Goal: Task Accomplishment & Management: Use online tool/utility

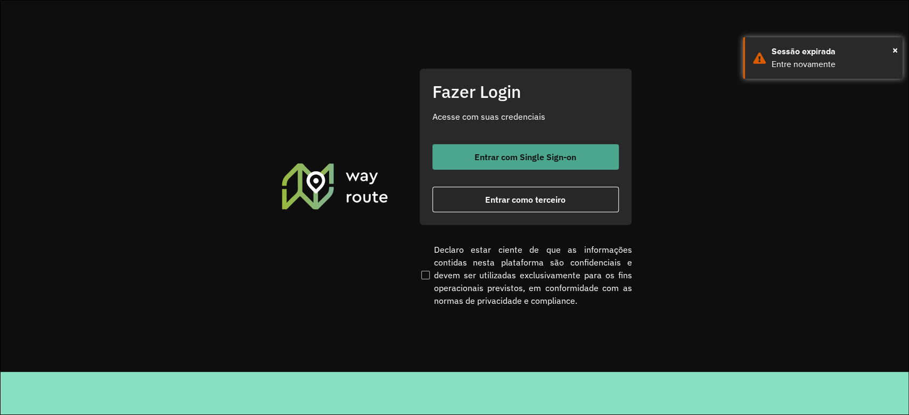
click at [467, 157] on button "Entrar com Single Sign-on" at bounding box center [525, 157] width 186 height 26
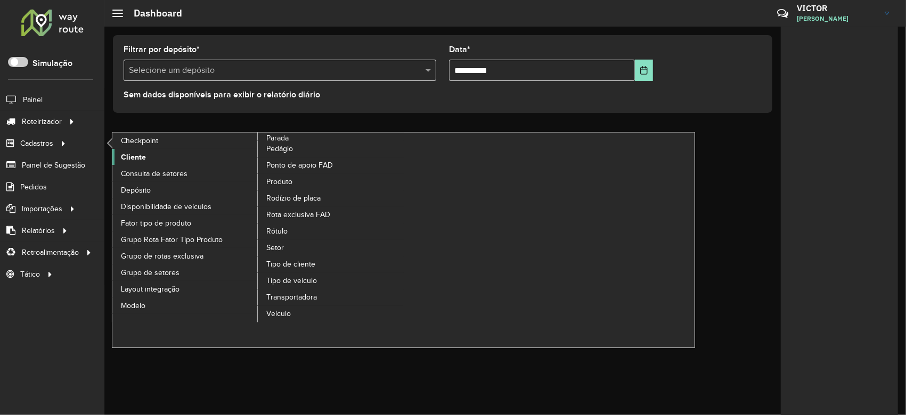
click at [137, 155] on span "Cliente" at bounding box center [133, 157] width 25 height 11
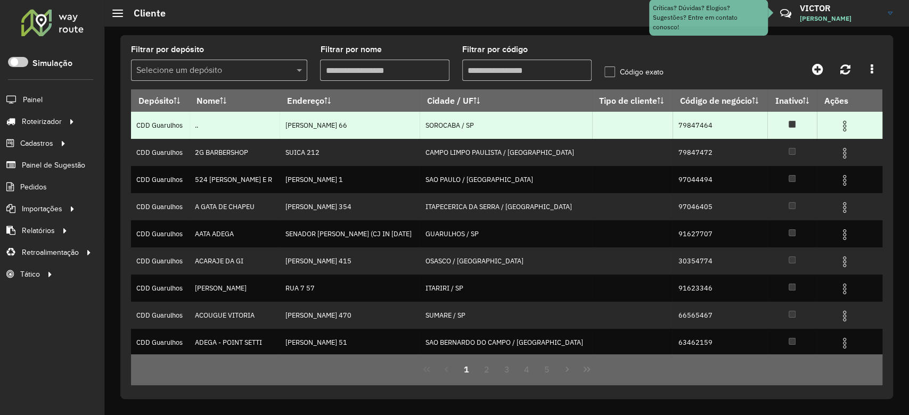
click at [838, 126] on img at bounding box center [844, 126] width 13 height 13
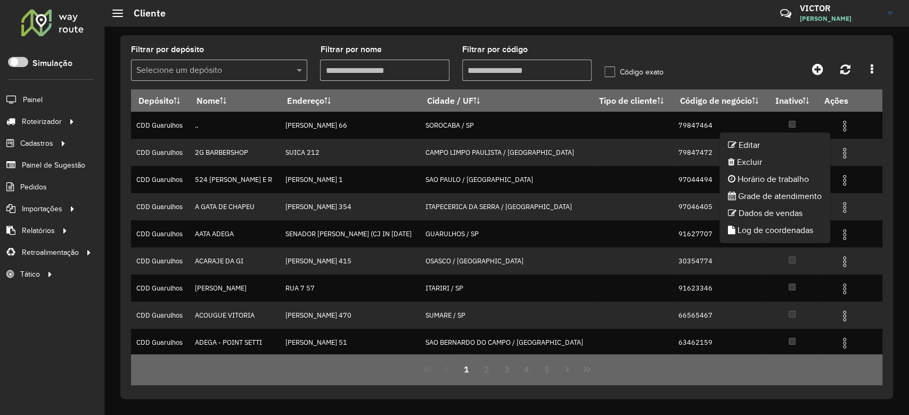
click at [685, 36] on div "Filtrar por depósito Selecione um depósito Filtrar por nome Filtrar por código …" at bounding box center [506, 217] width 772 height 364
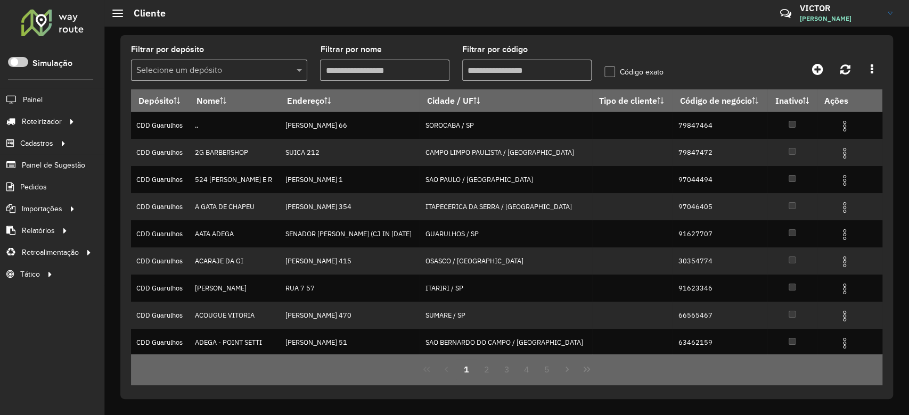
click at [471, 73] on input "Filtrar por código" at bounding box center [526, 70] width 129 height 21
paste input "*****"
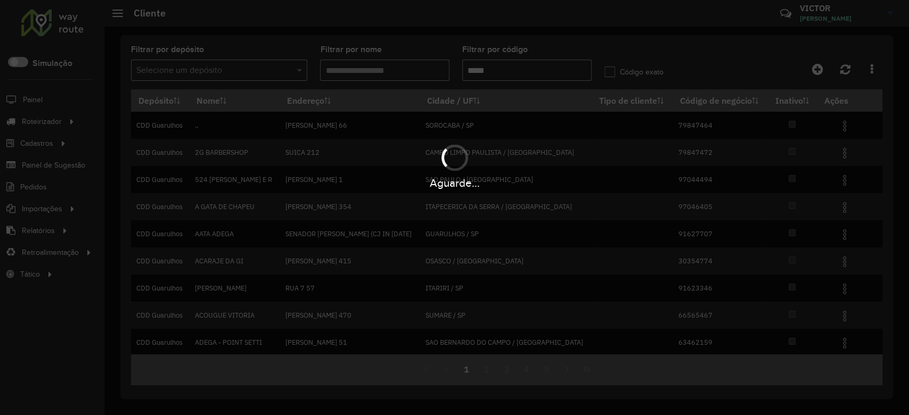
type input "*****"
click at [252, 72] on div "Aguarde..." at bounding box center [454, 207] width 909 height 415
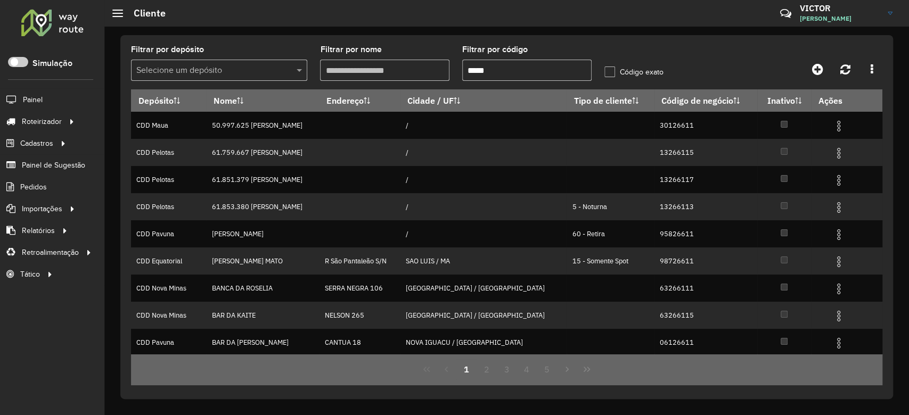
click at [241, 67] on input "text" at bounding box center [208, 70] width 144 height 13
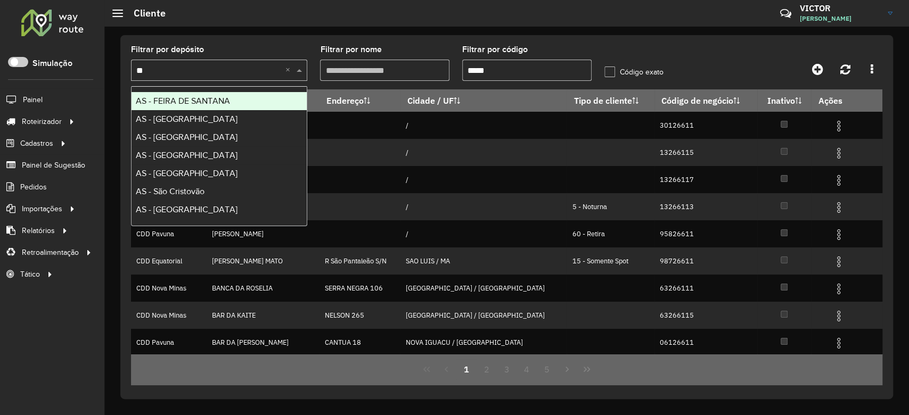
type input "***"
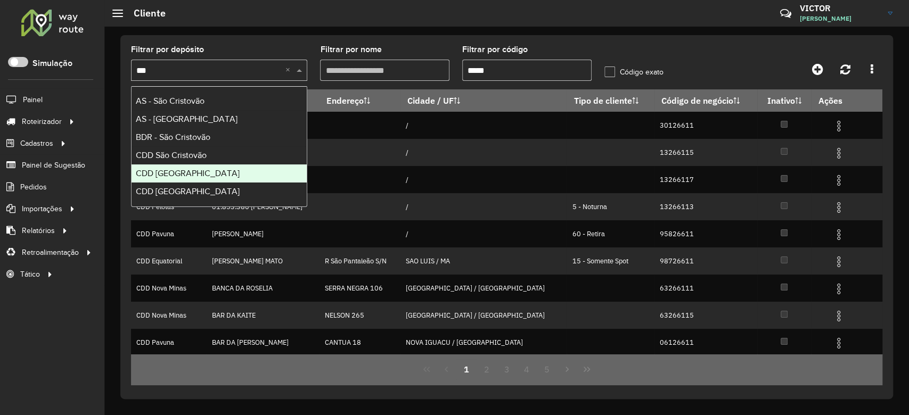
click at [201, 166] on div "CDD São José dos Campos" at bounding box center [218, 174] width 175 height 18
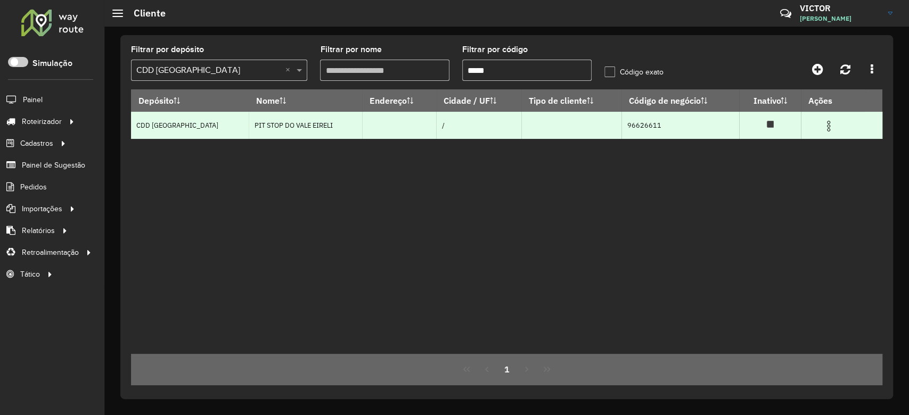
click at [830, 126] on img at bounding box center [828, 126] width 13 height 13
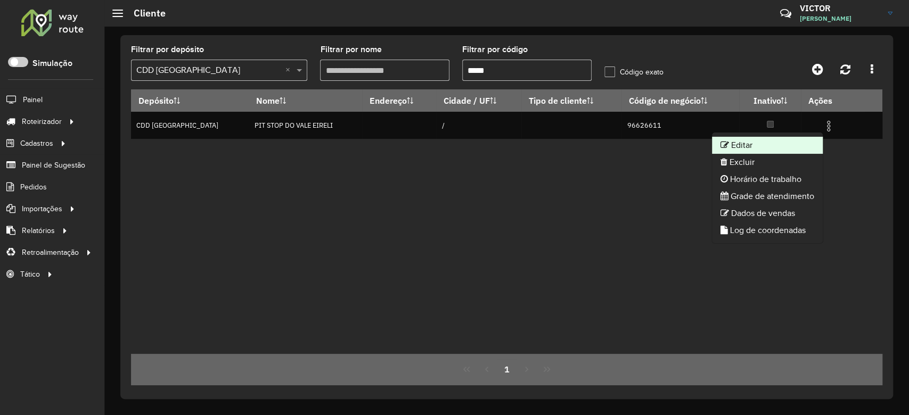
click at [734, 140] on li "Editar" at bounding box center [767, 145] width 111 height 17
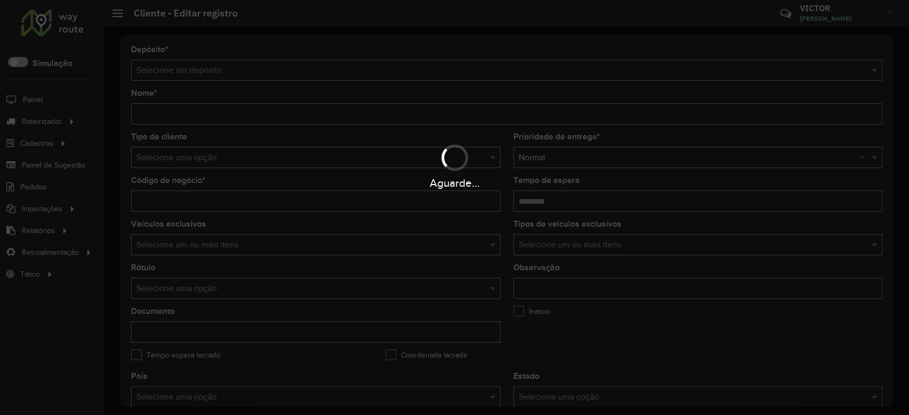
type input "**********"
type input "********"
type input "**********"
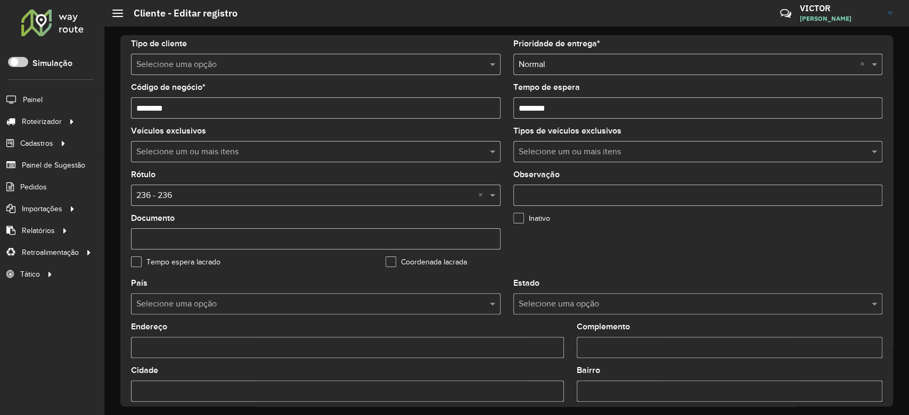
scroll to position [377, 0]
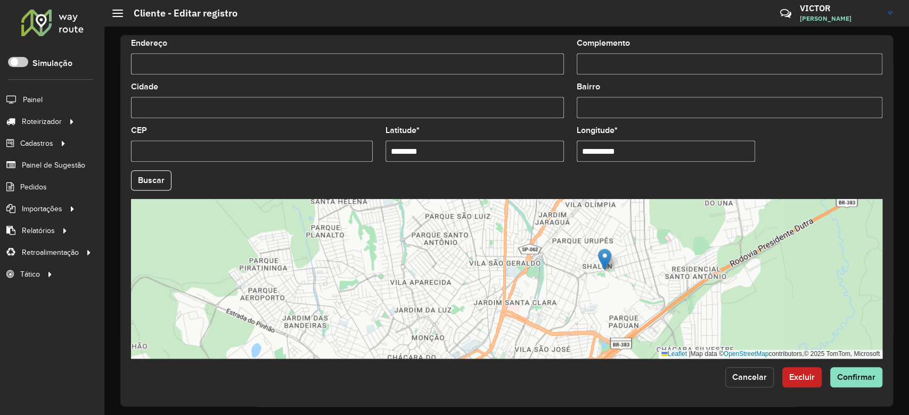
click at [759, 380] on span "Cancelar" at bounding box center [749, 377] width 35 height 9
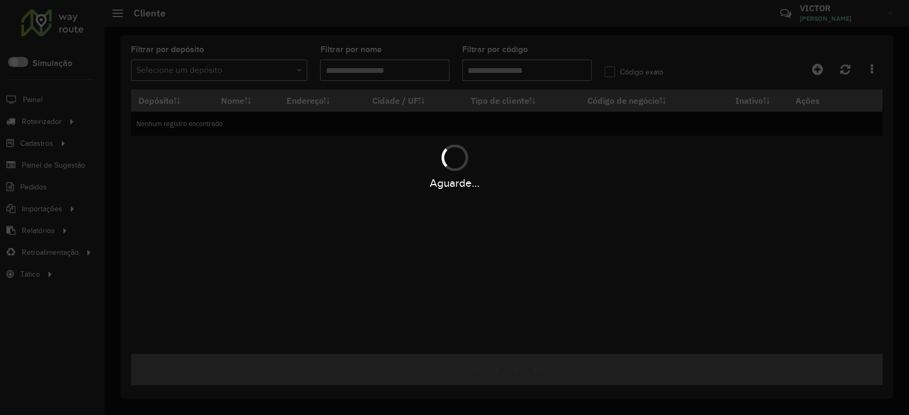
type input "*****"
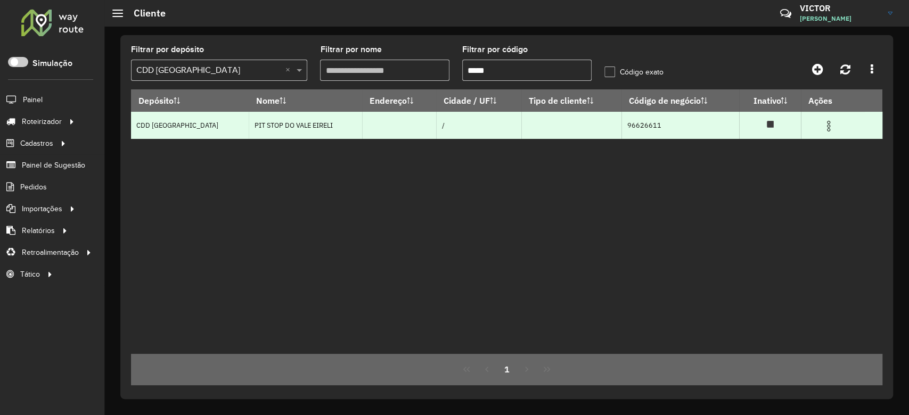
click at [832, 125] on img at bounding box center [828, 126] width 13 height 13
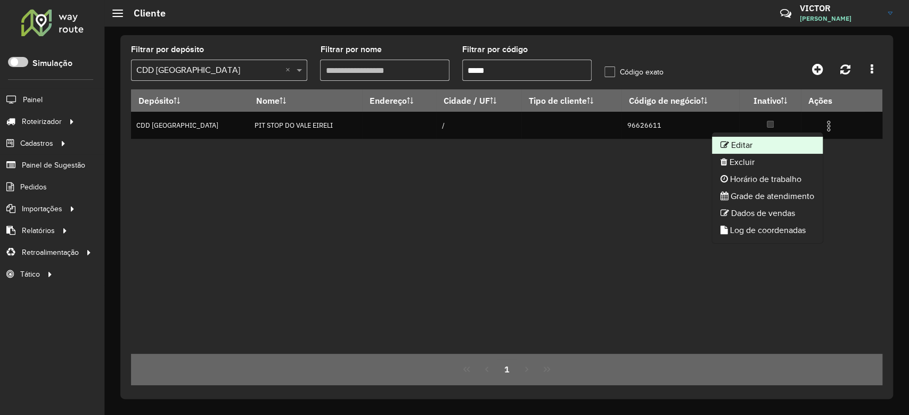
click at [750, 145] on li "Editar" at bounding box center [767, 145] width 111 height 17
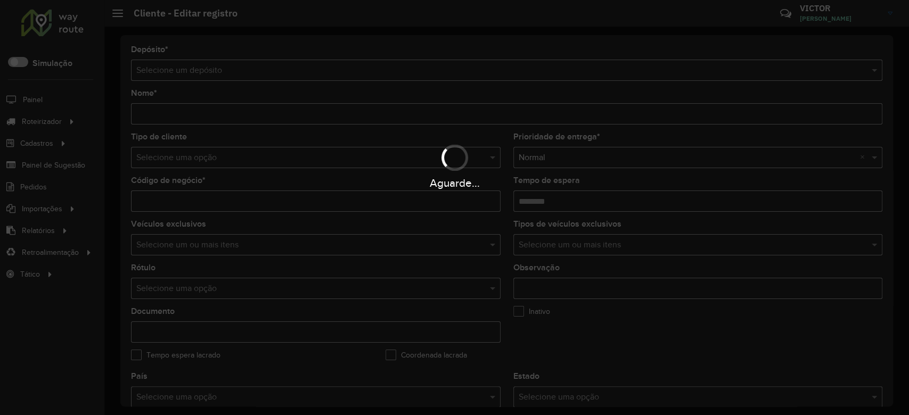
type input "**********"
type input "********"
type input "**********"
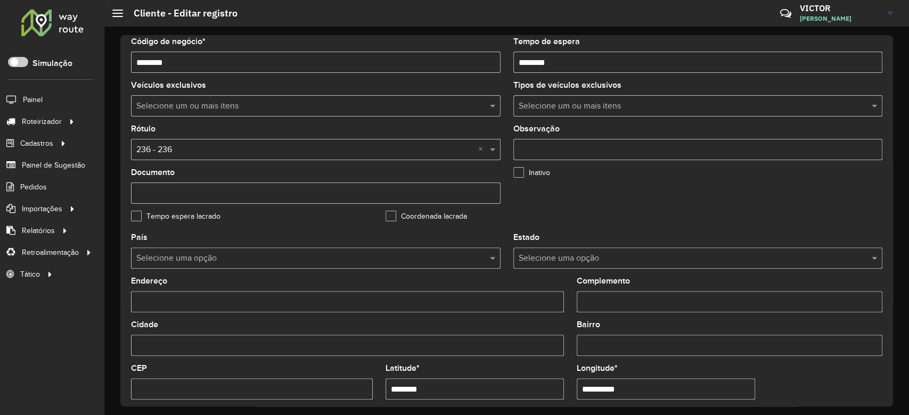
scroll to position [355, 0]
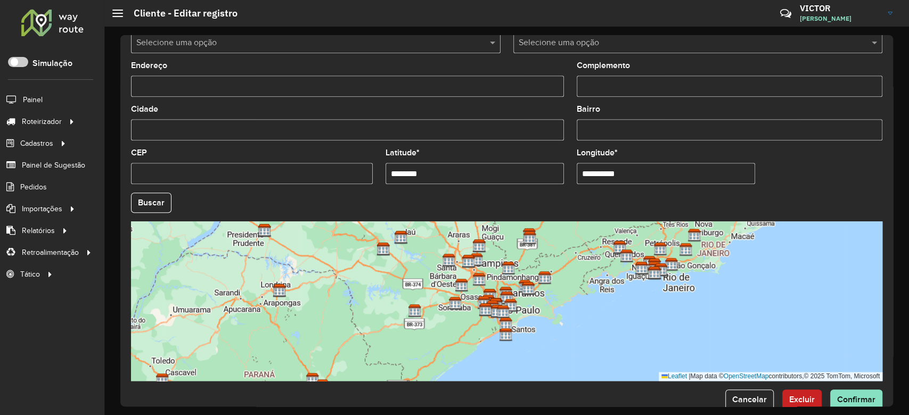
click at [742, 400] on span "Cancelar" at bounding box center [749, 399] width 35 height 9
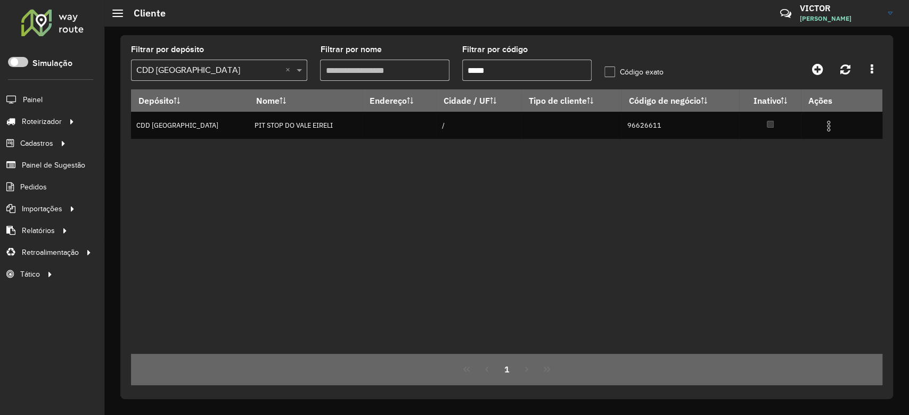
paste input "text"
drag, startPoint x: 489, startPoint y: 72, endPoint x: 407, endPoint y: 83, distance: 82.7
click at [409, 83] on formly-group "Filtrar por depósito Selecione um depósito × CDD São José dos Campos × Filtrar …" at bounding box center [409, 68] width 568 height 44
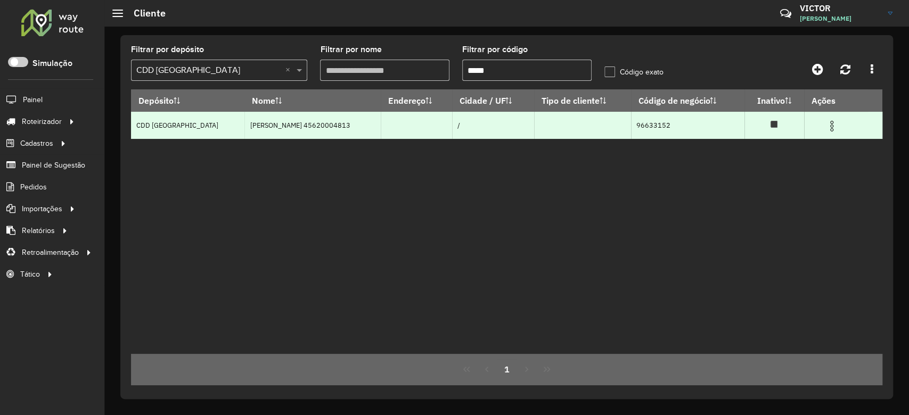
type input "*****"
click at [838, 131] on img at bounding box center [831, 126] width 13 height 13
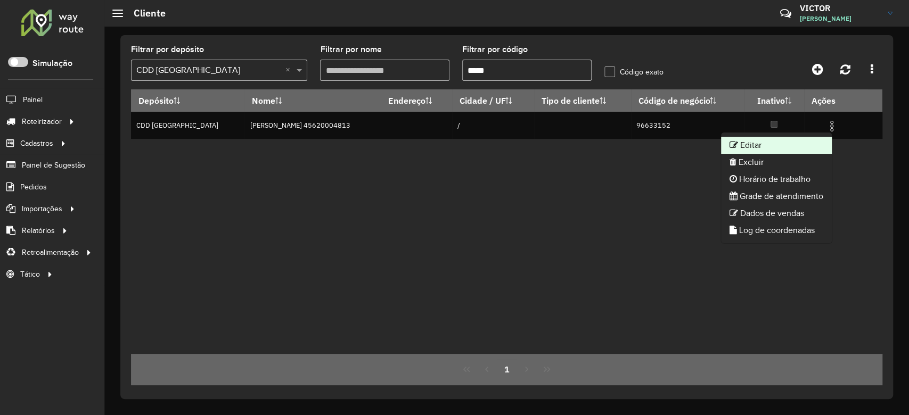
click at [806, 143] on li "Editar" at bounding box center [776, 145] width 111 height 17
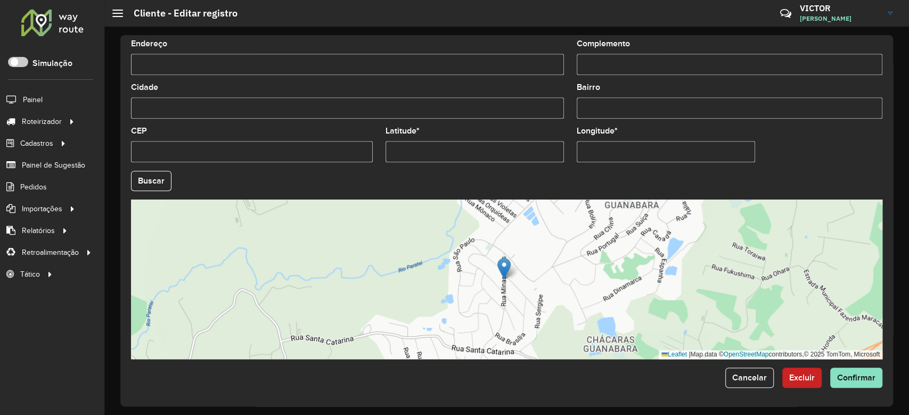
scroll to position [377, 0]
click at [750, 372] on button "Cancelar" at bounding box center [749, 377] width 48 height 20
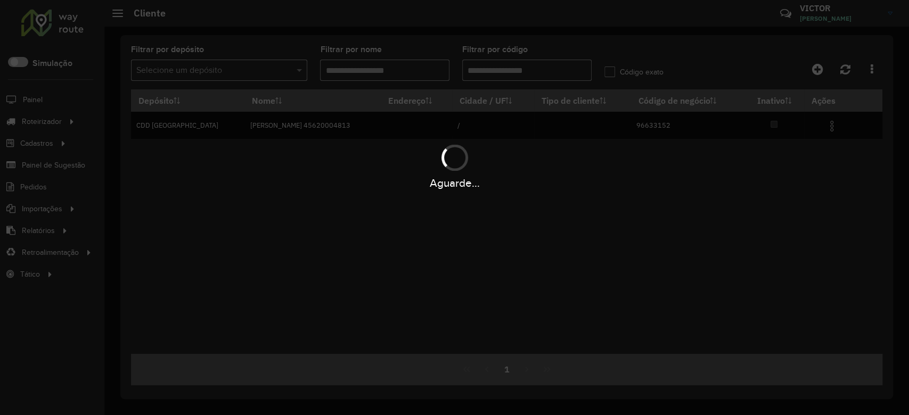
click at [494, 67] on div "Aguarde..." at bounding box center [454, 207] width 909 height 415
click at [492, 67] on div "Aguarde..." at bounding box center [454, 207] width 909 height 415
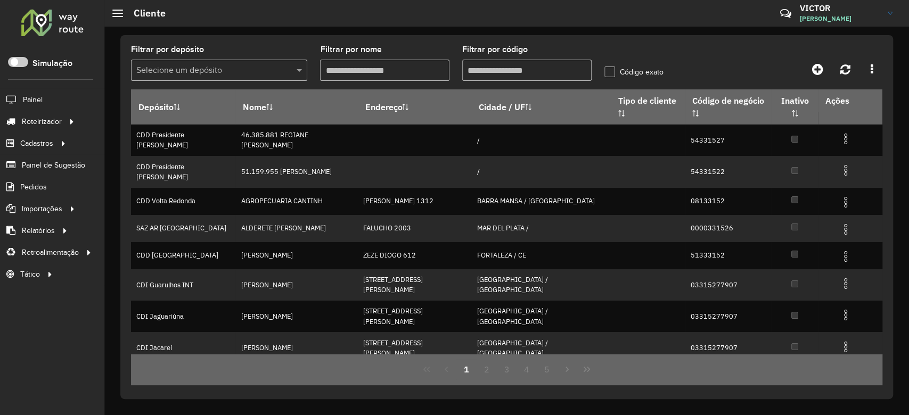
drag, startPoint x: 492, startPoint y: 67, endPoint x: 423, endPoint y: 80, distance: 70.5
click at [423, 80] on formly-group "Filtrar por depósito Selecione um depósito Filtrar por nome Filtrar por código …" at bounding box center [409, 68] width 568 height 44
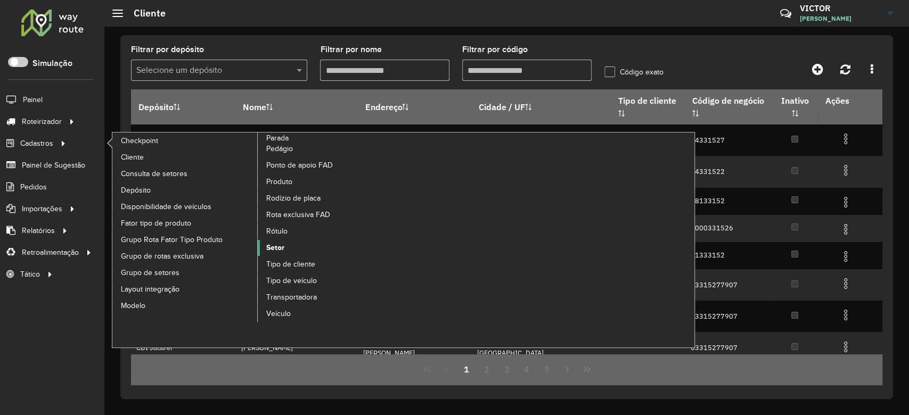
click at [278, 245] on span "Setor" at bounding box center [275, 247] width 18 height 11
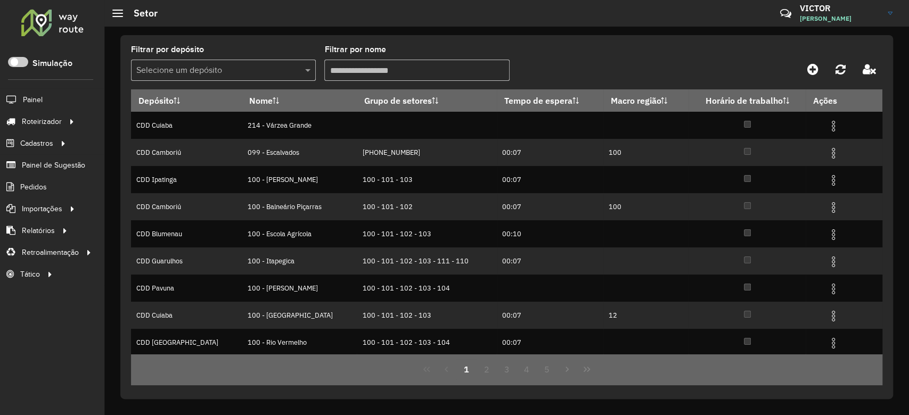
click at [405, 72] on input "Filtrar por nome" at bounding box center [416, 70] width 185 height 21
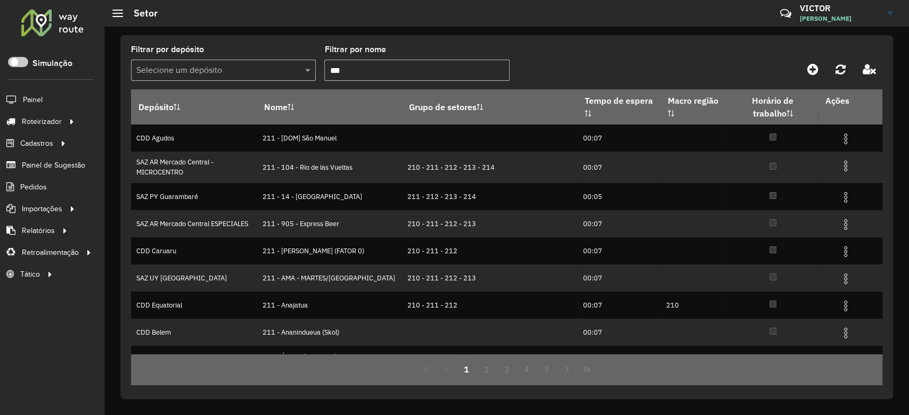
type input "***"
click at [213, 70] on input "text" at bounding box center [212, 70] width 153 height 13
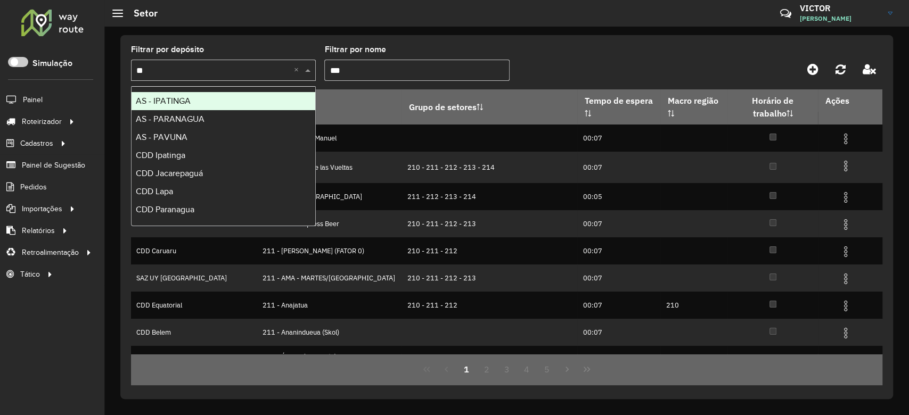
type input "***"
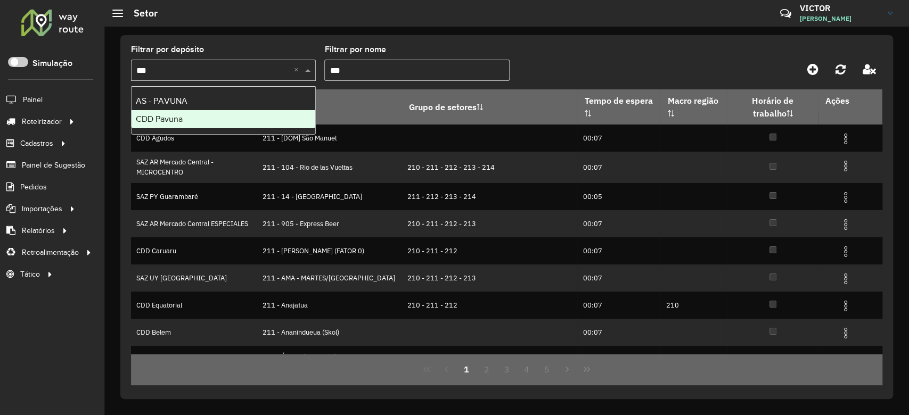
click at [231, 119] on div "CDD Pavuna" at bounding box center [223, 119] width 184 height 18
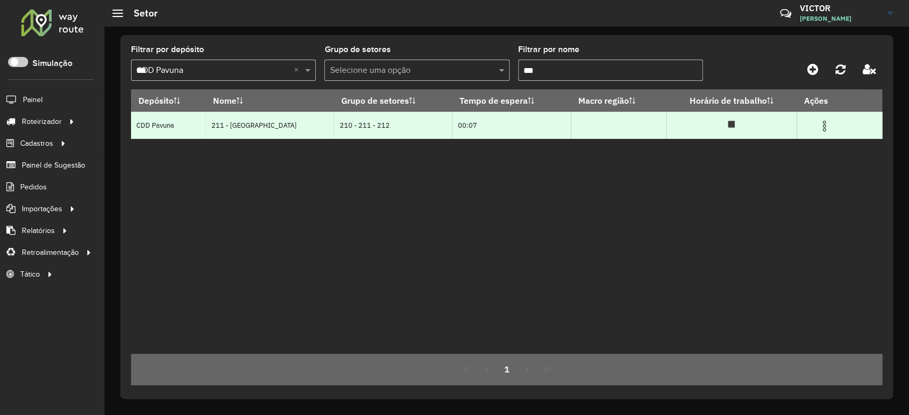
click at [820, 128] on img at bounding box center [824, 126] width 13 height 13
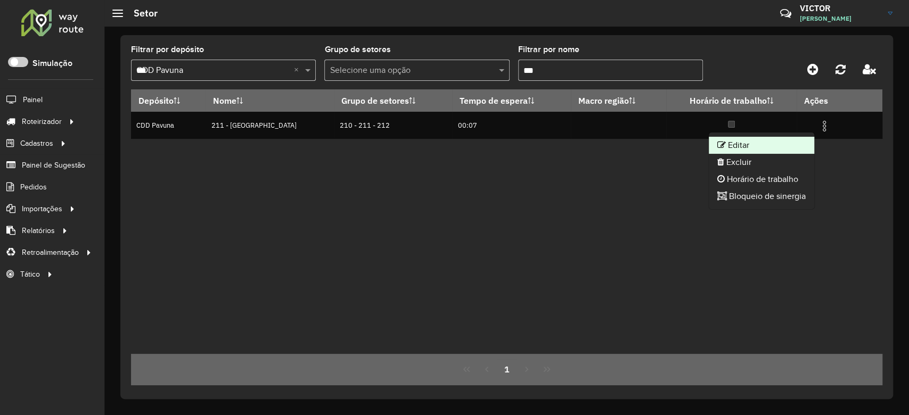
click at [764, 141] on li "Editar" at bounding box center [761, 145] width 105 height 17
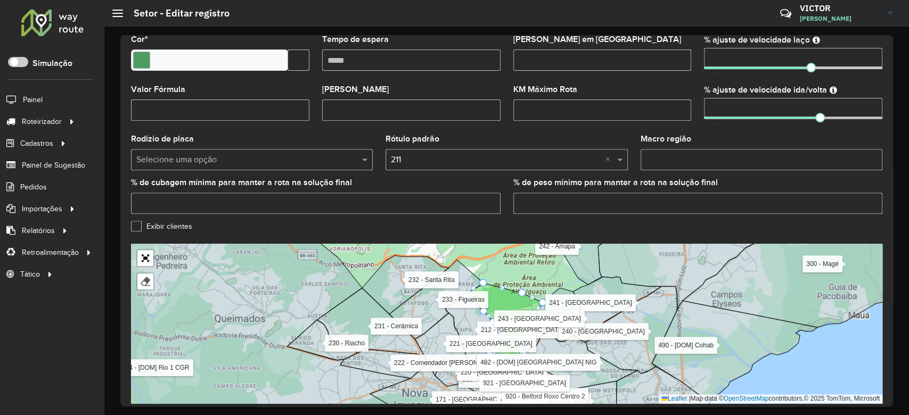
scroll to position [315, 0]
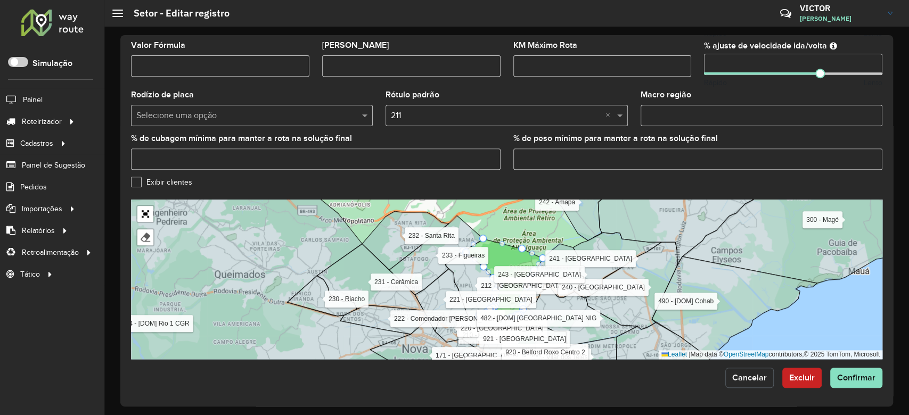
click at [745, 385] on button "Cancelar" at bounding box center [749, 378] width 48 height 20
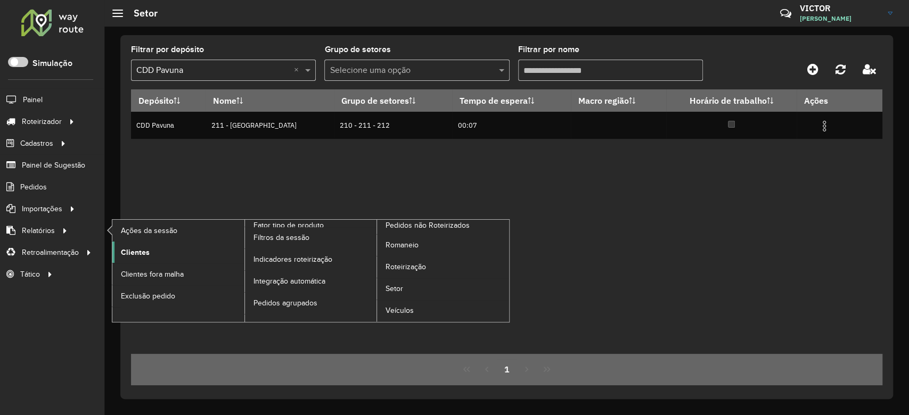
click at [135, 248] on span "Clientes" at bounding box center [135, 252] width 29 height 11
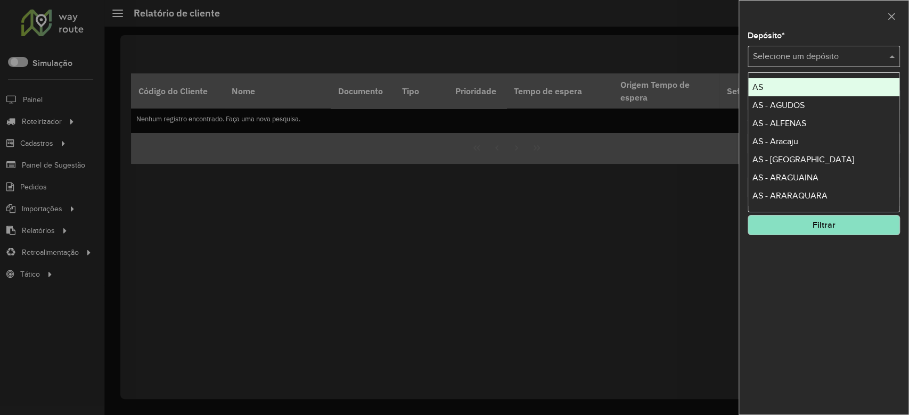
click at [762, 55] on input "text" at bounding box center [813, 57] width 120 height 13
type input "*"
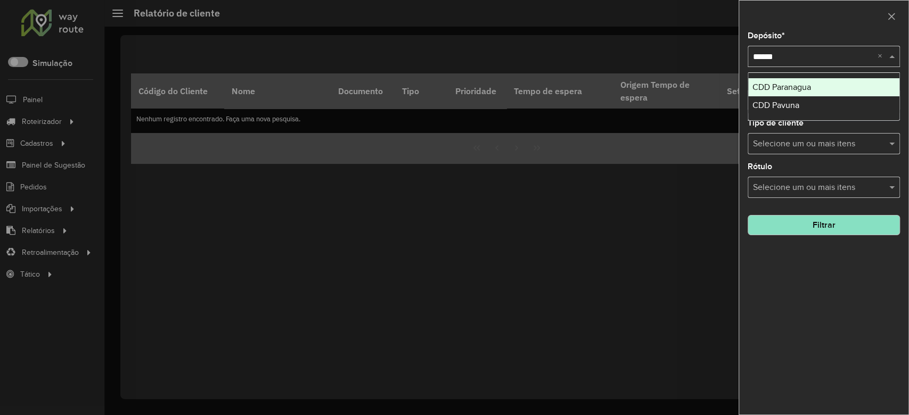
type input "*******"
click at [774, 84] on span "CDD Pavuna" at bounding box center [775, 87] width 47 height 9
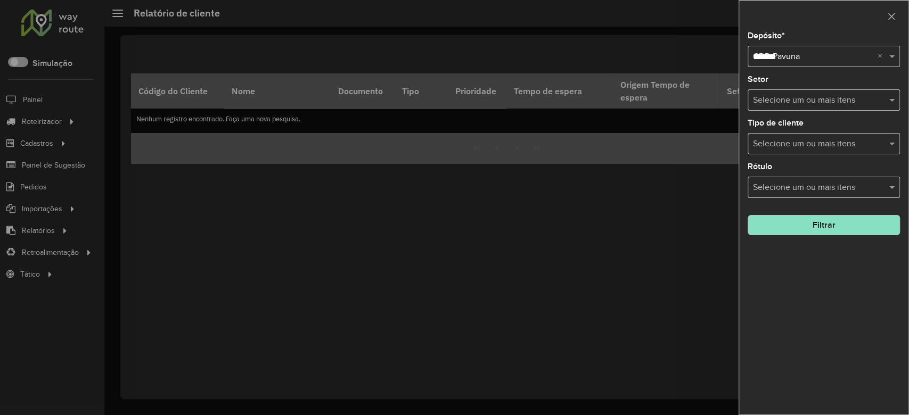
click at [810, 217] on button "Filtrar" at bounding box center [823, 225] width 152 height 20
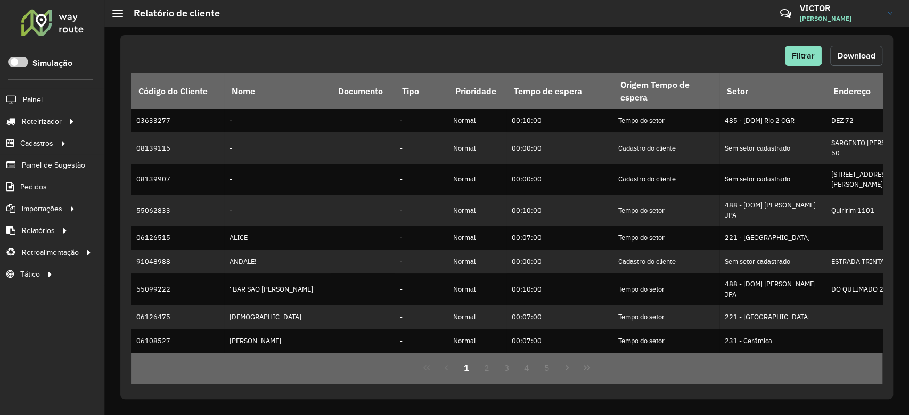
click at [854, 61] on button "Download" at bounding box center [856, 56] width 52 height 20
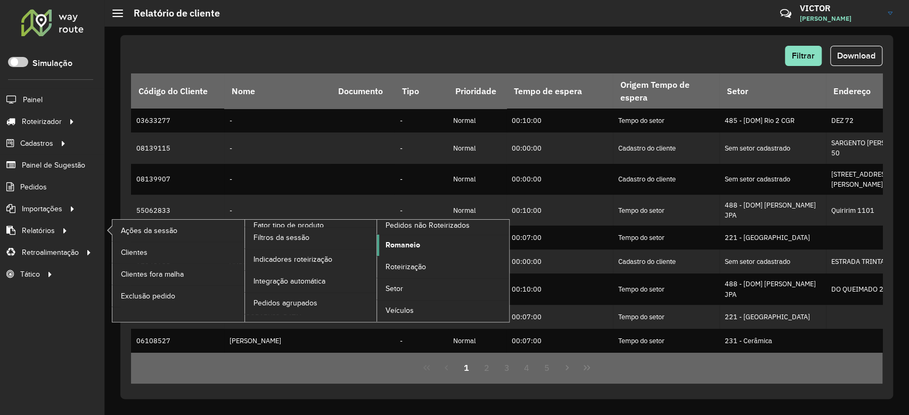
click at [402, 246] on span "Romaneio" at bounding box center [402, 245] width 35 height 11
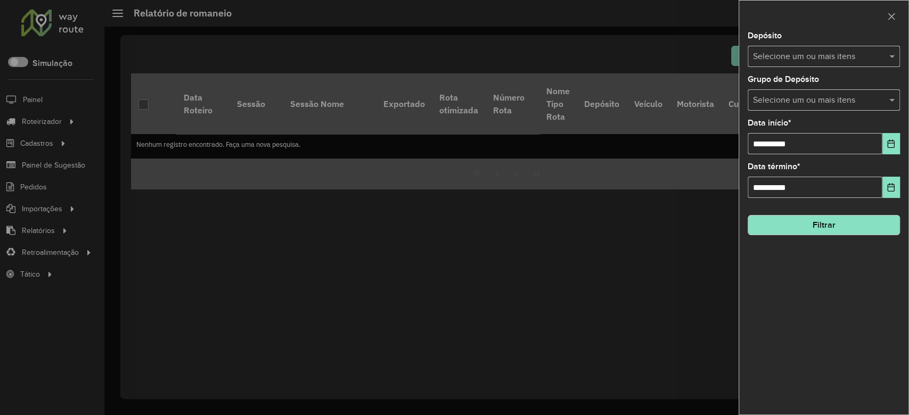
click at [789, 56] on input "text" at bounding box center [818, 57] width 136 height 13
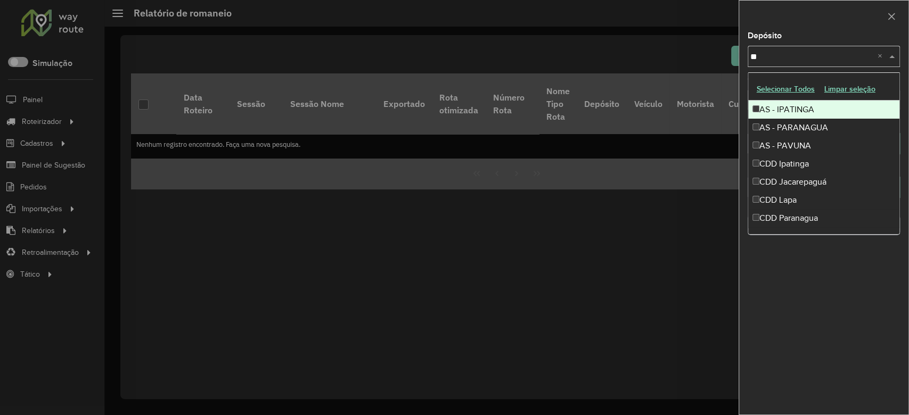
type input "***"
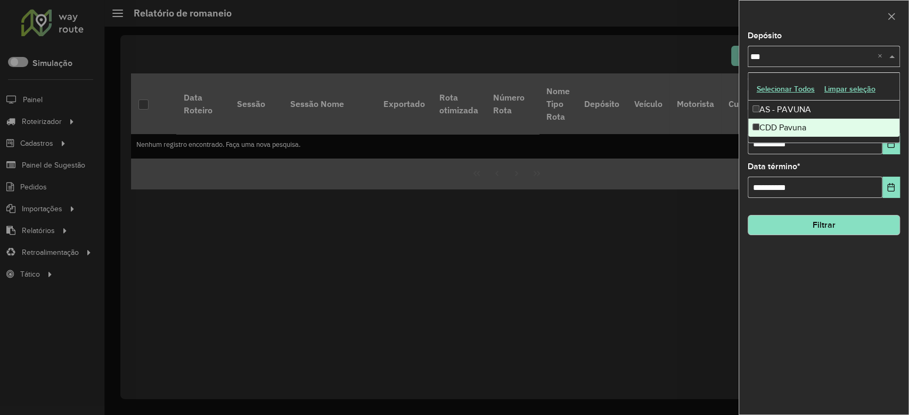
click at [776, 131] on div "CDD Pavuna" at bounding box center [823, 128] width 151 height 18
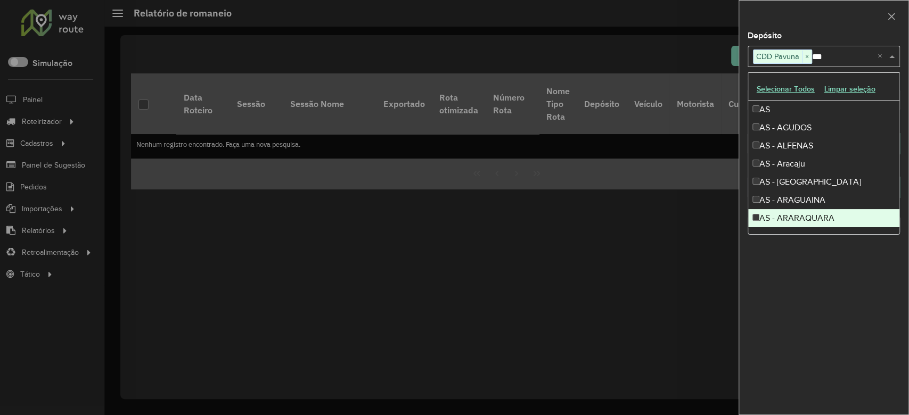
click at [813, 266] on div "**********" at bounding box center [823, 223] width 169 height 383
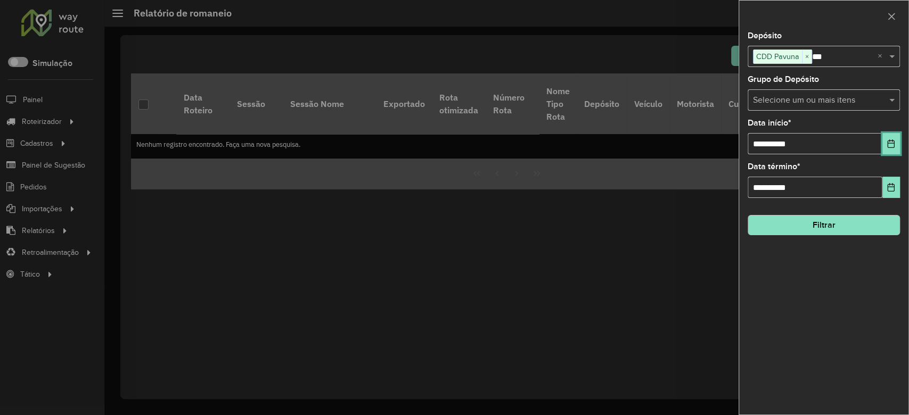
click at [887, 143] on icon "Choose Date" at bounding box center [890, 143] width 7 height 9
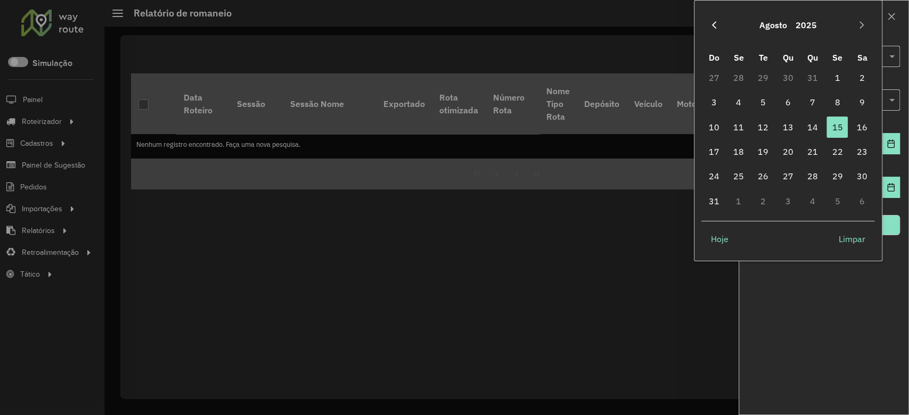
click at [707, 24] on button "Previous Month" at bounding box center [713, 25] width 17 height 17
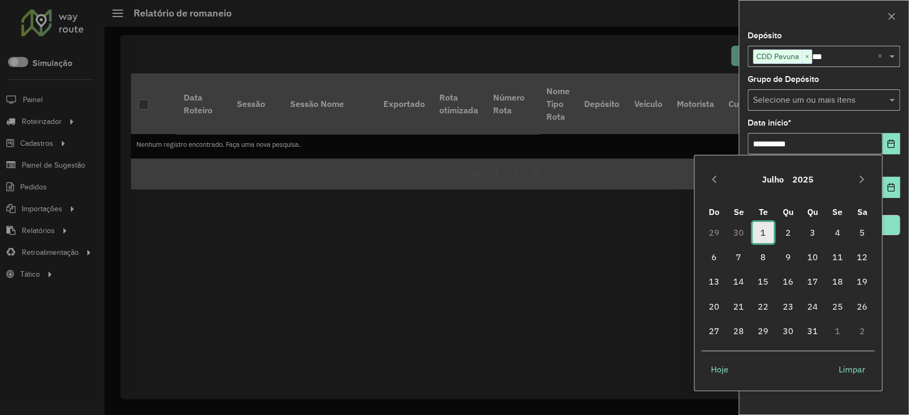
click at [756, 232] on span "1" at bounding box center [762, 232] width 21 height 21
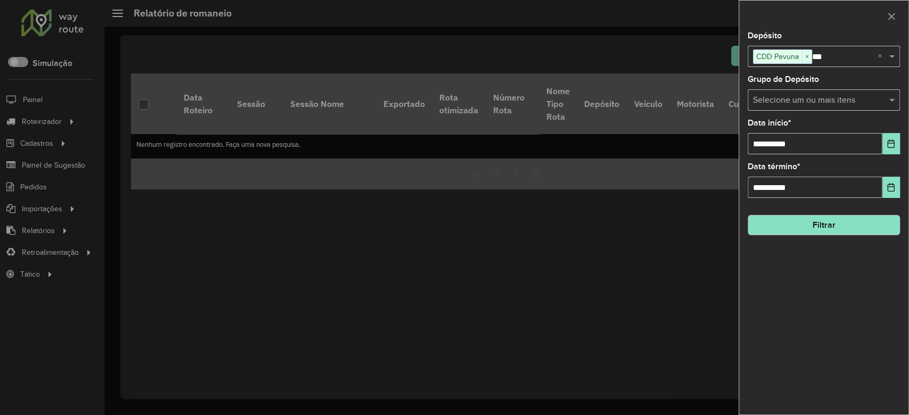
click at [798, 221] on button "Filtrar" at bounding box center [823, 225] width 152 height 20
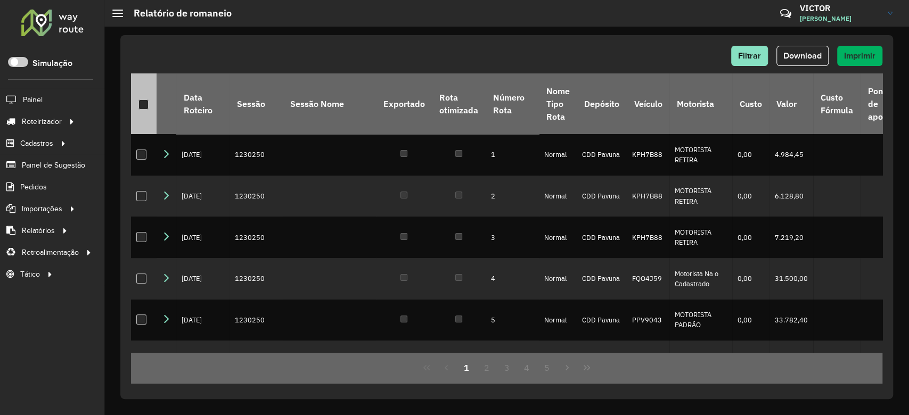
click at [146, 109] on div at bounding box center [143, 105] width 10 height 10
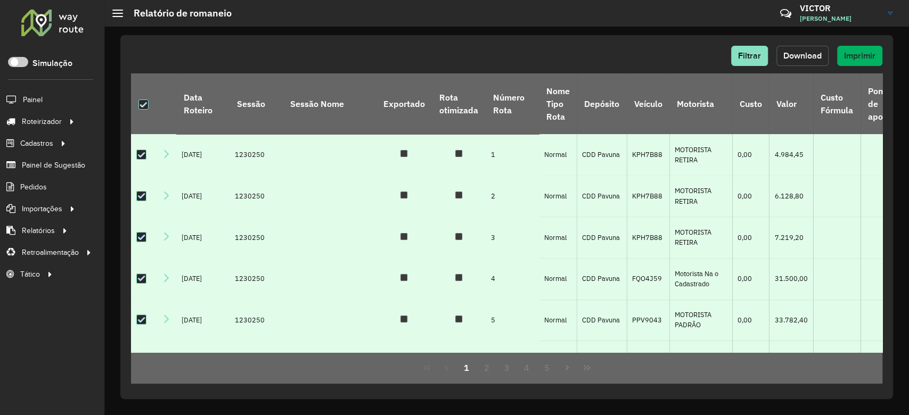
click at [803, 56] on span "Download" at bounding box center [802, 55] width 38 height 9
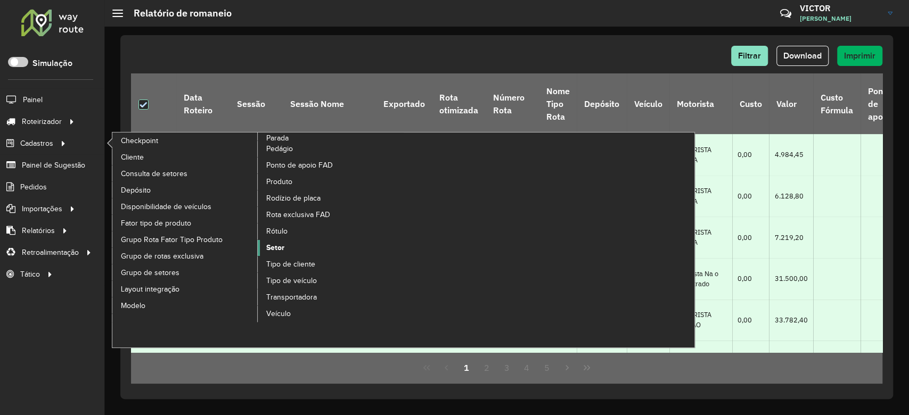
click at [273, 250] on span "Setor" at bounding box center [275, 247] width 18 height 11
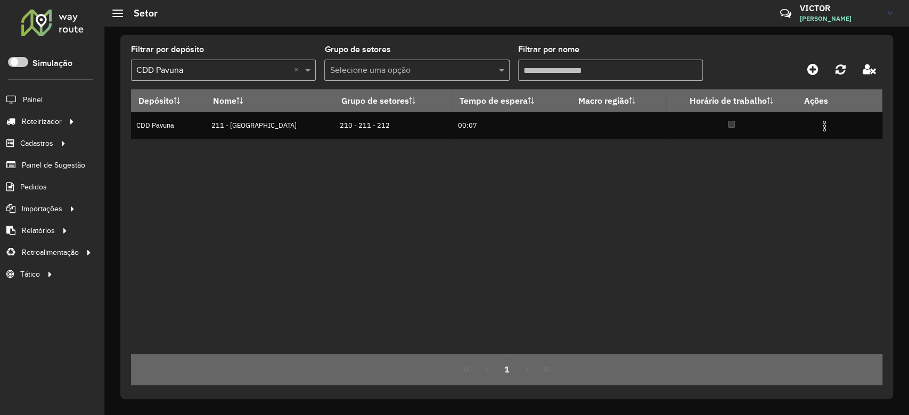
click at [547, 70] on input "Filtrar por nome" at bounding box center [610, 70] width 185 height 21
type input "***"
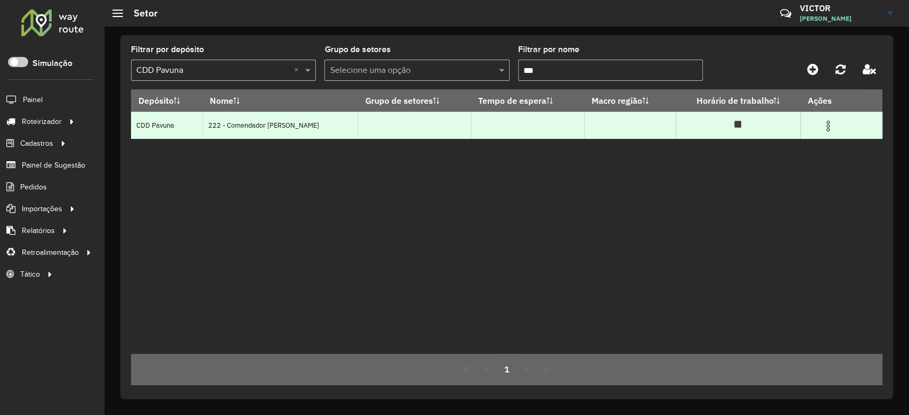
click at [823, 128] on img at bounding box center [827, 126] width 13 height 13
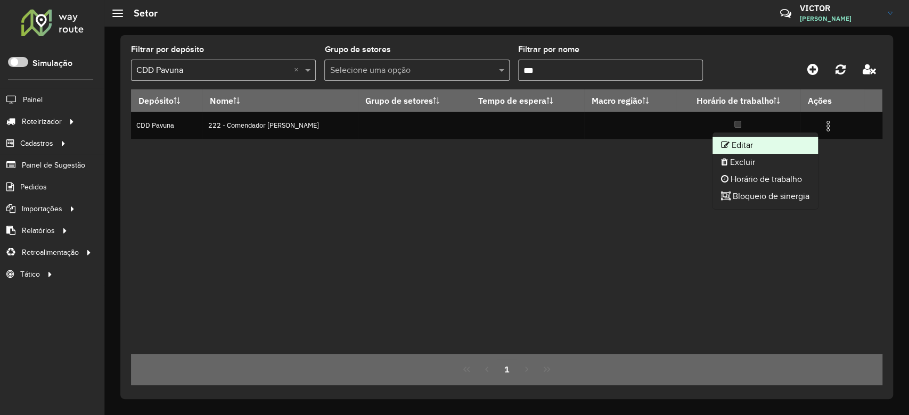
click at [758, 149] on li "Editar" at bounding box center [764, 145] width 105 height 17
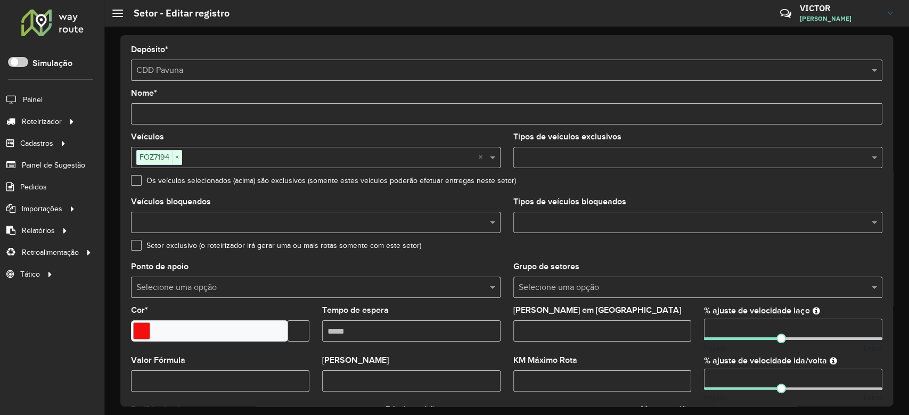
drag, startPoint x: 719, startPoint y: 330, endPoint x: 685, endPoint y: 328, distance: 34.1
click at [685, 329] on formly-group "Veículos FOZ7194 × × Tipos de veículos exclusivos Os veículos selecionados (aci…" at bounding box center [507, 313] width 764 height 360
type input "**"
click at [721, 372] on input "number" at bounding box center [793, 379] width 178 height 21
drag, startPoint x: 731, startPoint y: 373, endPoint x: 647, endPoint y: 368, distance: 83.8
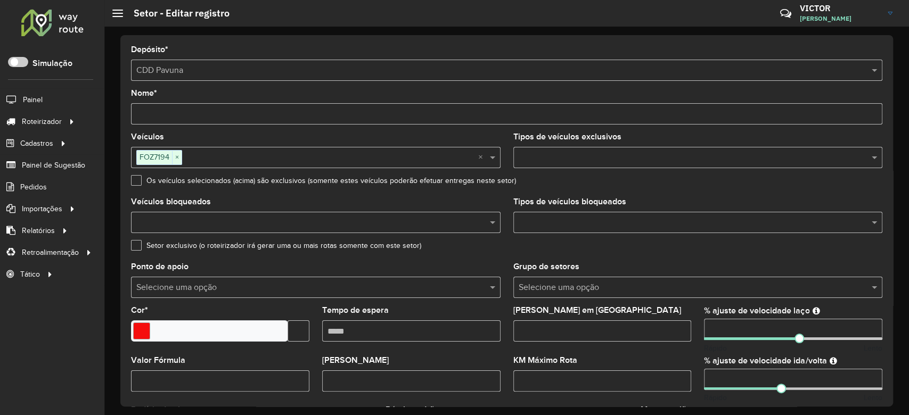
click at [647, 368] on formly-group "Veículos FOZ7194 × × Tipos de veículos exclusivos Os veículos selecionados (aci…" at bounding box center [507, 313] width 764 height 360
type input "**"
click at [677, 346] on formly-field "Máximo dias em rota" at bounding box center [602, 332] width 191 height 50
drag, startPoint x: 736, startPoint y: 327, endPoint x: 745, endPoint y: 330, distance: 9.3
click at [736, 327] on input "**" at bounding box center [793, 329] width 178 height 21
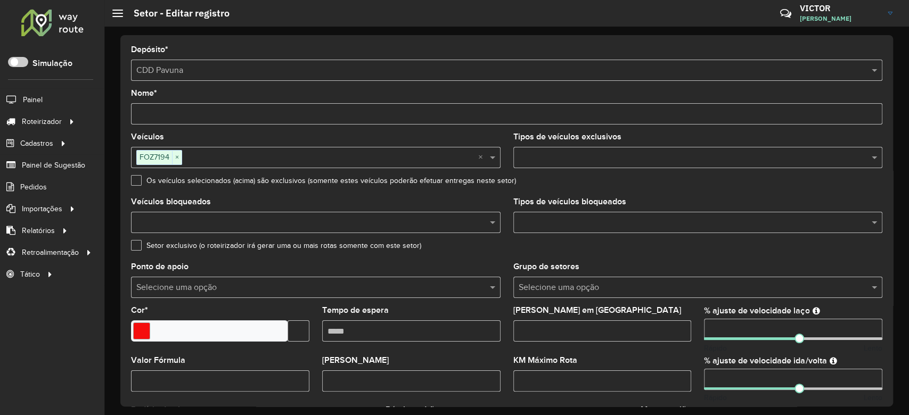
drag, startPoint x: 736, startPoint y: 329, endPoint x: 672, endPoint y: 329, distance: 64.4
click at [672, 329] on formly-group "Veículos FOZ7194 × × Tipos de veículos exclusivos Os veículos selecionados (aci…" at bounding box center [507, 313] width 764 height 360
type input "**"
click at [716, 377] on input "**" at bounding box center [793, 379] width 178 height 21
drag, startPoint x: 729, startPoint y: 379, endPoint x: 676, endPoint y: 380, distance: 52.7
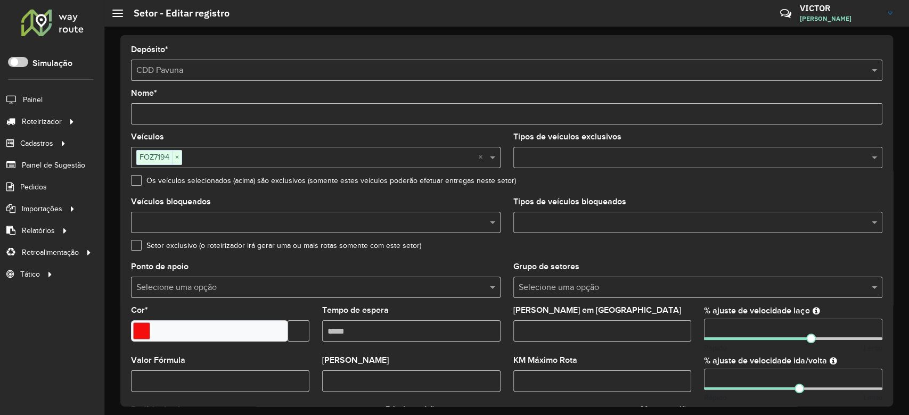
click at [676, 380] on formly-group "Veículos FOZ7194 × × Tipos de veículos exclusivos Os veículos selecionados (aci…" at bounding box center [507, 313] width 764 height 360
type input "**"
click at [681, 350] on formly-field "Máximo dias em rota" at bounding box center [602, 332] width 191 height 50
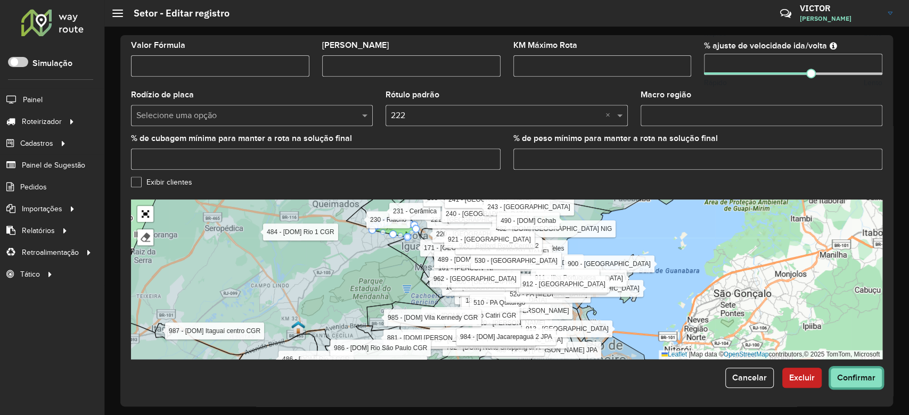
click at [840, 377] on span "Confirmar" at bounding box center [856, 377] width 38 height 9
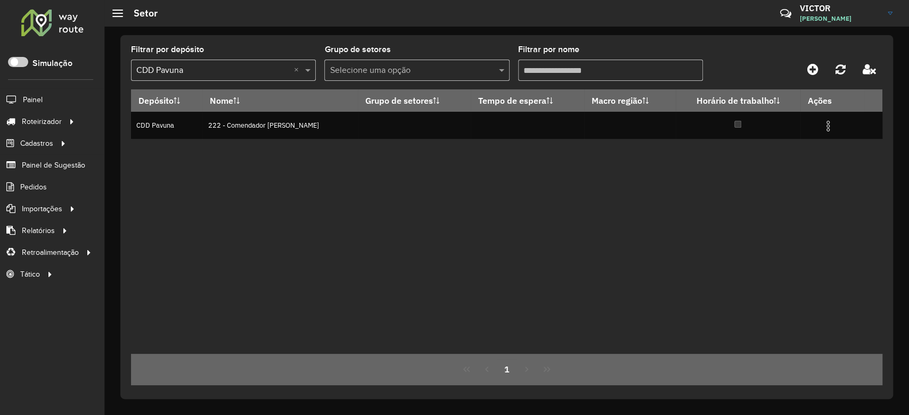
drag, startPoint x: 566, startPoint y: 59, endPoint x: 469, endPoint y: 62, distance: 97.5
click at [469, 62] on formly-group "Filtrar por depósito Selecione um depósito × CDD Pavuna × Grupo de setores Sele…" at bounding box center [408, 68] width 555 height 44
drag, startPoint x: 541, startPoint y: 73, endPoint x: 496, endPoint y: 75, distance: 44.8
click at [503, 76] on formly-group "Filtrar por depósito Selecione um depósito × CDD Pavuna × Grupo de setores Sele…" at bounding box center [408, 68] width 555 height 44
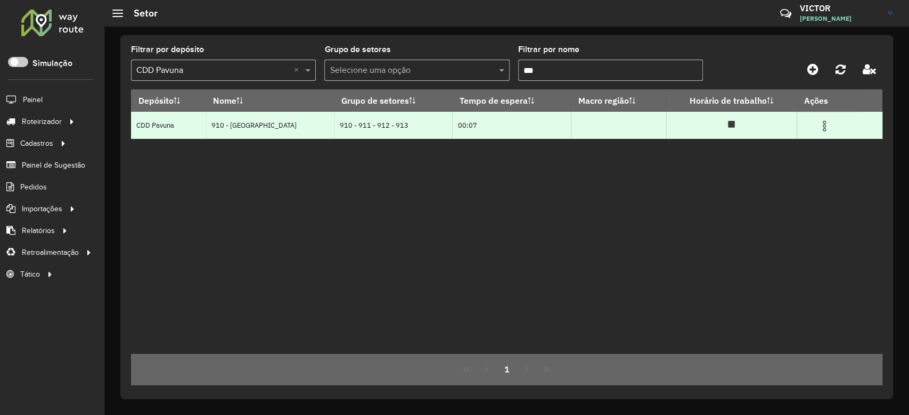
type input "***"
click at [821, 131] on img at bounding box center [824, 126] width 13 height 13
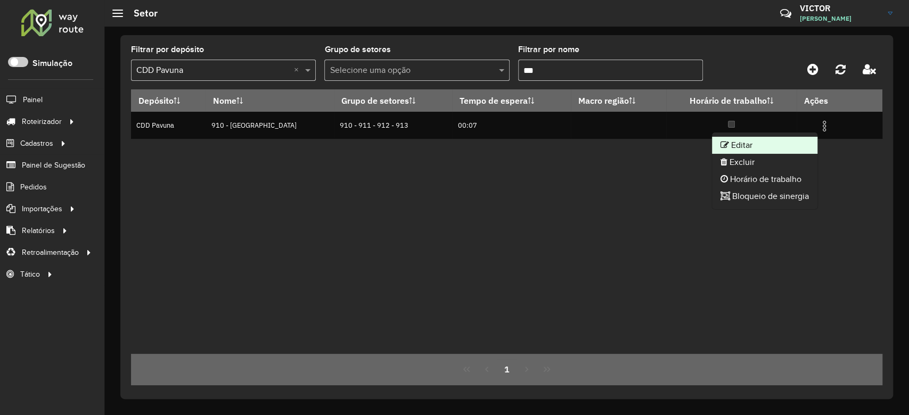
click at [779, 143] on li "Editar" at bounding box center [764, 145] width 105 height 17
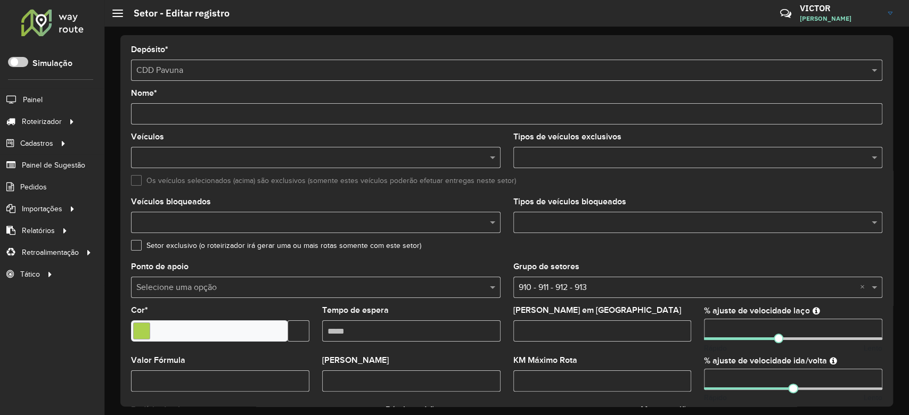
click at [725, 331] on input "number" at bounding box center [793, 329] width 178 height 21
drag, startPoint x: 726, startPoint y: 330, endPoint x: 699, endPoint y: 330, distance: 26.6
click at [700, 330] on hb-app "Aguarde... Pop-up bloqueado! Seu navegador bloqueou automáticamente a abertura …" at bounding box center [454, 207] width 909 height 415
type input "**"
click at [693, 357] on formly-field "KM Máximo Rota" at bounding box center [602, 382] width 191 height 50
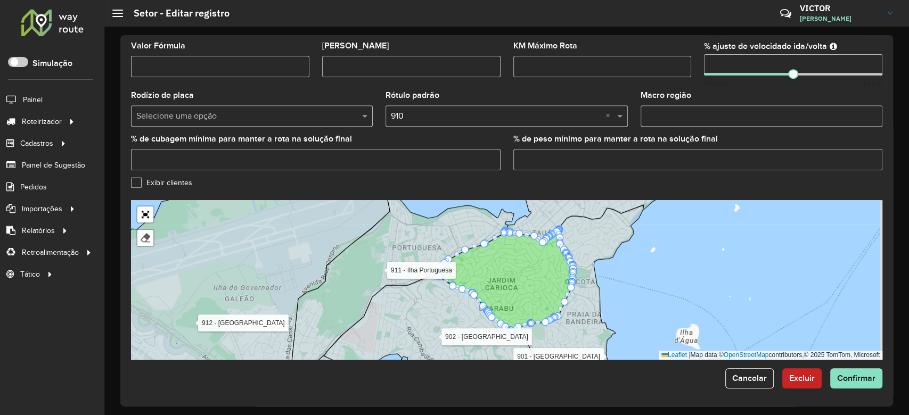
scroll to position [315, 0]
click at [837, 381] on span "Confirmar" at bounding box center [856, 377] width 38 height 9
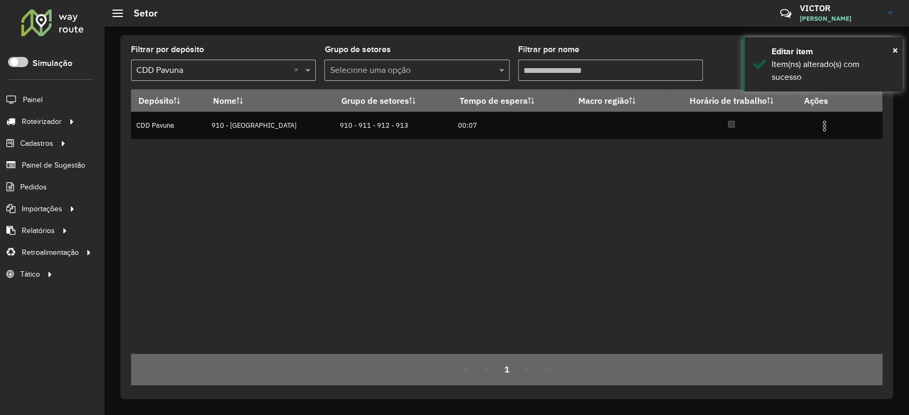
click at [548, 72] on input "Filtrar por nome" at bounding box center [610, 70] width 185 height 21
drag, startPoint x: 548, startPoint y: 72, endPoint x: 502, endPoint y: 71, distance: 46.3
click at [502, 71] on formly-group "Filtrar por depósito Selecione um depósito × CDD Pavuna × Grupo de setores Sele…" at bounding box center [408, 68] width 555 height 44
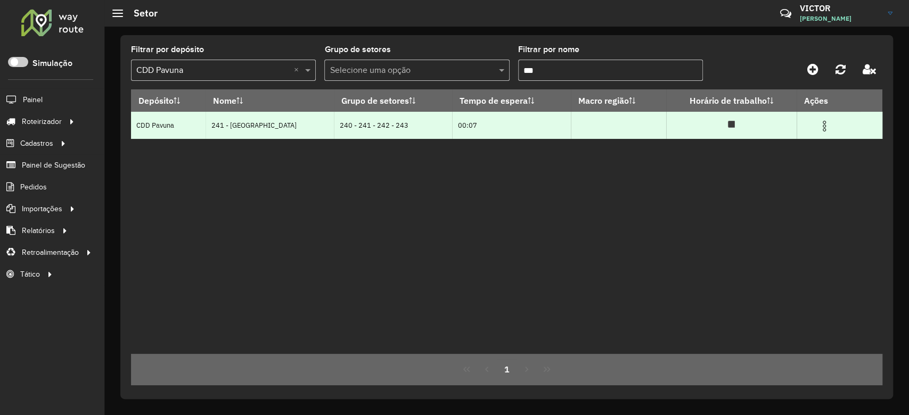
type input "***"
click at [821, 126] on img at bounding box center [824, 126] width 13 height 13
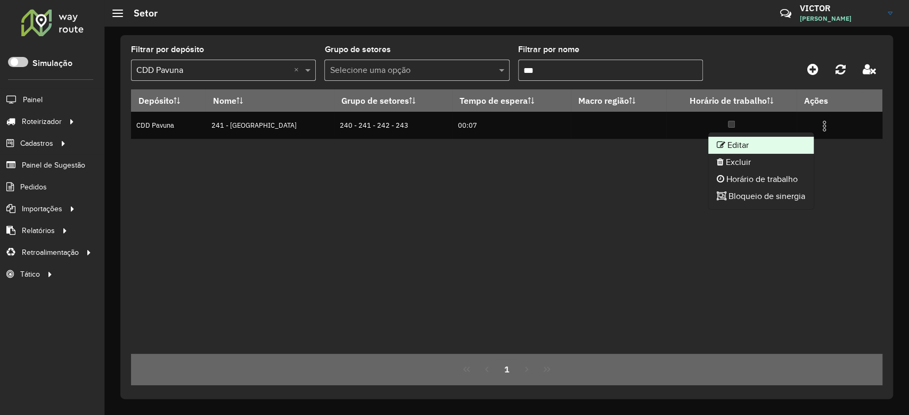
click at [763, 141] on li "Editar" at bounding box center [760, 145] width 105 height 17
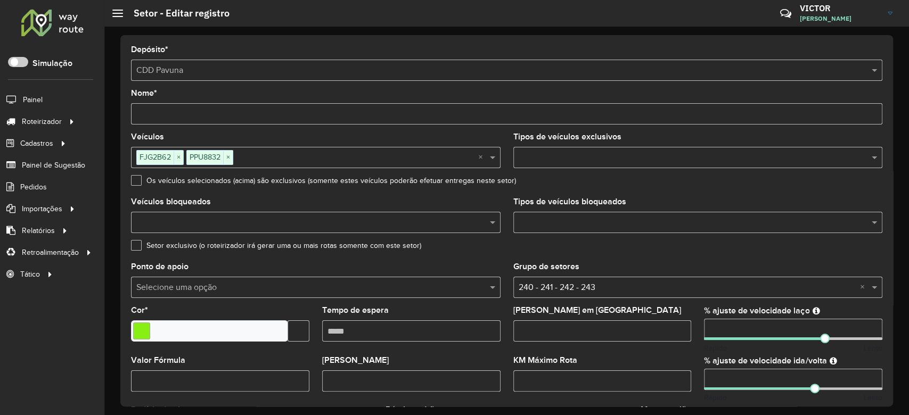
click at [727, 373] on input "number" at bounding box center [793, 379] width 178 height 21
drag, startPoint x: 727, startPoint y: 380, endPoint x: 682, endPoint y: 382, distance: 44.8
click at [688, 383] on formly-group "Veículos FJG2B62 × PPU8832 × × Tipos de veículos exclusivos Os veículos selecio…" at bounding box center [507, 313] width 764 height 360
type input "**"
click at [685, 363] on div "KM Máximo Rota" at bounding box center [602, 374] width 178 height 35
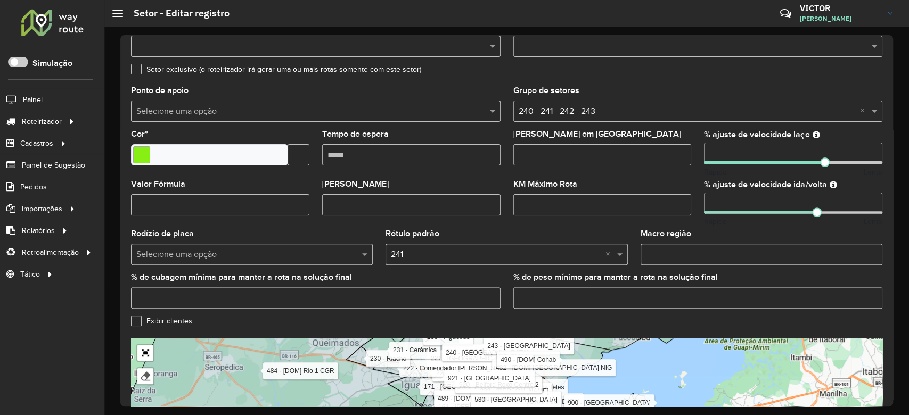
scroll to position [315, 0]
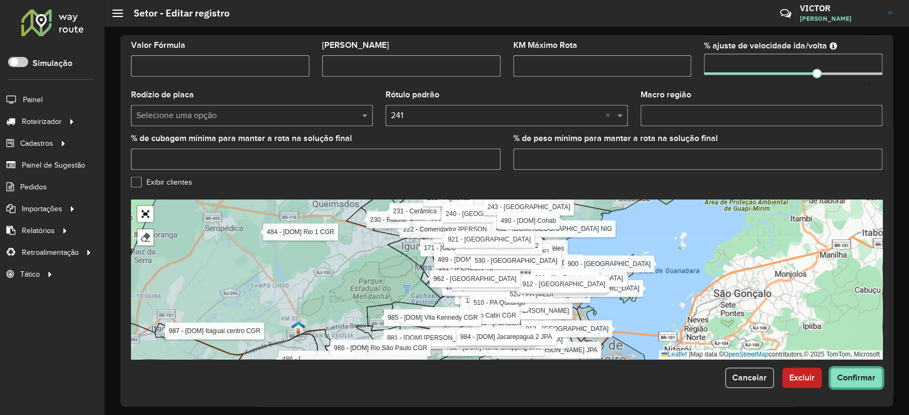
click at [862, 377] on span "Confirmar" at bounding box center [856, 377] width 38 height 9
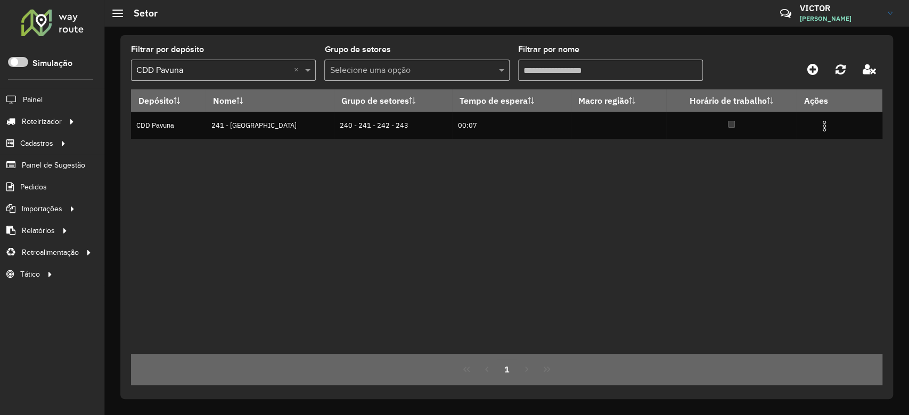
click at [554, 70] on input "Filtrar por nome" at bounding box center [610, 70] width 185 height 21
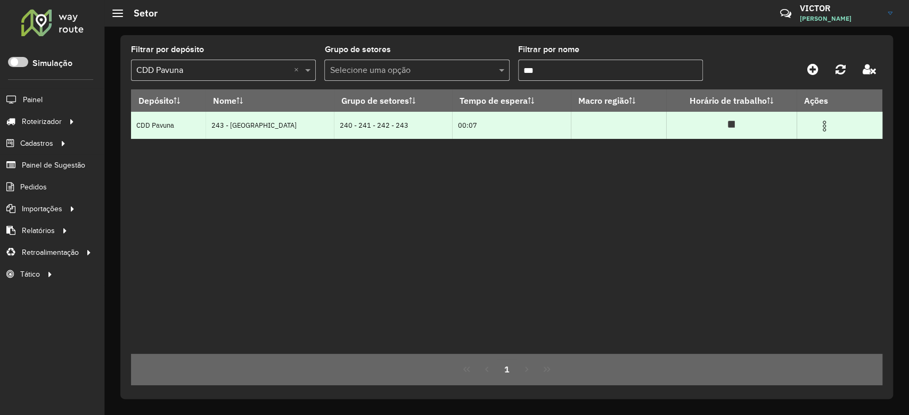
type input "***"
click at [823, 125] on img at bounding box center [824, 126] width 13 height 13
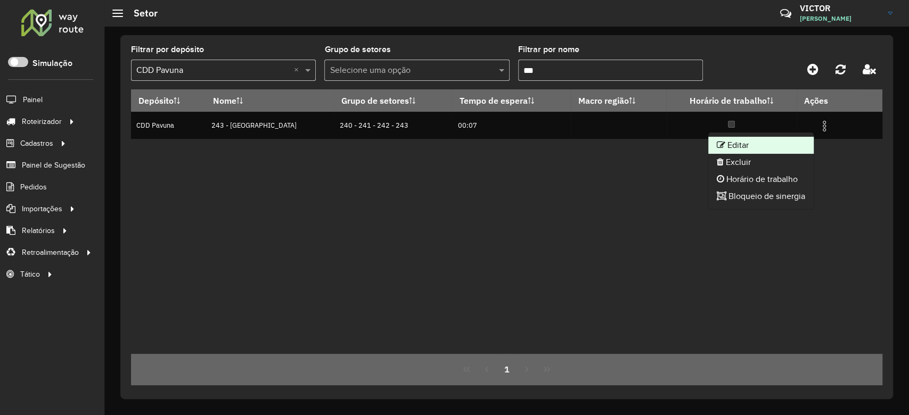
click at [795, 138] on li "Editar" at bounding box center [760, 145] width 105 height 17
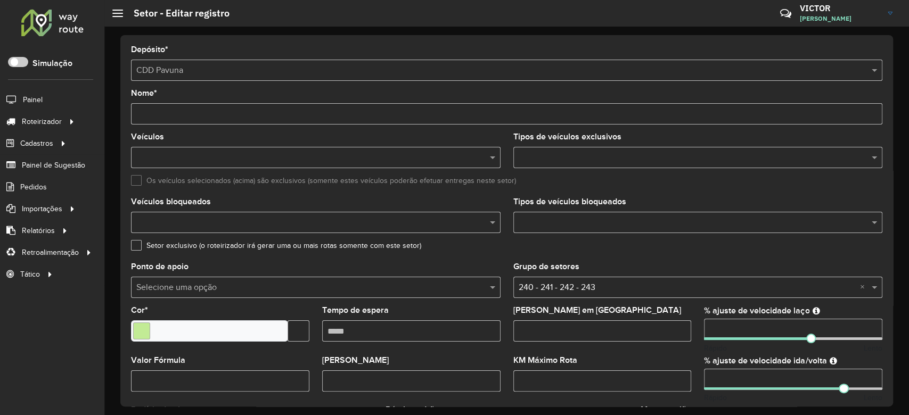
click at [724, 326] on input "number" at bounding box center [793, 329] width 178 height 21
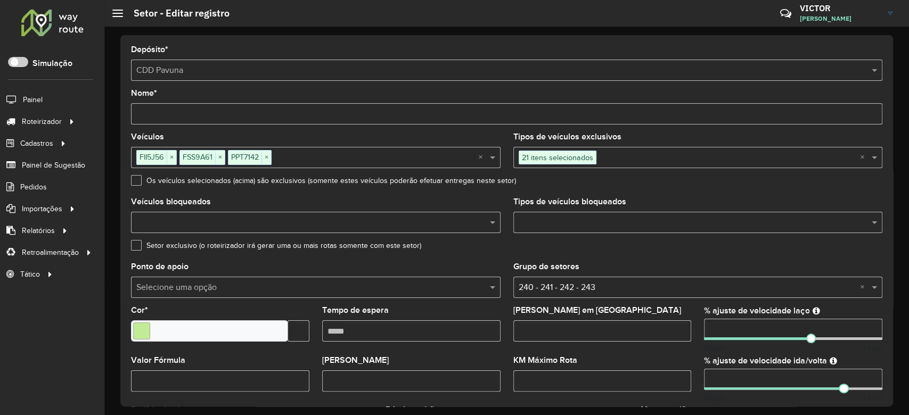
drag, startPoint x: 725, startPoint y: 328, endPoint x: 693, endPoint y: 333, distance: 32.4
click at [693, 333] on formly-group "Veículos FII5J56 × FSS9A61 × PPT7142 × × Tipos de veículos exclusivos 21 itens …" at bounding box center [507, 313] width 764 height 360
type input "***"
click at [693, 365] on formly-field "KM Máximo Rota" at bounding box center [602, 382] width 191 height 50
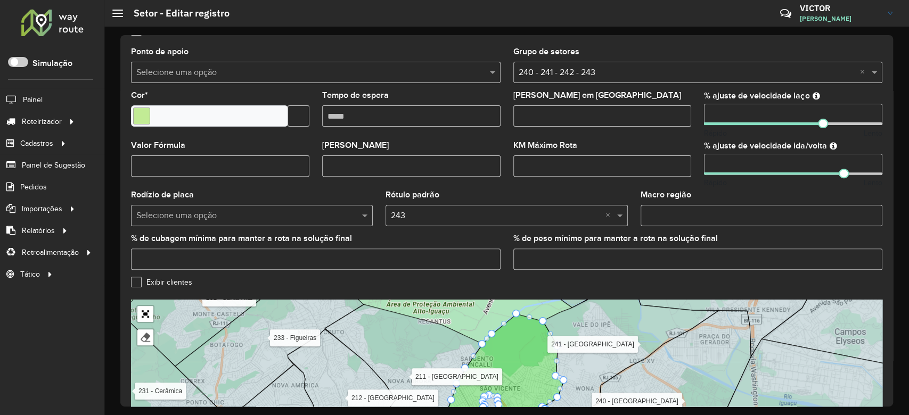
scroll to position [284, 0]
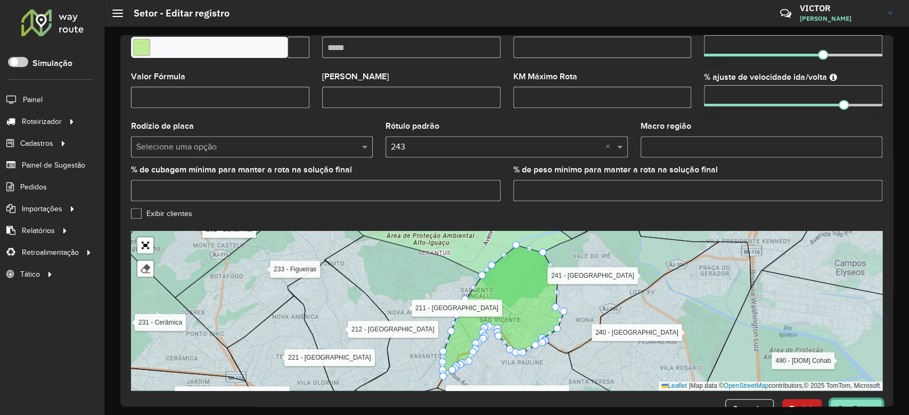
click at [873, 399] on button "Confirmar" at bounding box center [856, 409] width 52 height 20
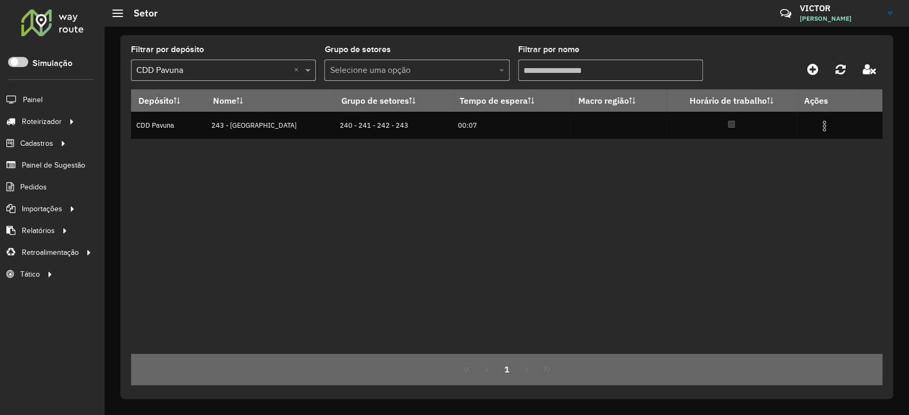
drag, startPoint x: 550, startPoint y: 76, endPoint x: 504, endPoint y: 76, distance: 45.8
click at [505, 76] on formly-group "Filtrar por depósito Selecione um depósito × CDD Pavuna × Grupo de setores Sele…" at bounding box center [408, 68] width 555 height 44
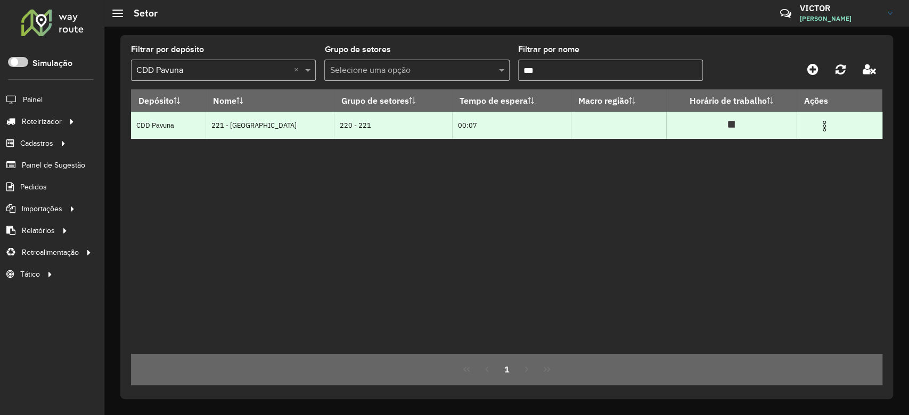
type input "***"
click at [819, 130] on img at bounding box center [824, 126] width 13 height 13
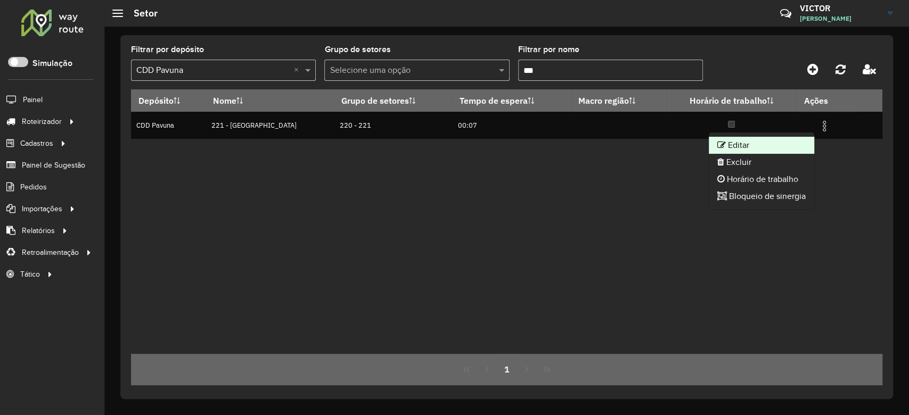
click at [762, 148] on li "Editar" at bounding box center [761, 145] width 105 height 17
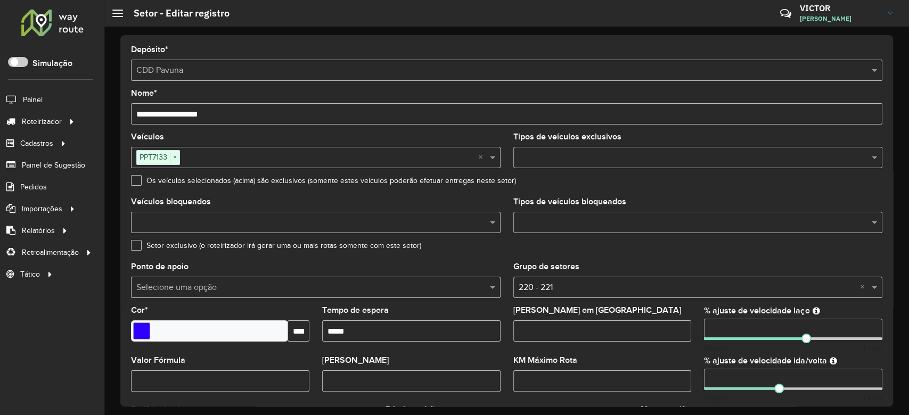
drag, startPoint x: 720, startPoint y: 381, endPoint x: 667, endPoint y: 370, distance: 54.3
click at [671, 371] on formly-group "Veículos PPT7133 × × Tipos de veículos exclusivos Os veículos selecionados (aci…" at bounding box center [507, 313] width 764 height 360
type input "**"
click at [688, 359] on div "KM Máximo Rota" at bounding box center [602, 374] width 178 height 35
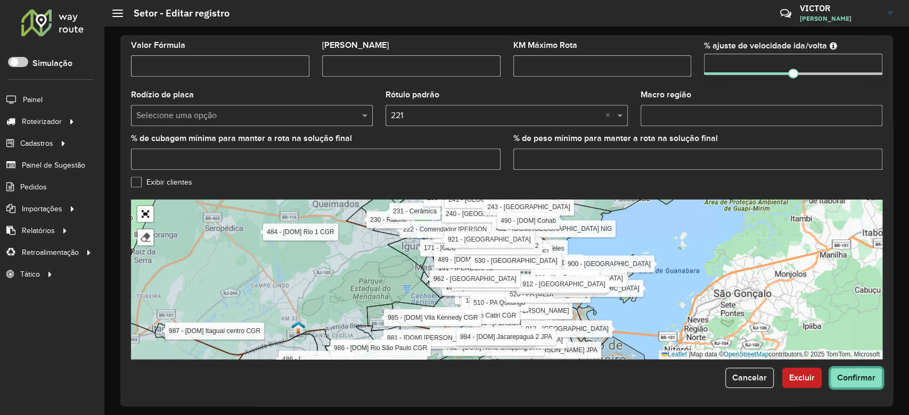
click at [842, 378] on span "Confirmar" at bounding box center [856, 377] width 38 height 9
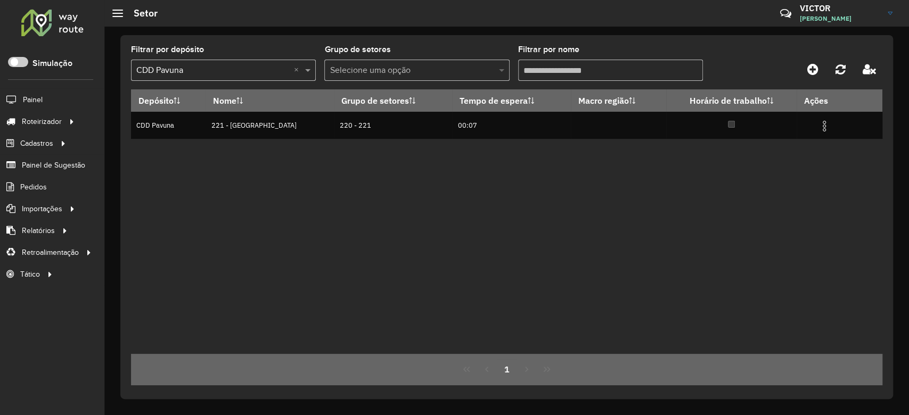
drag, startPoint x: 550, startPoint y: 67, endPoint x: 498, endPoint y: 69, distance: 52.2
click at [499, 69] on formly-group "Filtrar por depósito Selecione um depósito × CDD Pavuna × Grupo de setores Sele…" at bounding box center [408, 68] width 555 height 44
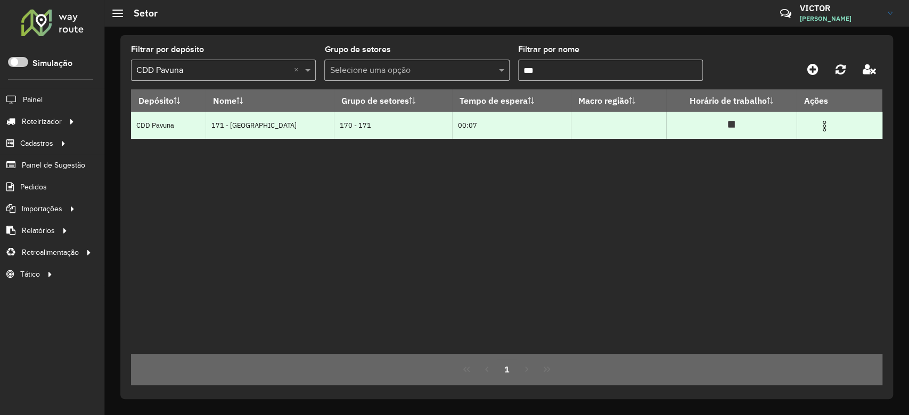
type input "***"
click at [819, 127] on img at bounding box center [824, 126] width 13 height 13
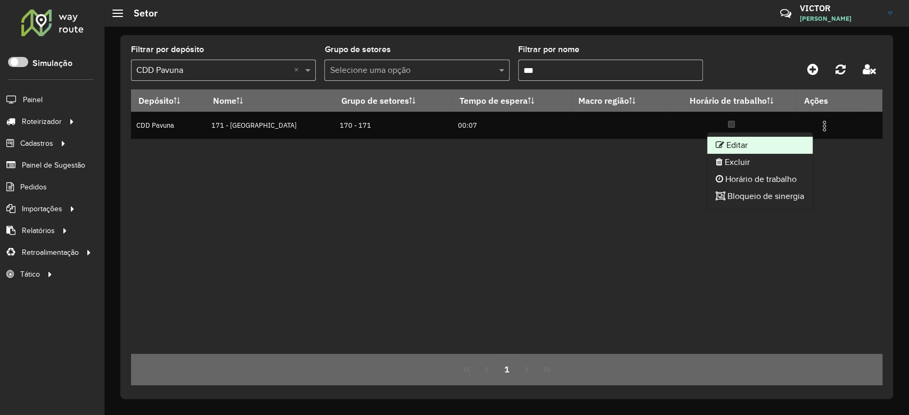
click at [782, 141] on li "Editar" at bounding box center [759, 145] width 105 height 17
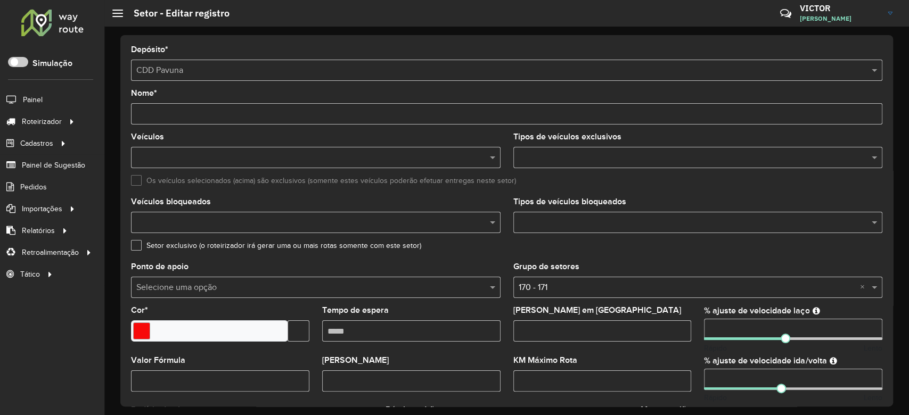
click at [721, 334] on input "number" at bounding box center [793, 329] width 178 height 21
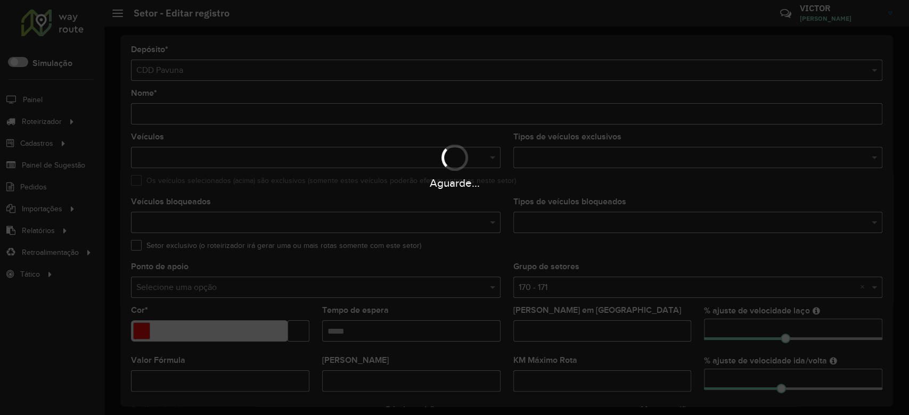
drag, startPoint x: 722, startPoint y: 328, endPoint x: 690, endPoint y: 328, distance: 31.9
click at [691, 328] on div "Aguarde..." at bounding box center [454, 207] width 909 height 415
click at [722, 328] on div "Aguarde..." at bounding box center [454, 207] width 909 height 415
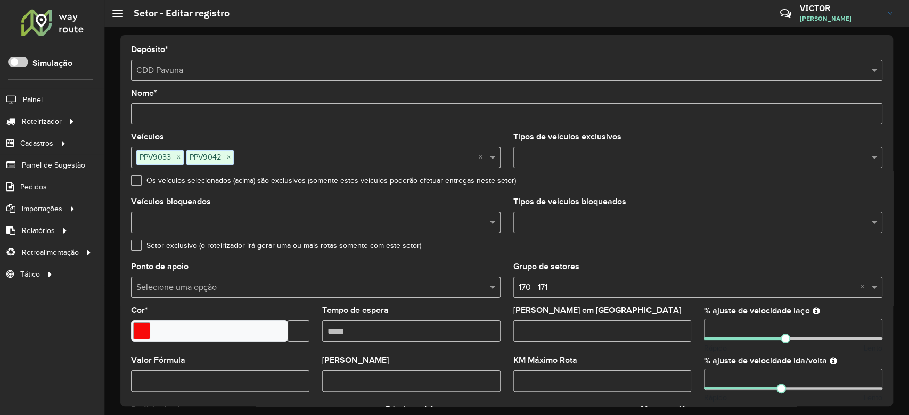
drag, startPoint x: 725, startPoint y: 328, endPoint x: 678, endPoint y: 323, distance: 47.2
click at [678, 323] on formly-group "Veículos PPV9033 × PPV9042 × × Tipos de veículos exclusivos Os veículos selecio…" at bounding box center [507, 313] width 764 height 360
type input "**"
click at [690, 351] on formly-field "Máximo dias em rota" at bounding box center [602, 332] width 191 height 50
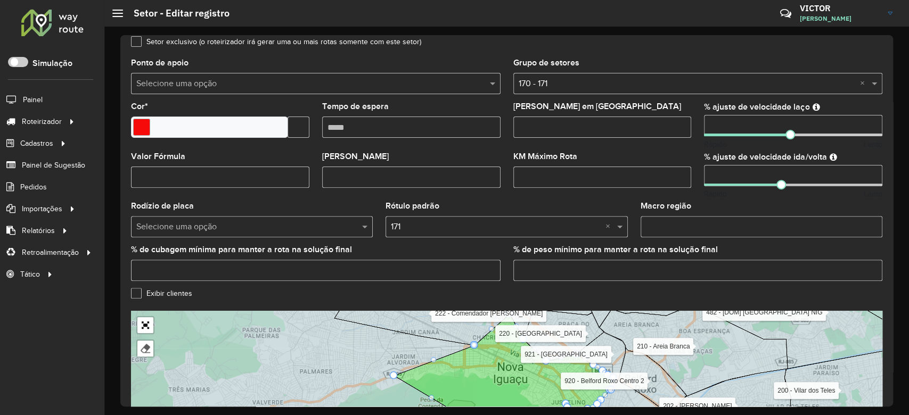
scroll to position [315, 0]
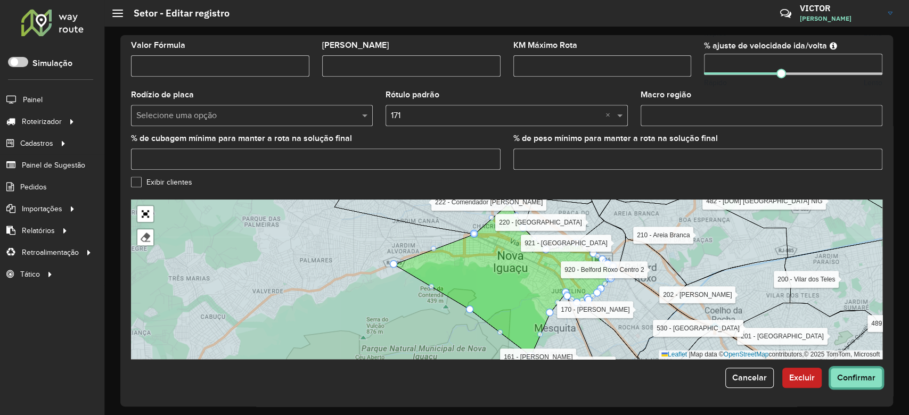
click at [850, 379] on span "Confirmar" at bounding box center [856, 377] width 38 height 9
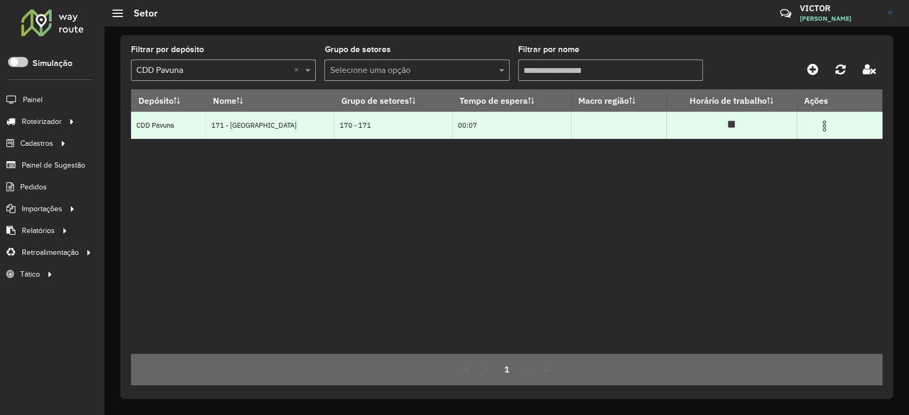
click at [819, 128] on img at bounding box center [824, 126] width 13 height 13
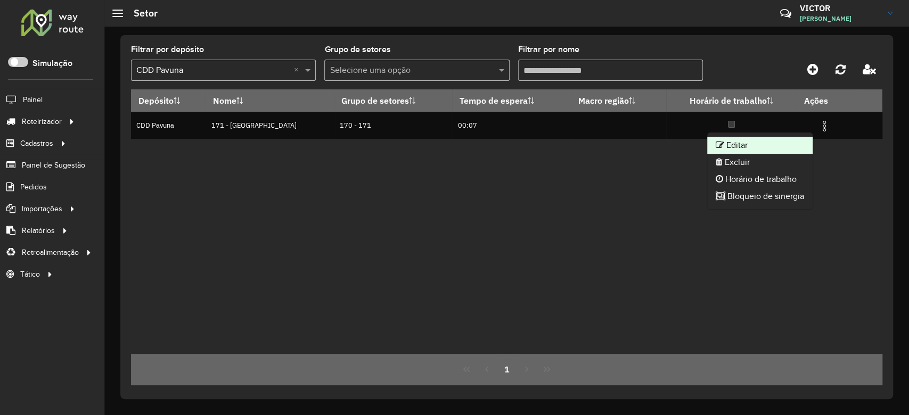
click at [782, 138] on li "Editar" at bounding box center [759, 145] width 105 height 17
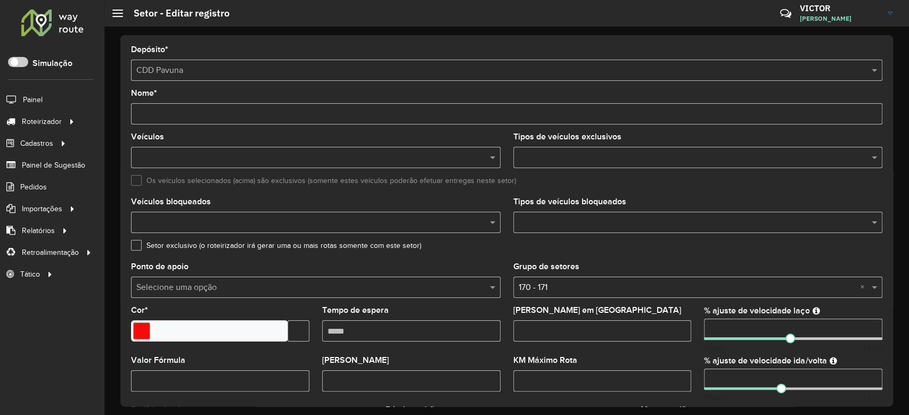
click at [723, 324] on input "number" at bounding box center [793, 329] width 178 height 21
drag, startPoint x: 728, startPoint y: 325, endPoint x: 700, endPoint y: 325, distance: 28.2
click at [701, 325] on formly-field "% ajuste de velocidade laço Rápido Lento" at bounding box center [792, 332] width 191 height 50
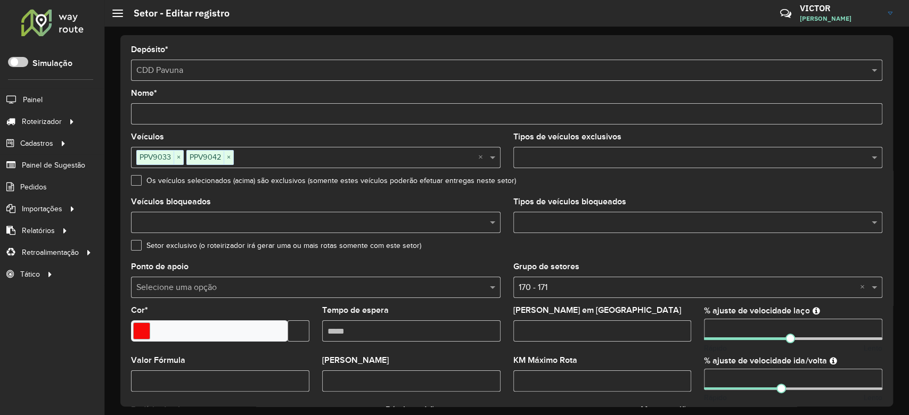
type input "**"
click at [688, 357] on formly-field "KM Máximo Rota" at bounding box center [602, 382] width 191 height 50
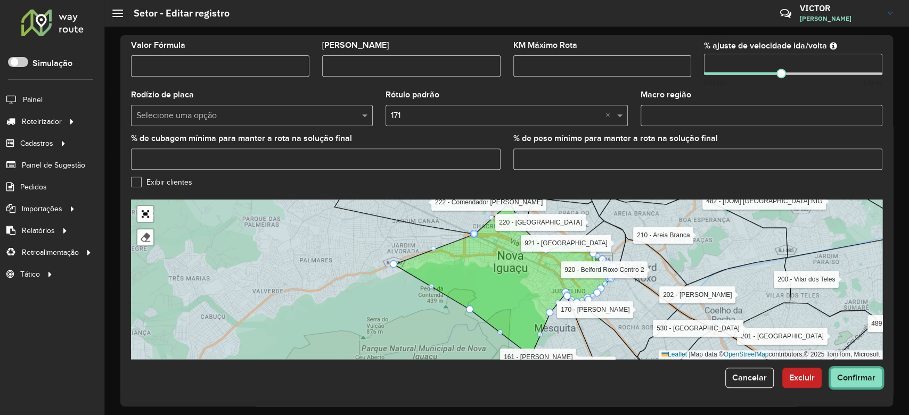
click at [858, 379] on span "Confirmar" at bounding box center [856, 377] width 38 height 9
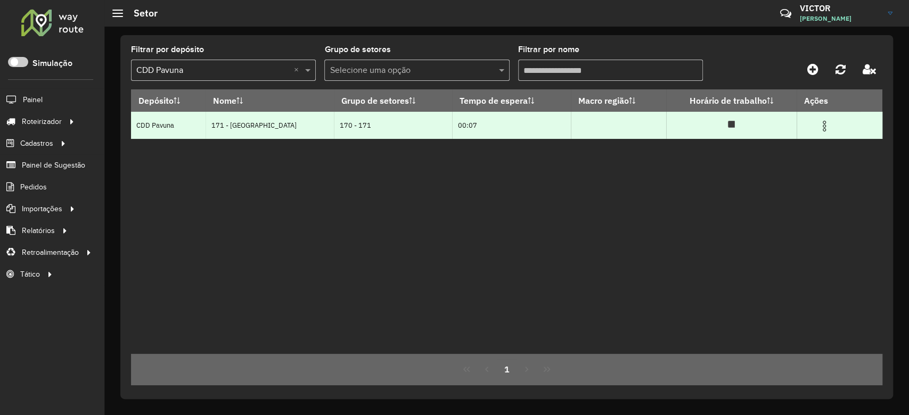
click at [820, 121] on img at bounding box center [824, 126] width 13 height 13
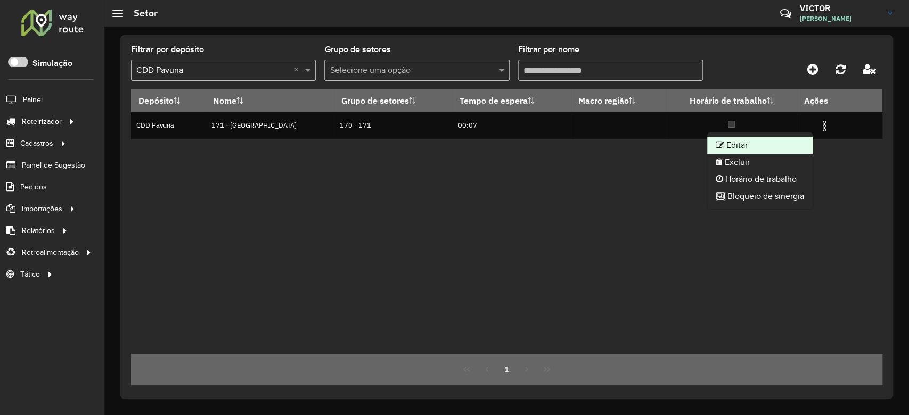
click at [737, 148] on li "Editar" at bounding box center [759, 145] width 105 height 17
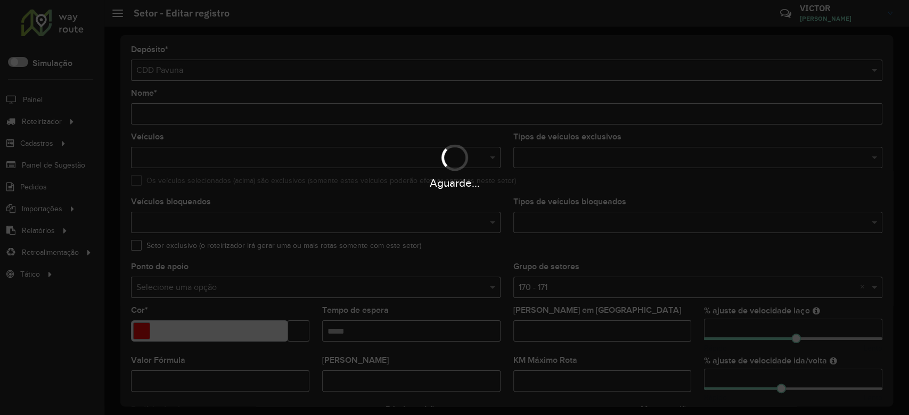
click at [726, 329] on input "number" at bounding box center [793, 329] width 178 height 21
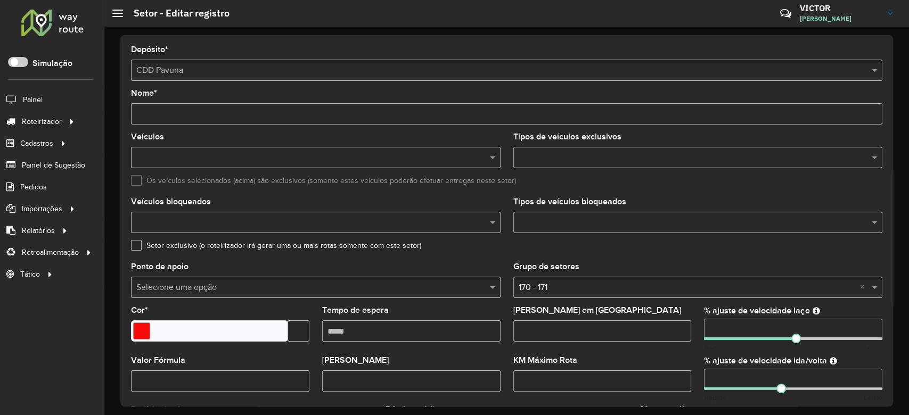
drag, startPoint x: 726, startPoint y: 329, endPoint x: 681, endPoint y: 330, distance: 44.7
click at [682, 330] on formly-group "Veículos Tipos de veículos exclusivos Os veículos selecionados (acima) são excl…" at bounding box center [507, 313] width 764 height 360
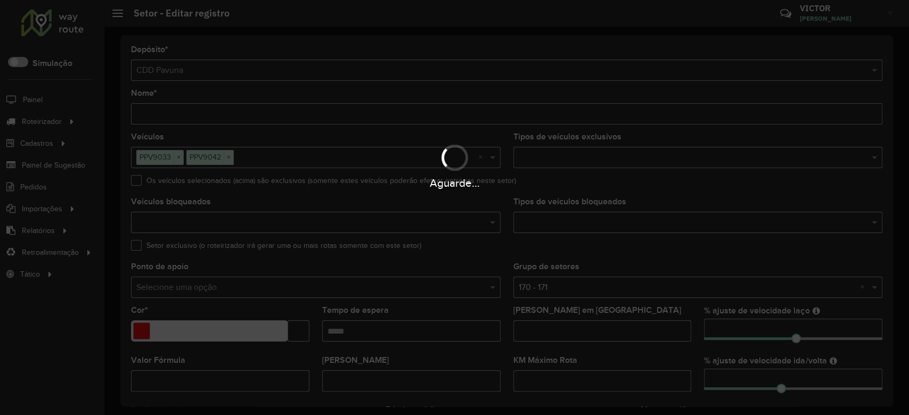
type input "**"
click at [687, 358] on div "Aguarde..." at bounding box center [454, 207] width 909 height 415
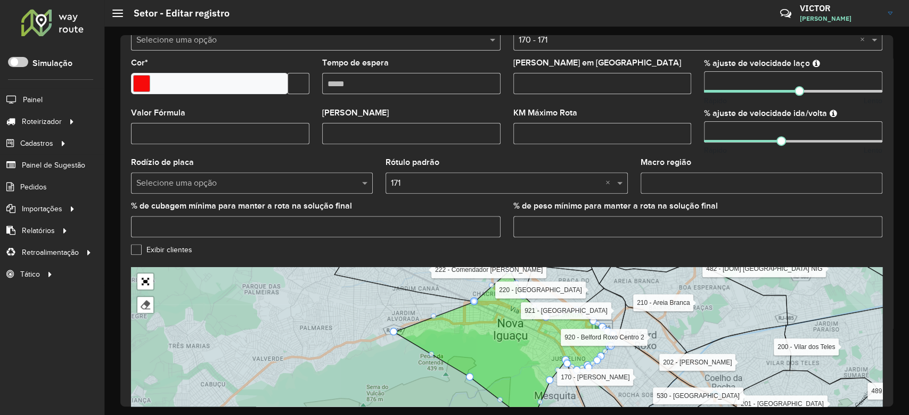
scroll to position [315, 0]
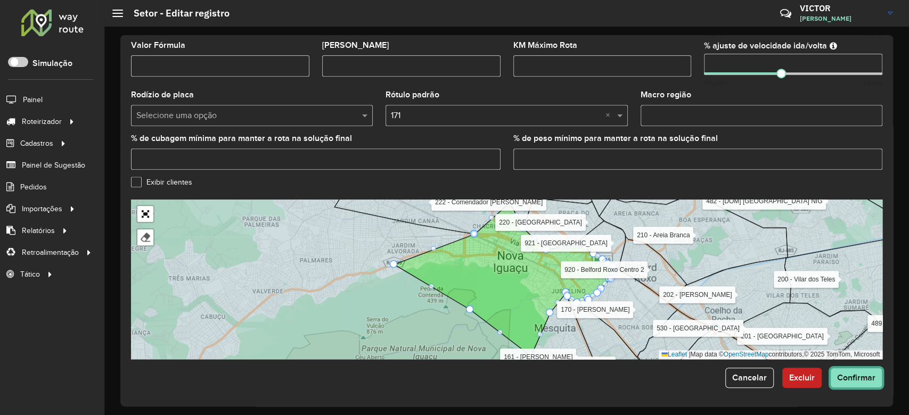
click at [839, 369] on button "Confirmar" at bounding box center [856, 378] width 52 height 20
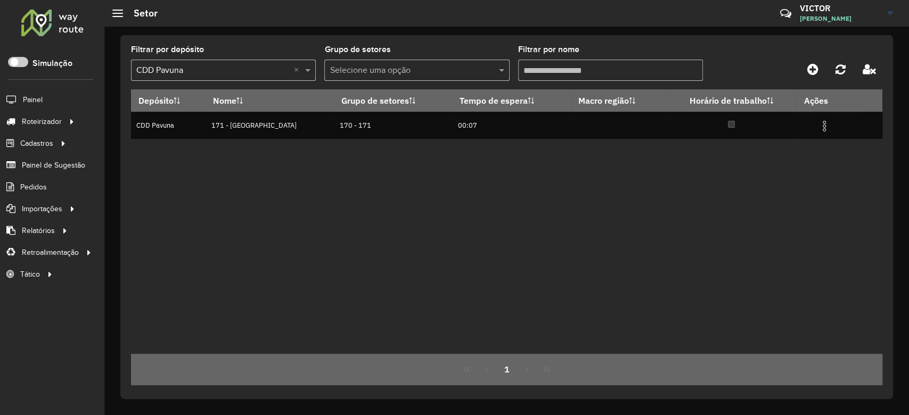
drag, startPoint x: 537, startPoint y: 73, endPoint x: 481, endPoint y: 77, distance: 55.5
click at [482, 78] on formly-group "Filtrar por depósito Selecione um depósito × CDD Pavuna × Grupo de setores Sele…" at bounding box center [408, 68] width 555 height 44
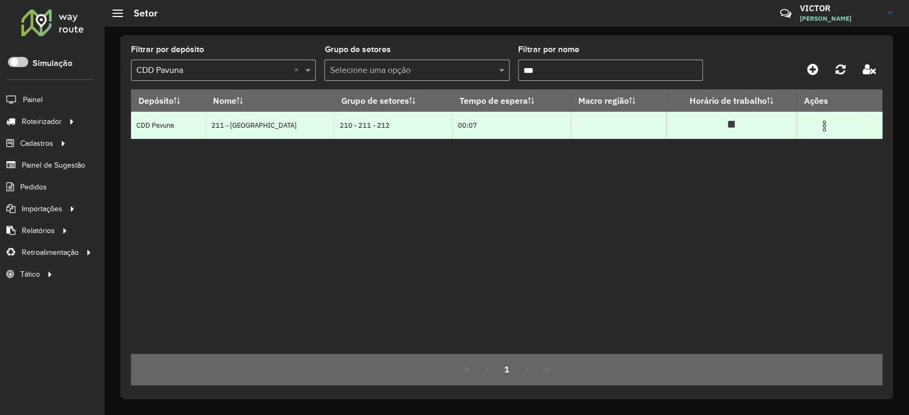
type input "***"
click at [820, 127] on img at bounding box center [824, 126] width 13 height 13
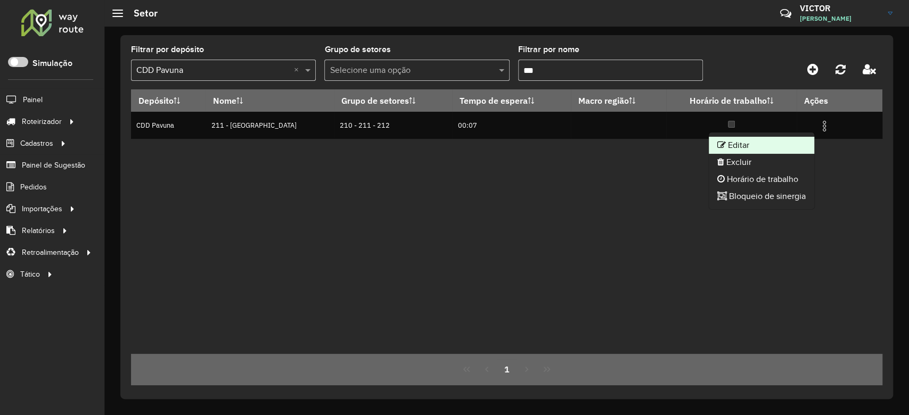
click at [759, 142] on li "Editar" at bounding box center [761, 145] width 105 height 17
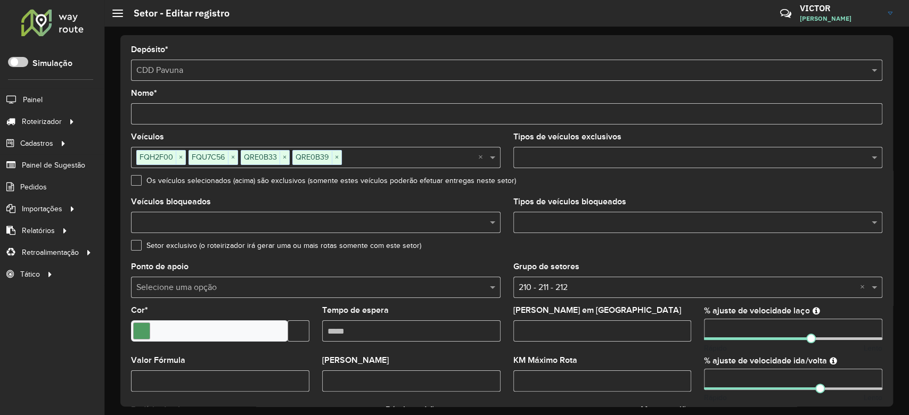
scroll to position [315, 0]
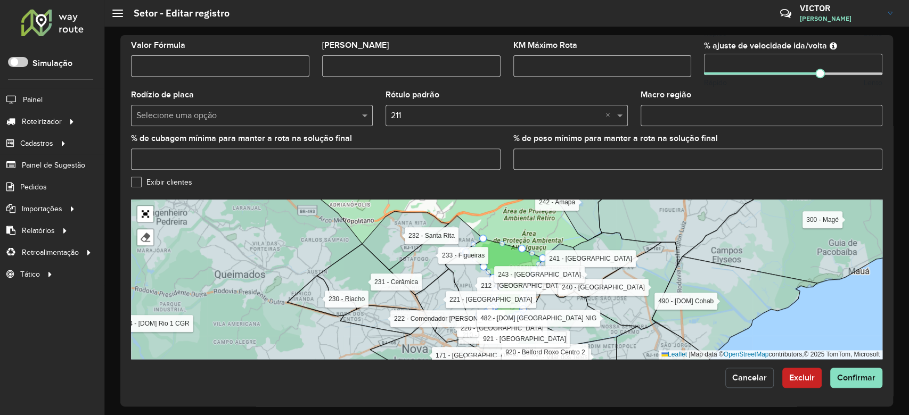
click at [742, 377] on span "Cancelar" at bounding box center [749, 377] width 35 height 9
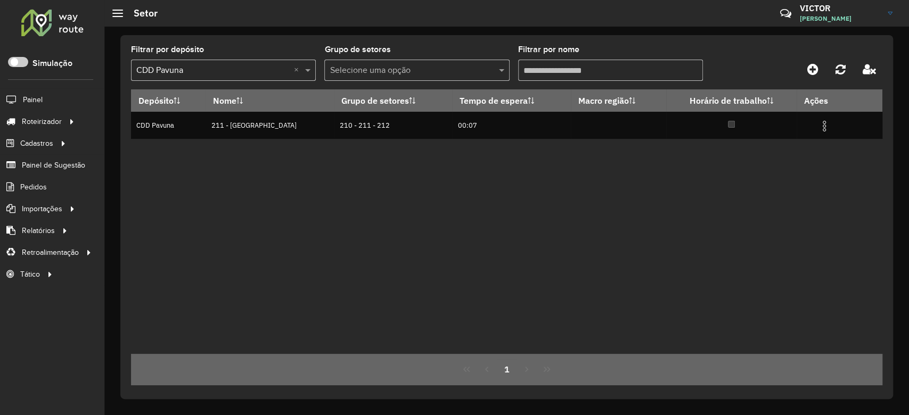
drag, startPoint x: 546, startPoint y: 68, endPoint x: 480, endPoint y: 71, distance: 65.6
click at [480, 71] on formly-group "Filtrar por depósito Selecione um depósito × CDD Pavuna × Grupo de setores Sele…" at bounding box center [408, 68] width 555 height 44
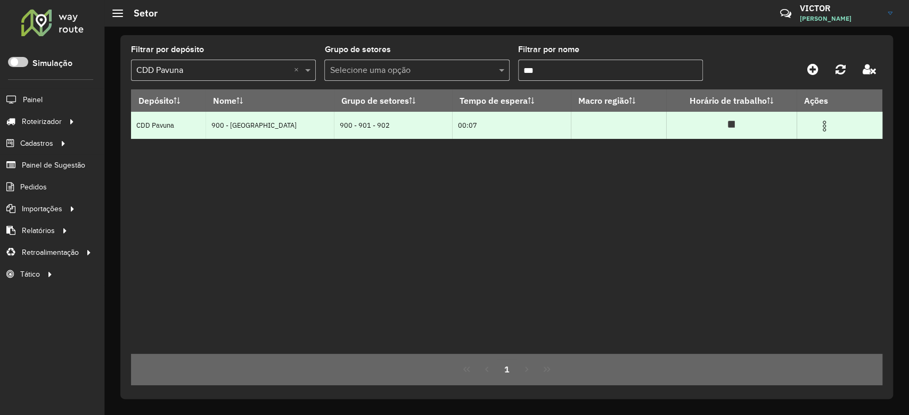
type input "***"
click at [825, 125] on img at bounding box center [824, 126] width 13 height 13
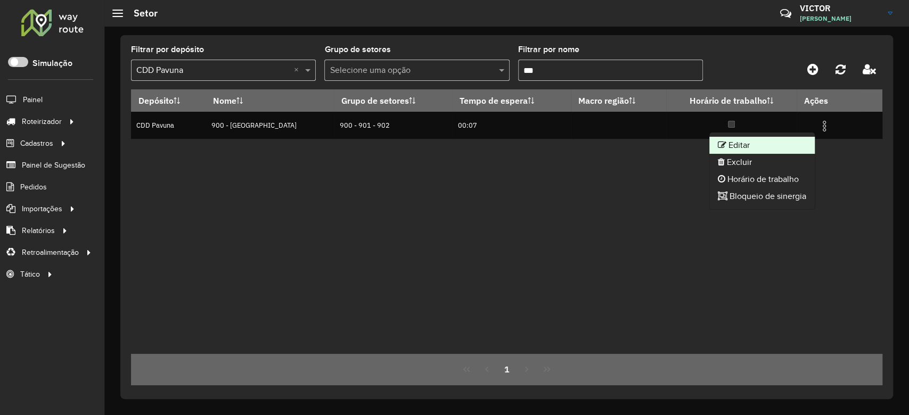
click at [784, 137] on li "Editar" at bounding box center [761, 145] width 105 height 17
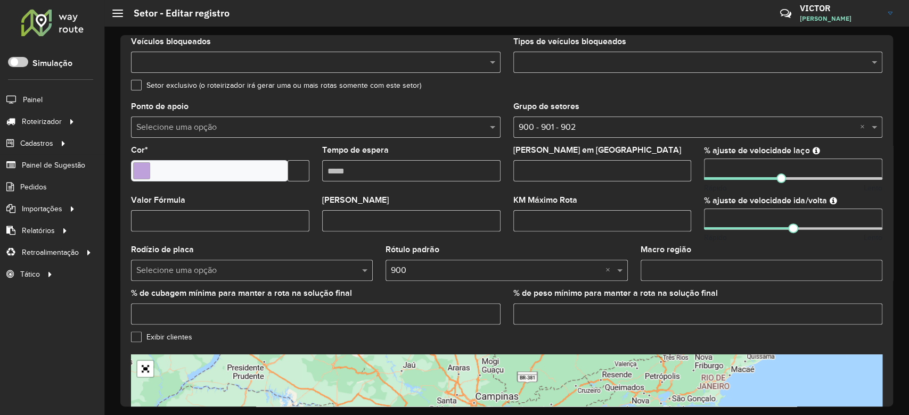
scroll to position [315, 0]
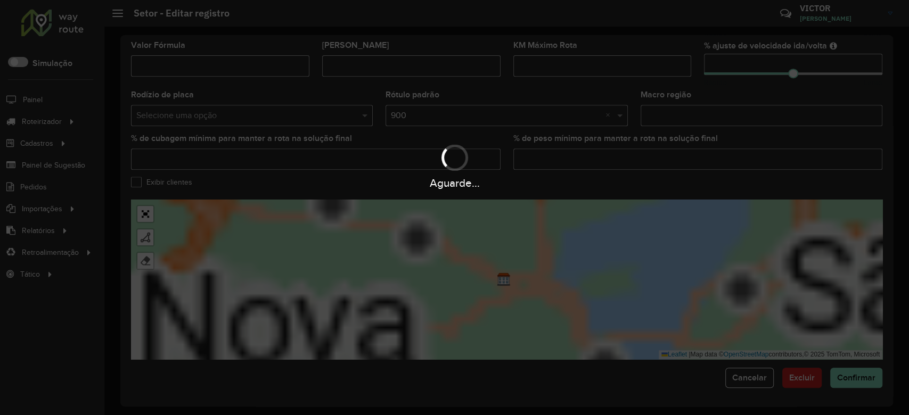
click at [754, 385] on div "Aguarde..." at bounding box center [454, 207] width 909 height 415
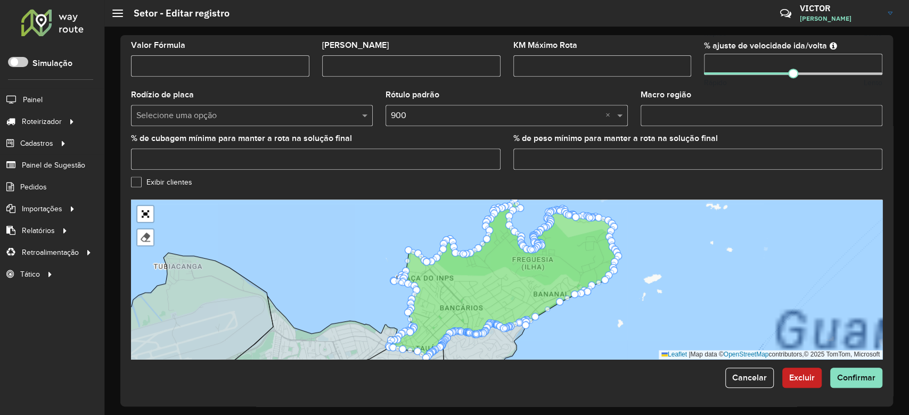
click at [751, 377] on span "Cancelar" at bounding box center [749, 377] width 35 height 9
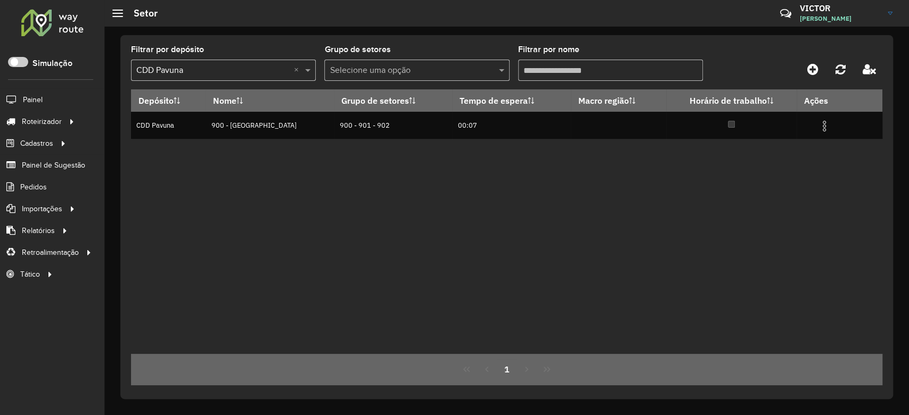
drag, startPoint x: 546, startPoint y: 73, endPoint x: 482, endPoint y: 75, distance: 63.9
click at [482, 75] on formly-group "Filtrar por depósito Selecione um depósito × CDD Pavuna × Grupo de setores Sele…" at bounding box center [408, 68] width 555 height 44
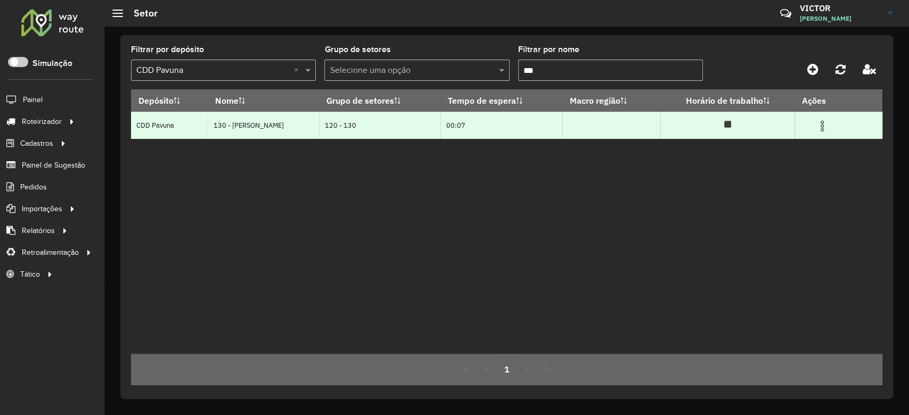
type input "***"
click at [823, 129] on img at bounding box center [822, 126] width 13 height 13
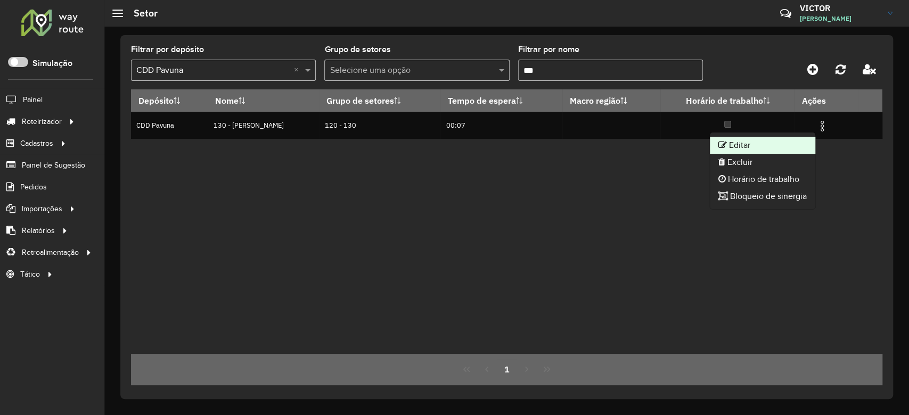
click at [774, 138] on li "Editar" at bounding box center [762, 145] width 105 height 17
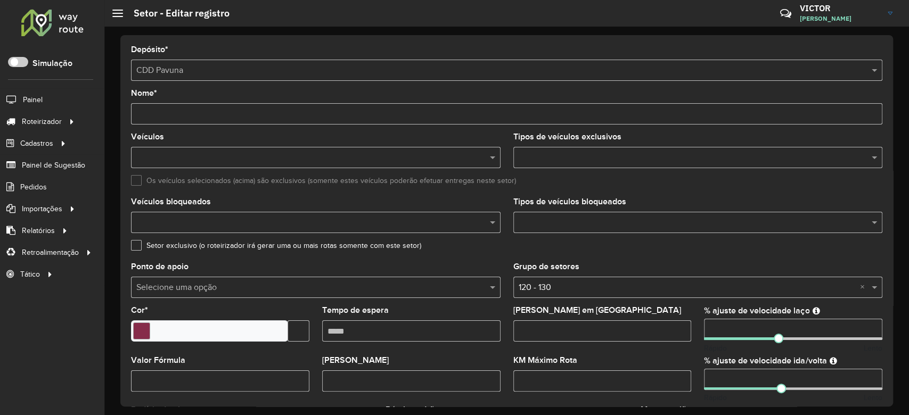
scroll to position [284, 0]
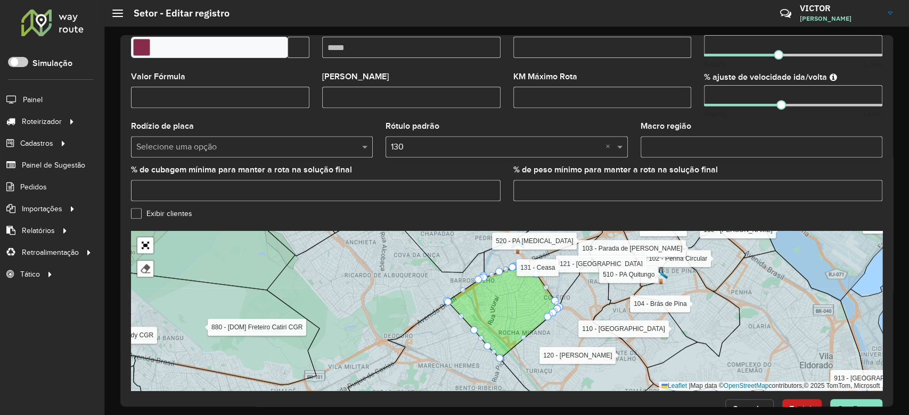
click at [745, 405] on span "Cancelar" at bounding box center [749, 409] width 35 height 9
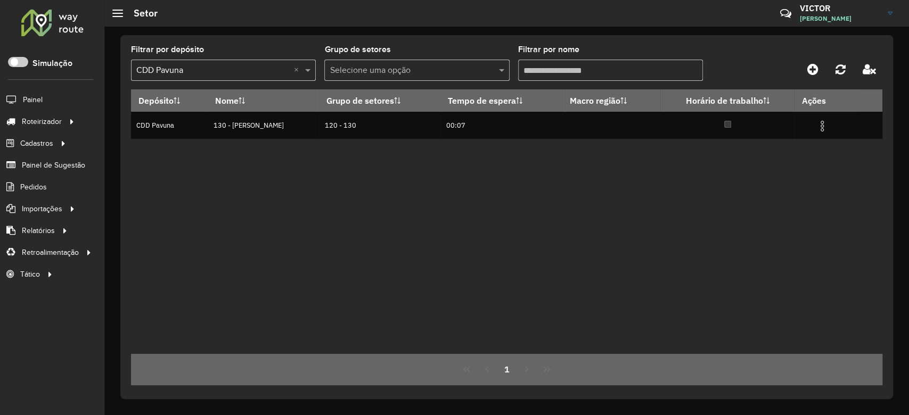
drag, startPoint x: 559, startPoint y: 71, endPoint x: 468, endPoint y: 76, distance: 90.6
click at [470, 76] on formly-group "Filtrar por depósito Selecione um depósito × CDD Pavuna × Grupo de setores Sele…" at bounding box center [408, 68] width 555 height 44
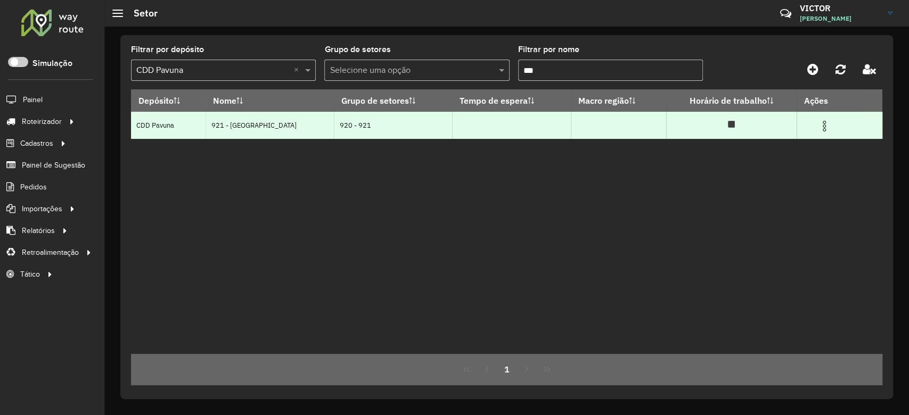
type input "***"
click at [826, 130] on img at bounding box center [824, 126] width 13 height 13
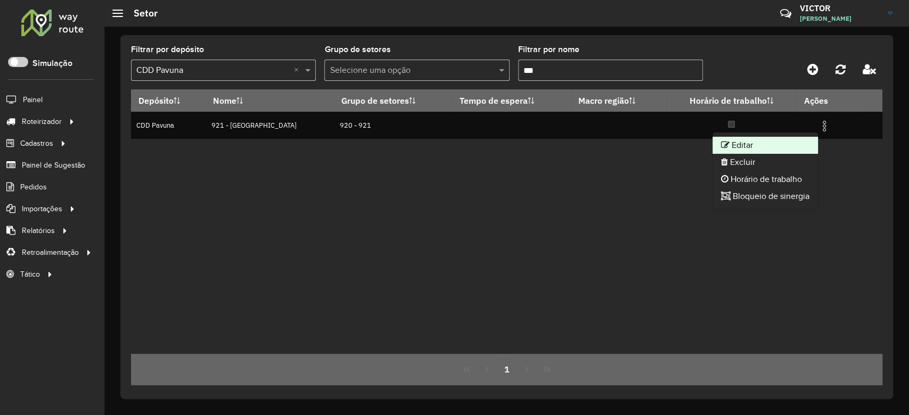
click at [789, 145] on li "Editar" at bounding box center [764, 145] width 105 height 17
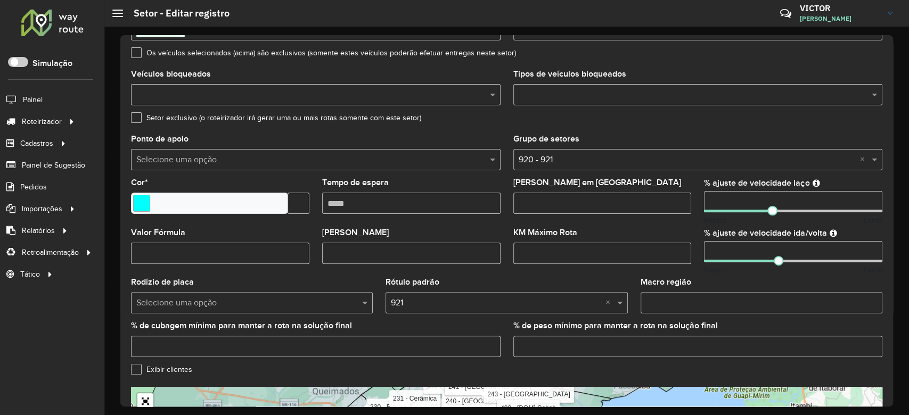
scroll to position [315, 0]
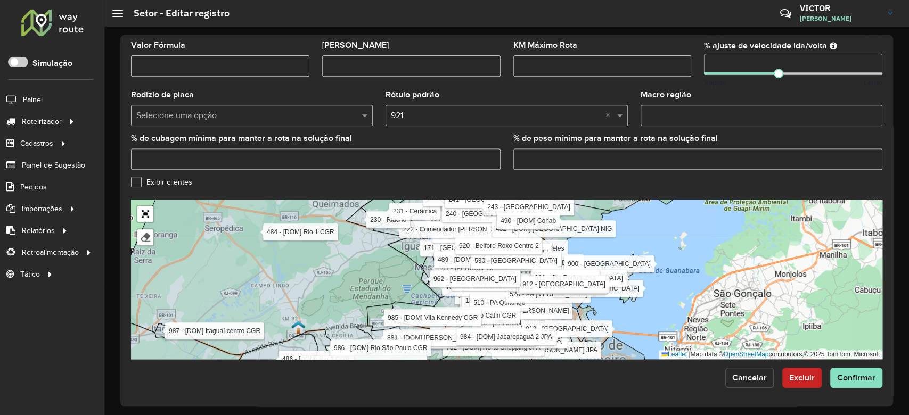
click at [733, 374] on span "Cancelar" at bounding box center [749, 377] width 35 height 9
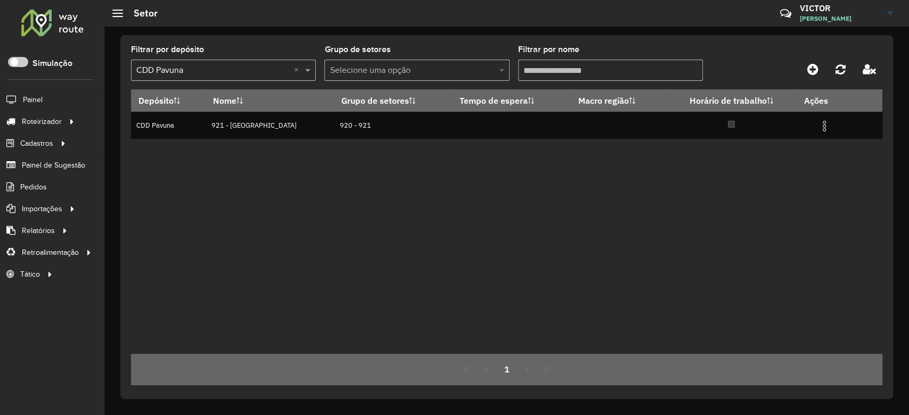
drag, startPoint x: 546, startPoint y: 72, endPoint x: 504, endPoint y: 72, distance: 42.6
click at [507, 72] on formly-group "Filtrar por depósito Selecione um depósito × CDD Pavuna × Grupo de setores Sele…" at bounding box center [408, 68] width 555 height 44
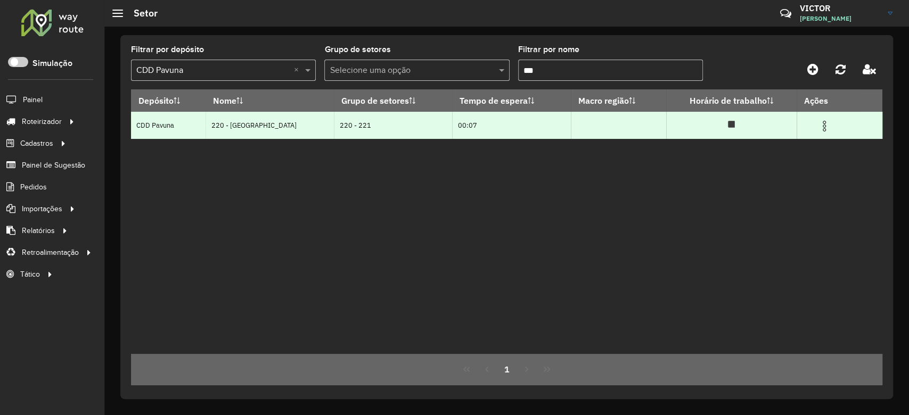
type input "***"
click at [823, 128] on img at bounding box center [824, 126] width 13 height 13
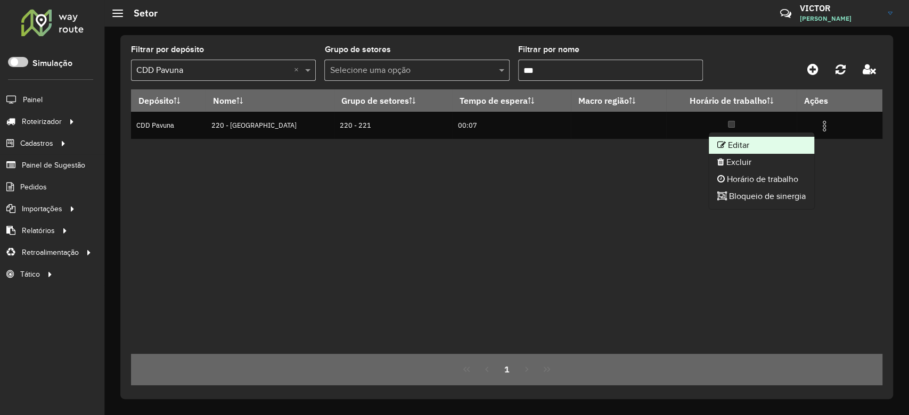
click at [793, 143] on li "Editar" at bounding box center [761, 145] width 105 height 17
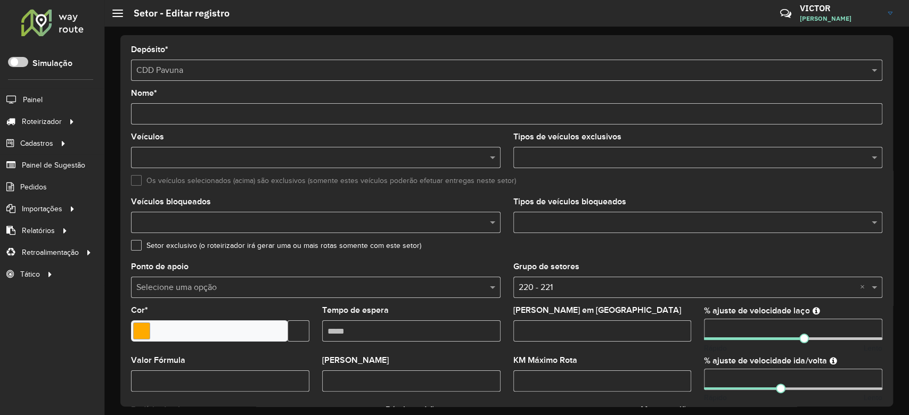
scroll to position [142, 0]
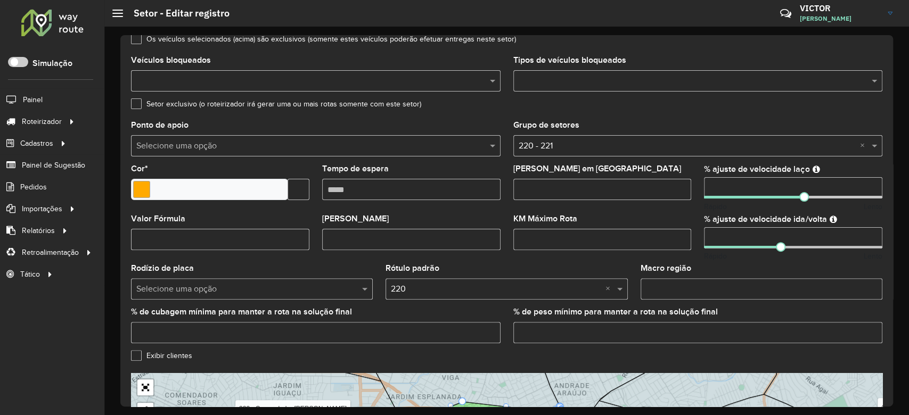
click at [726, 187] on input "number" at bounding box center [793, 187] width 178 height 21
drag, startPoint x: 728, startPoint y: 186, endPoint x: 685, endPoint y: 187, distance: 43.1
click at [685, 187] on formly-group "Veículos PPU8831 × PPV9025 × × Tipos de veículos exclusivos Os veículos selecio…" at bounding box center [507, 171] width 764 height 360
click at [675, 218] on div "KM Máximo Rota" at bounding box center [602, 232] width 178 height 35
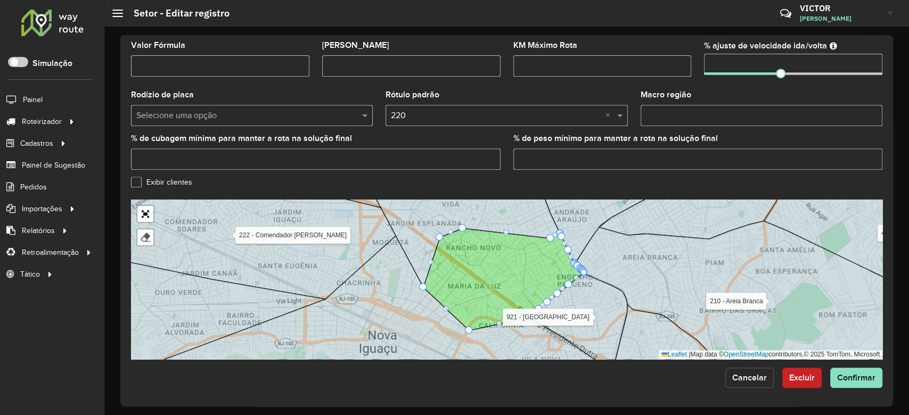
click at [737, 374] on span "Cancelar" at bounding box center [749, 377] width 35 height 9
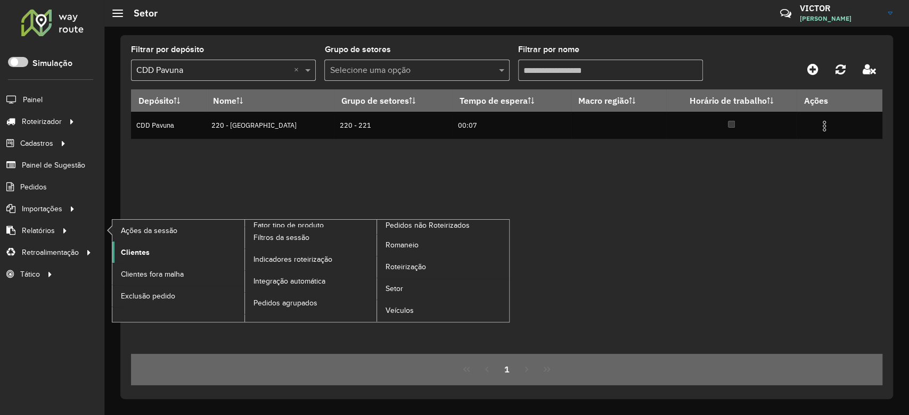
click at [113, 250] on link "Clientes" at bounding box center [178, 252] width 132 height 21
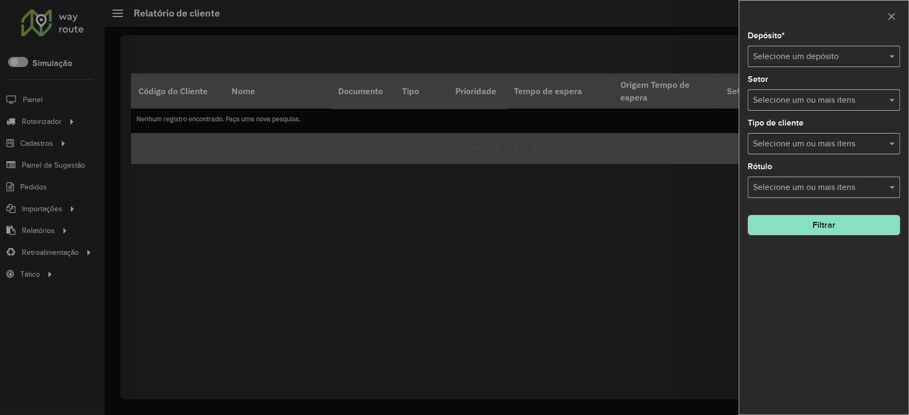
click at [784, 59] on input "text" at bounding box center [813, 57] width 120 height 13
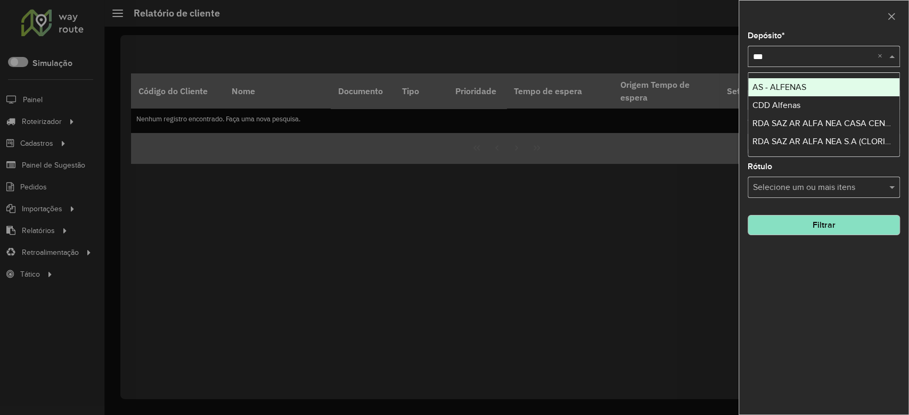
type input "****"
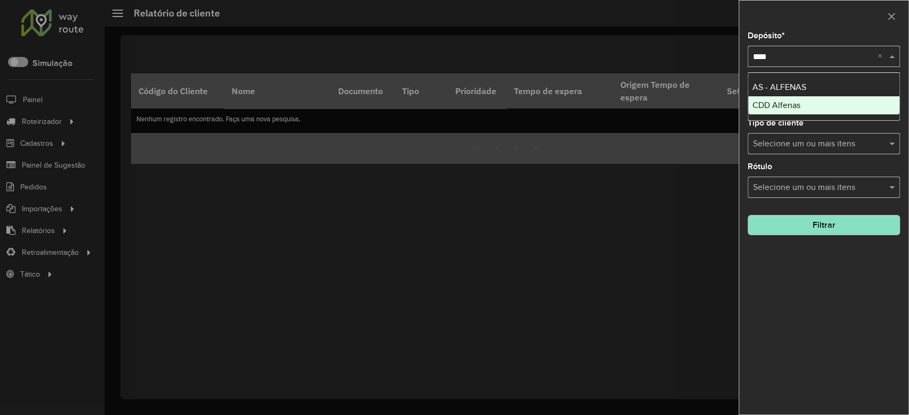
click at [784, 110] on span "CDD Alfenas" at bounding box center [776, 105] width 48 height 9
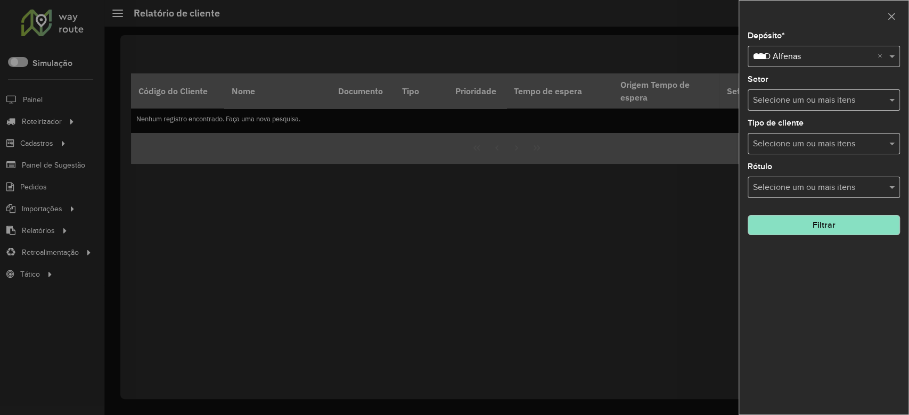
click at [809, 229] on button "Filtrar" at bounding box center [823, 225] width 152 height 20
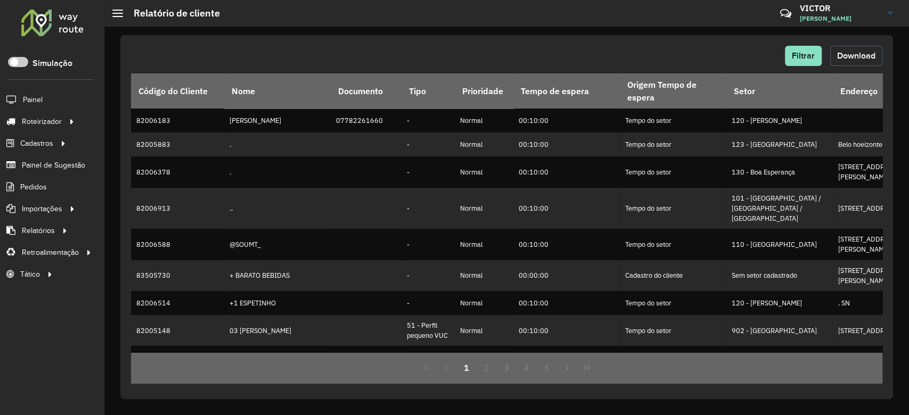
click at [850, 54] on span "Download" at bounding box center [856, 55] width 38 height 9
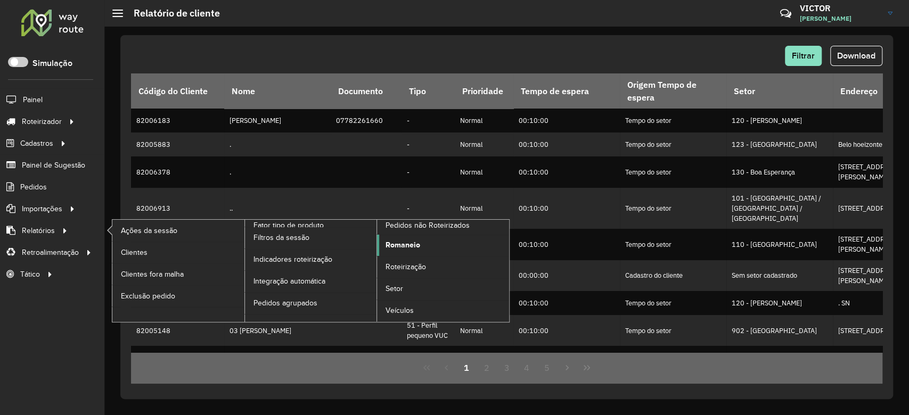
click at [388, 244] on span "Romaneio" at bounding box center [402, 245] width 35 height 11
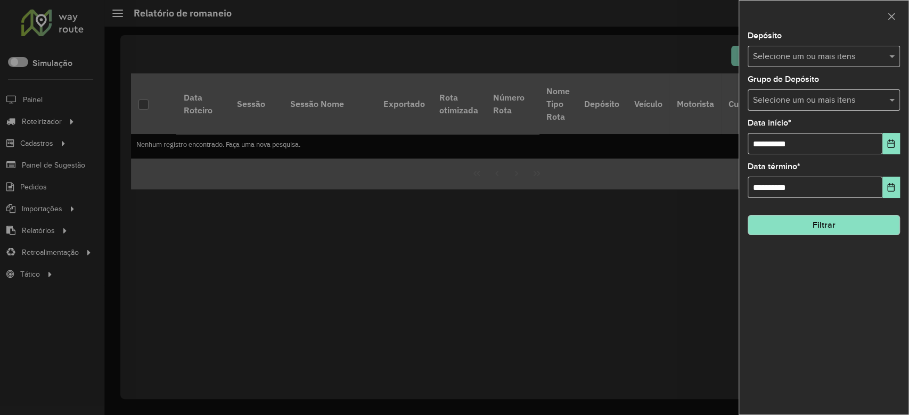
click at [783, 57] on input "text" at bounding box center [818, 57] width 136 height 13
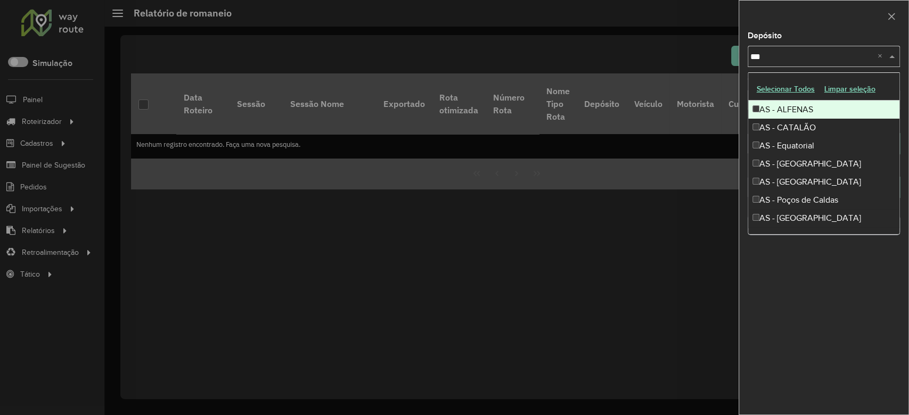
type input "****"
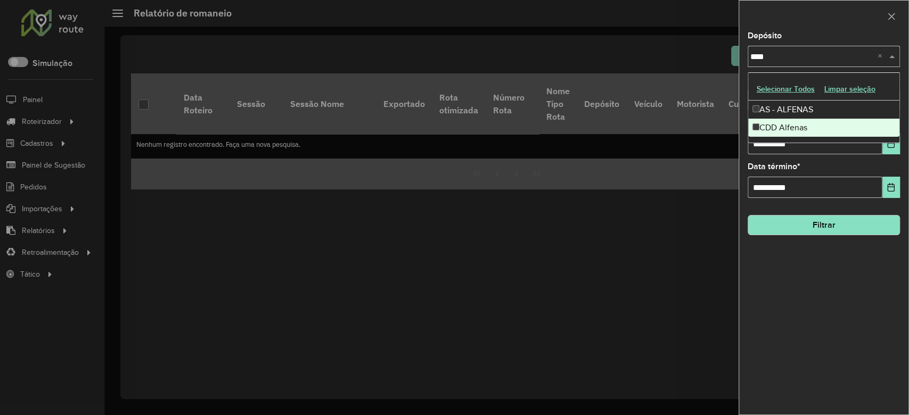
click at [754, 121] on div "CDD Alfenas" at bounding box center [823, 128] width 151 height 18
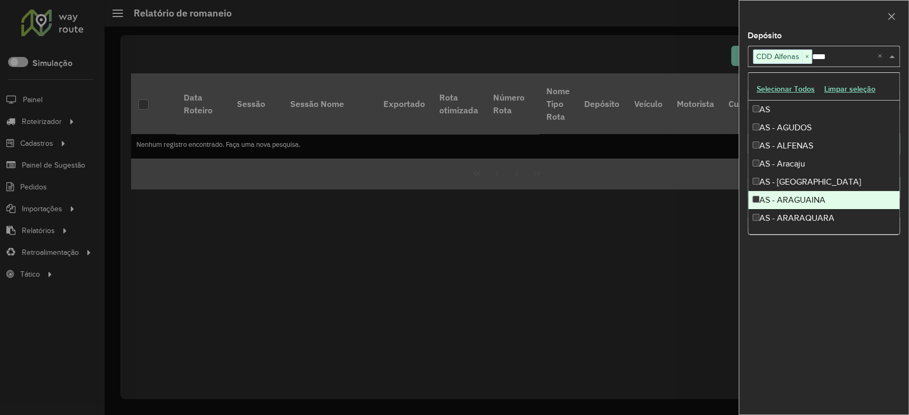
click at [807, 300] on div "**********" at bounding box center [823, 223] width 169 height 383
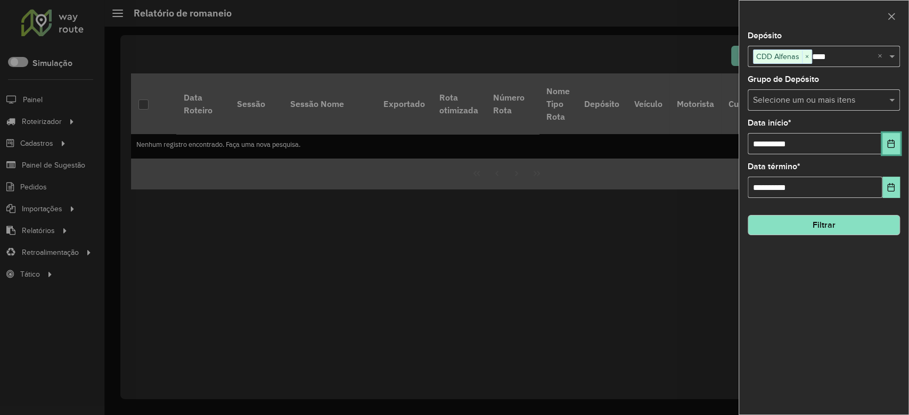
click at [893, 138] on button "Choose Date" at bounding box center [891, 143] width 18 height 21
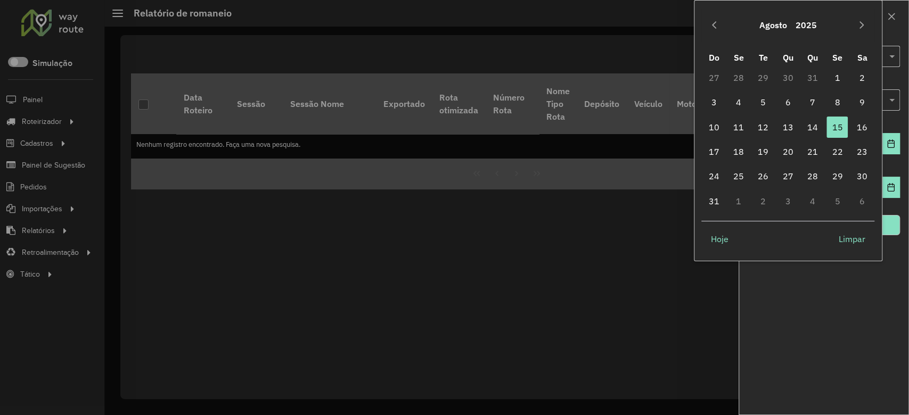
click at [701, 23] on div "Agosto 2025" at bounding box center [787, 25] width 173 height 34
click at [707, 21] on button "Previous Month" at bounding box center [713, 25] width 17 height 17
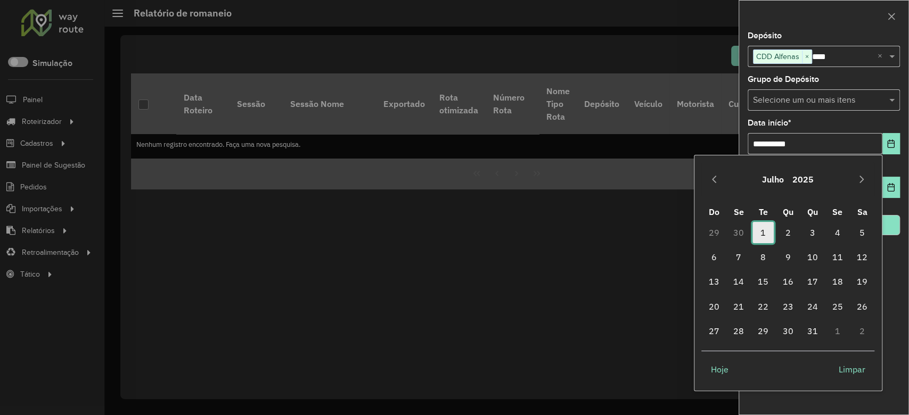
click at [760, 233] on span "1" at bounding box center [762, 232] width 21 height 21
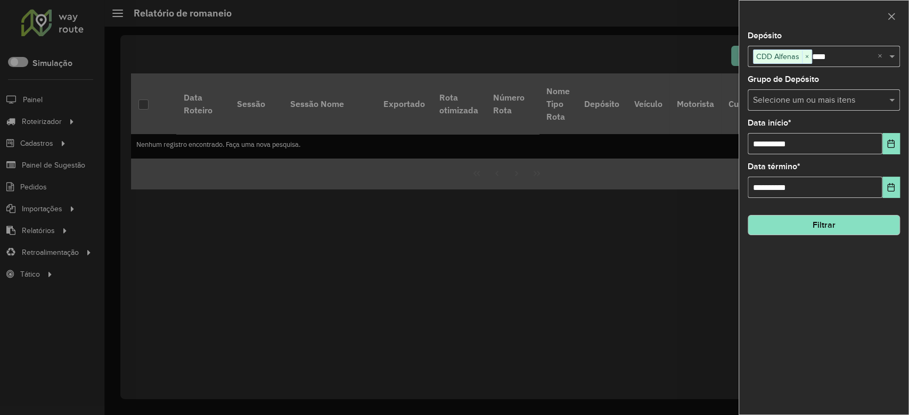
click at [825, 333] on div "**********" at bounding box center [823, 223] width 169 height 383
click at [811, 224] on button "Filtrar" at bounding box center [823, 225] width 152 height 20
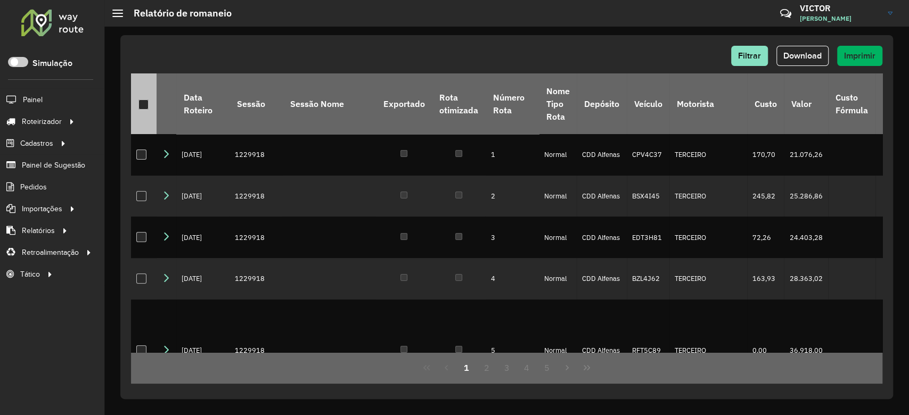
click at [139, 105] on div at bounding box center [143, 105] width 10 height 10
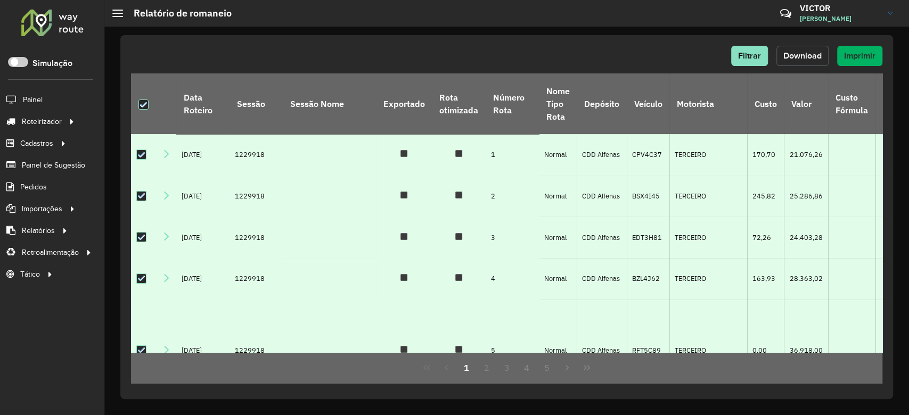
click at [788, 59] on span "Download" at bounding box center [802, 55] width 38 height 9
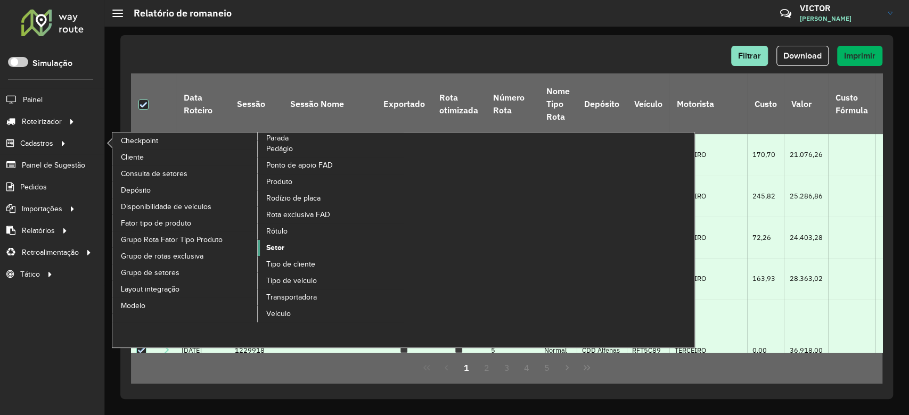
click at [273, 248] on span "Setor" at bounding box center [275, 247] width 18 height 11
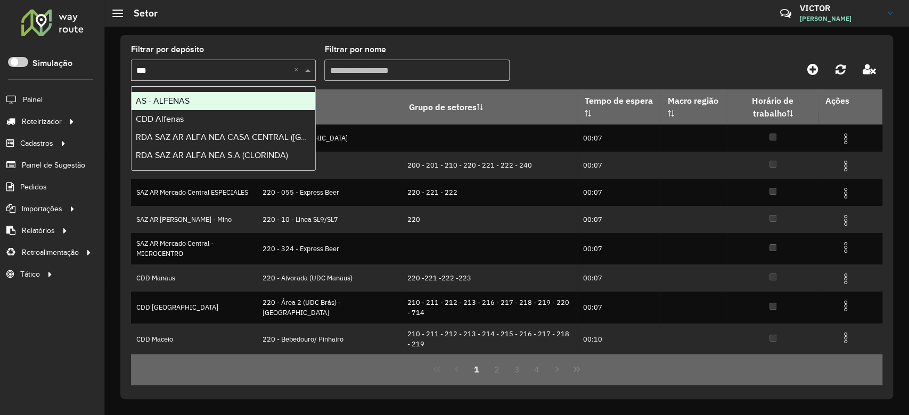
type input "****"
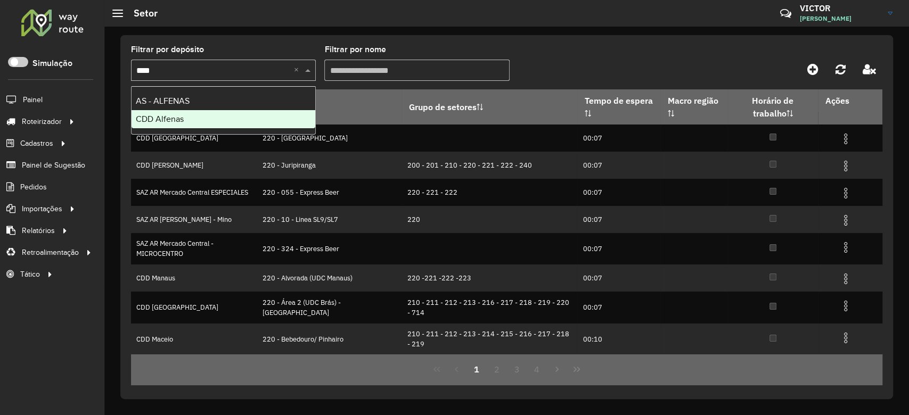
click at [170, 126] on div "CDD Alfenas" at bounding box center [223, 119] width 184 height 18
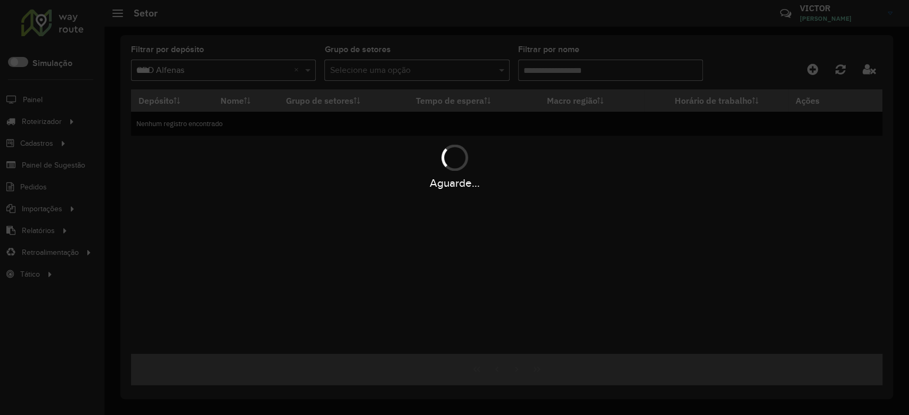
click at [538, 70] on div "Aguarde..." at bounding box center [454, 207] width 909 height 415
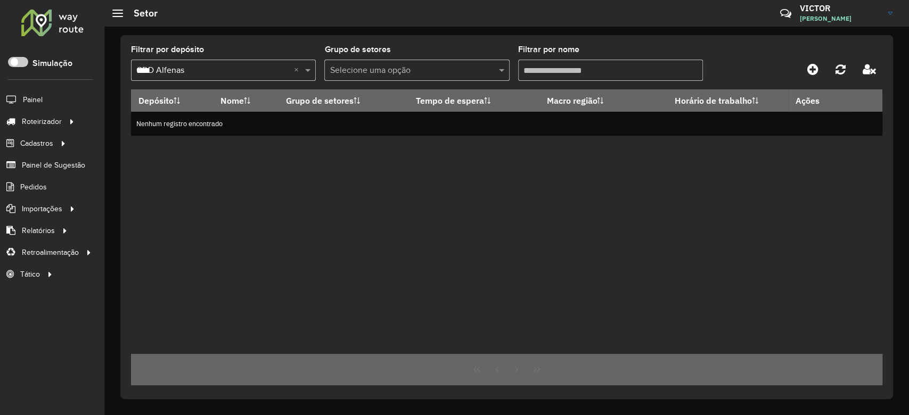
drag, startPoint x: 550, startPoint y: 70, endPoint x: 488, endPoint y: 71, distance: 62.3
click at [489, 71] on formly-group "Filtrar por depósito Selecione um depósito × CDD Alfenas **** × Grupo de setore…" at bounding box center [408, 68] width 555 height 44
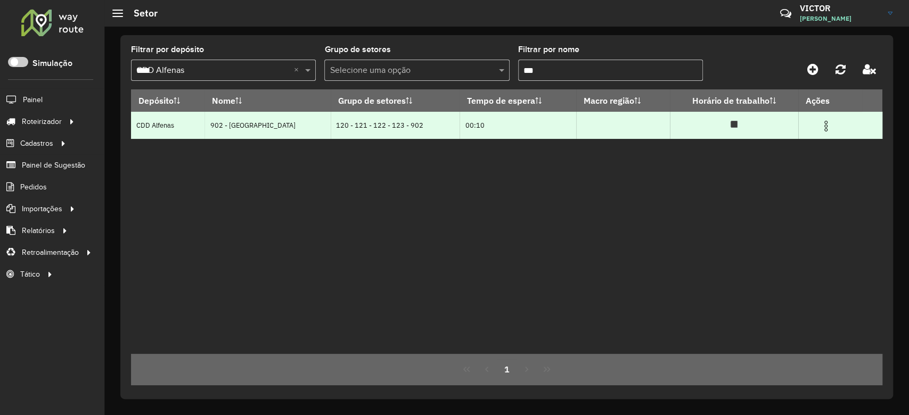
type input "***"
click at [825, 124] on img at bounding box center [825, 126] width 13 height 13
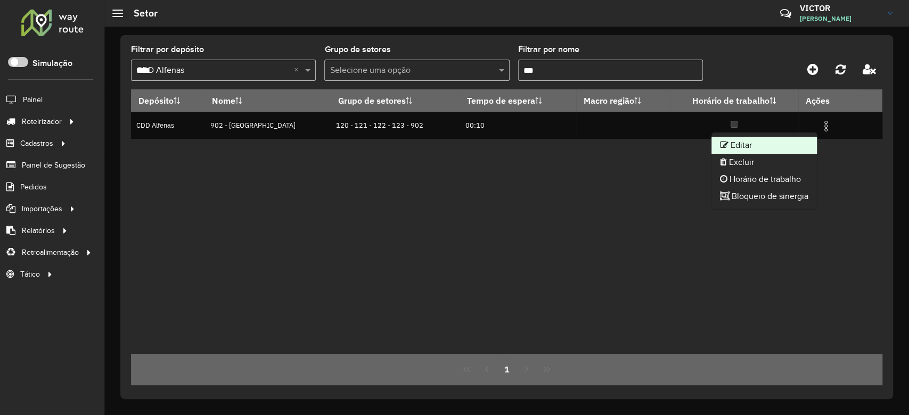
click at [759, 145] on li "Editar" at bounding box center [763, 145] width 105 height 17
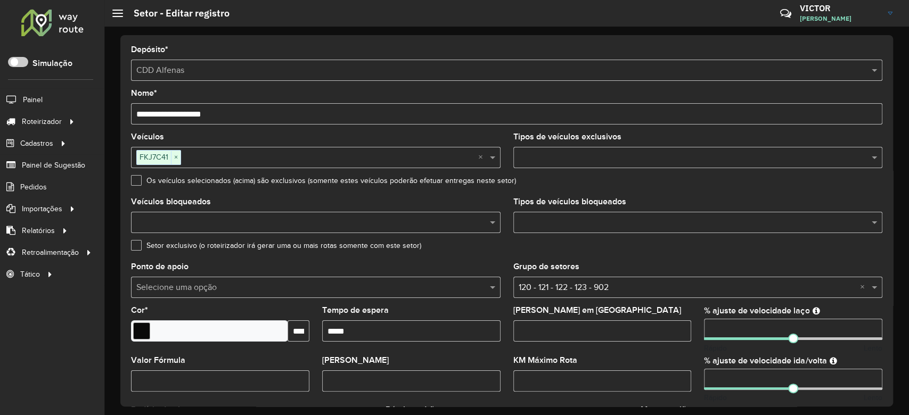
click at [726, 327] on input "**" at bounding box center [793, 329] width 178 height 21
drag, startPoint x: 728, startPoint y: 328, endPoint x: 686, endPoint y: 327, distance: 42.1
click at [686, 327] on formly-group "Veículos FKJ7C41 × × Tipos de veículos exclusivos Os veículos selecionados (aci…" at bounding box center [507, 313] width 764 height 360
type input "**"
click at [681, 366] on div "KM Máximo Rota" at bounding box center [602, 374] width 178 height 35
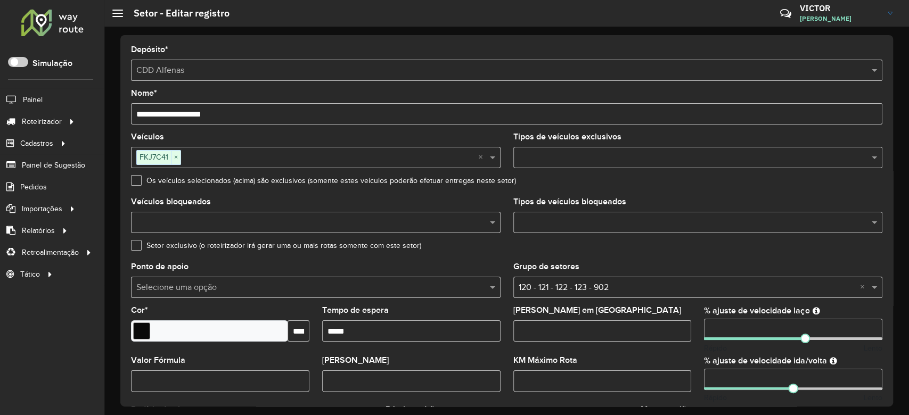
scroll to position [315, 0]
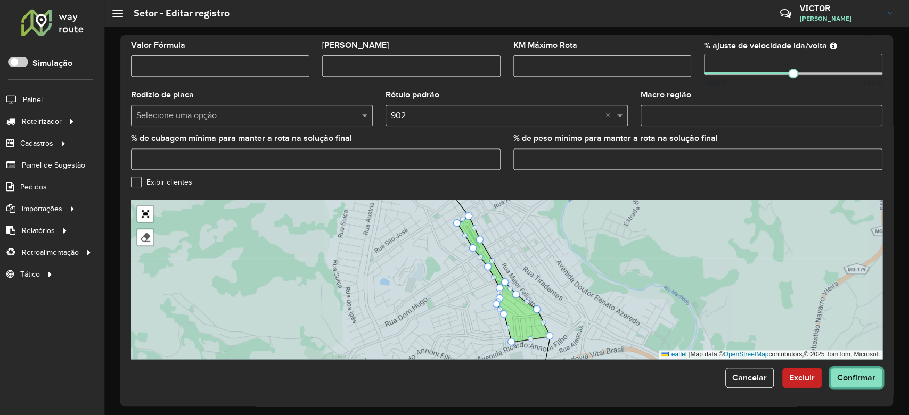
click at [848, 374] on span "Confirmar" at bounding box center [856, 377] width 38 height 9
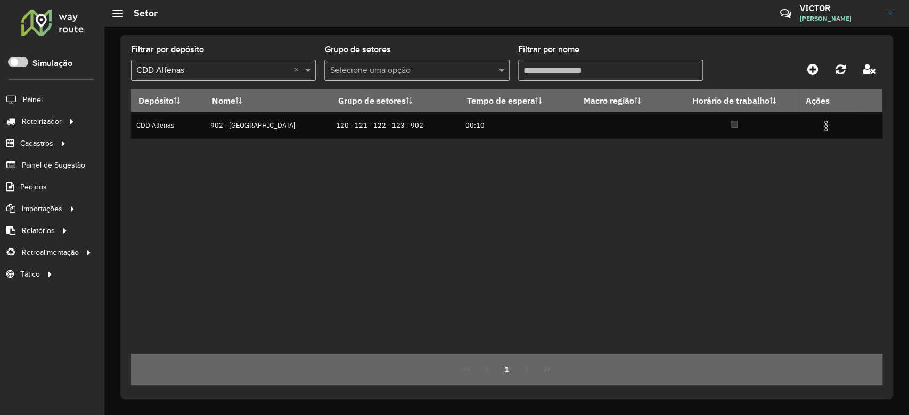
drag, startPoint x: 549, startPoint y: 65, endPoint x: 464, endPoint y: 68, distance: 85.2
click at [465, 68] on formly-group "Filtrar por depósito Selecione um depósito × CDD Alfenas × Grupo de setores Sel…" at bounding box center [408, 68] width 555 height 44
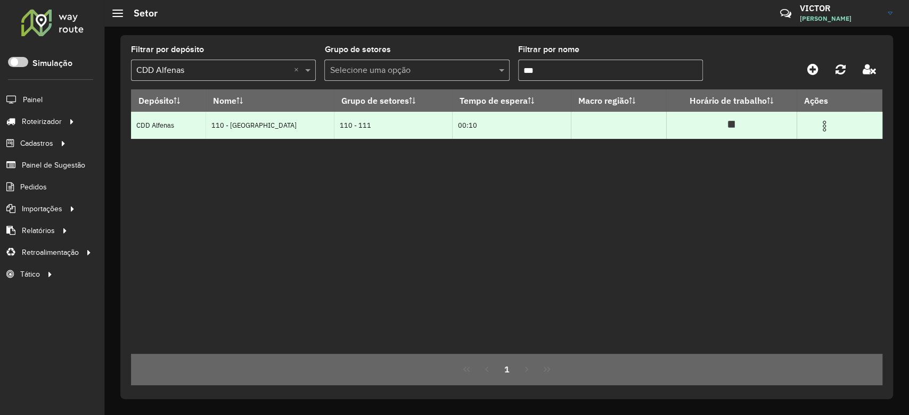
type input "***"
click at [824, 126] on img at bounding box center [824, 126] width 13 height 13
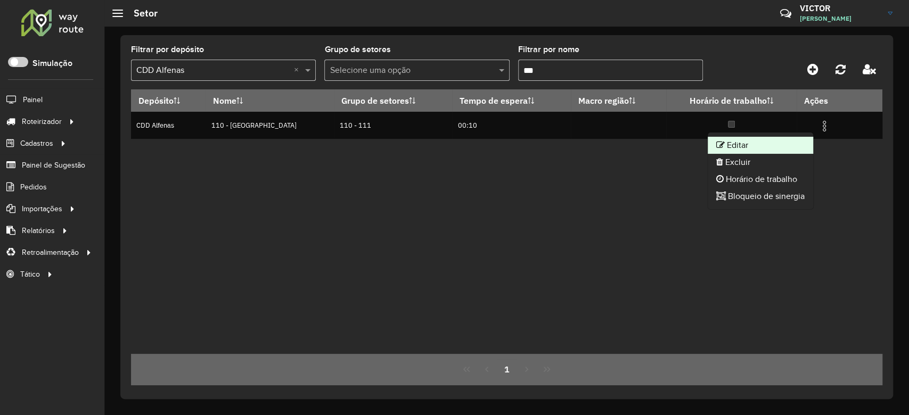
click at [784, 140] on li "Editar" at bounding box center [760, 145] width 105 height 17
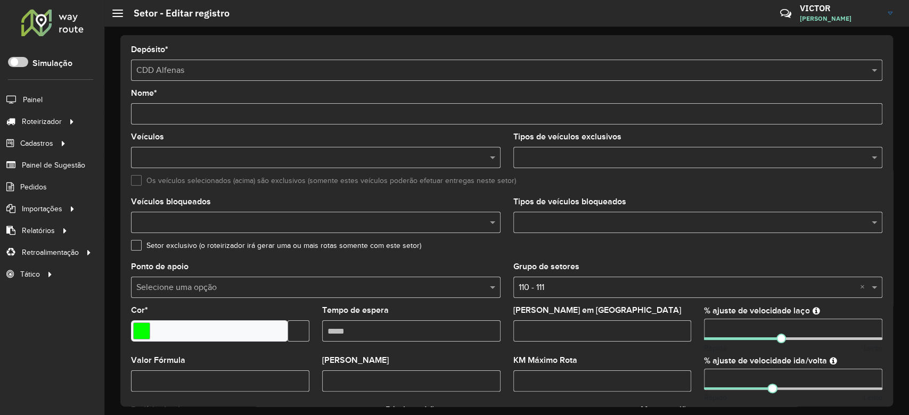
click at [728, 324] on input "number" at bounding box center [793, 329] width 178 height 21
drag, startPoint x: 729, startPoint y: 326, endPoint x: 689, endPoint y: 326, distance: 39.9
click at [689, 326] on formly-group "Veículos Tipos de veículos exclusivos Os veículos selecionados (acima) são excl…" at bounding box center [507, 313] width 764 height 360
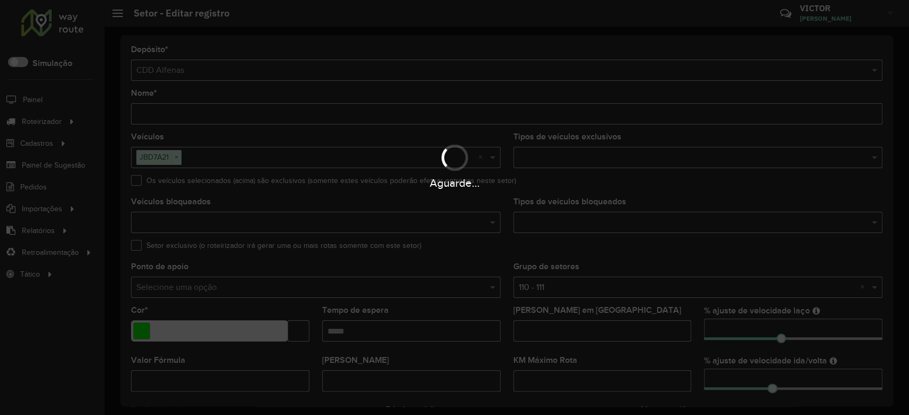
click at [725, 384] on div "Aguarde..." at bounding box center [454, 207] width 909 height 415
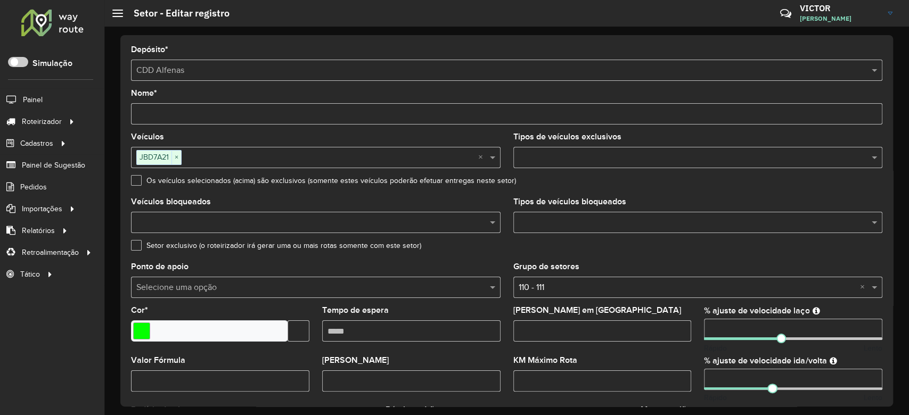
click at [725, 377] on input "number" at bounding box center [793, 379] width 178 height 21
drag, startPoint x: 729, startPoint y: 377, endPoint x: 684, endPoint y: 377, distance: 45.3
click at [686, 377] on formly-group "Veículos JBD7A21 × × Tipos de veículos exclusivos Os veículos selecionados (aci…" at bounding box center [507, 313] width 764 height 360
type input "**"
click at [686, 359] on div "KM Máximo Rota" at bounding box center [602, 374] width 178 height 35
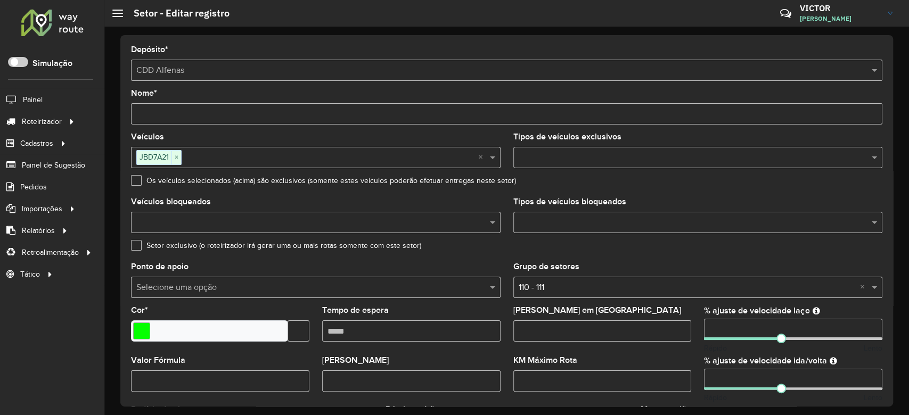
drag, startPoint x: 713, startPoint y: 326, endPoint x: 673, endPoint y: 326, distance: 40.5
click at [676, 326] on formly-group "Veículos JBD7A21 × × Tipos de veículos exclusivos Os veículos selecionados (aci…" at bounding box center [507, 313] width 764 height 360
type input "**"
click at [692, 357] on formly-field "KM Máximo Rota" at bounding box center [602, 382] width 191 height 50
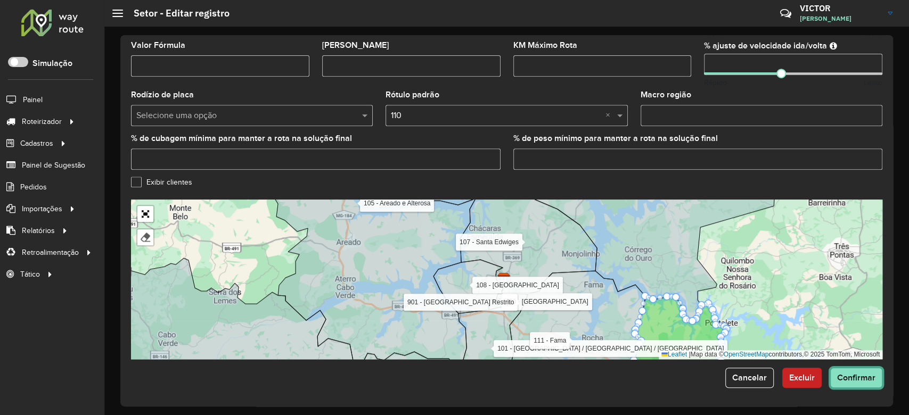
click at [837, 375] on span "Confirmar" at bounding box center [856, 377] width 38 height 9
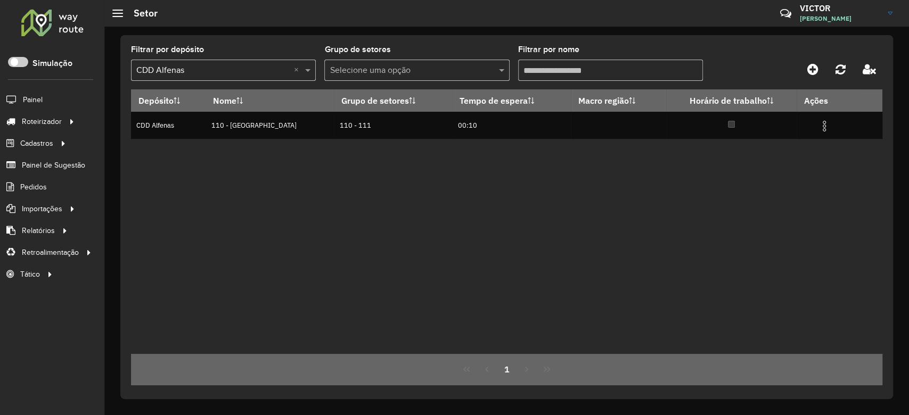
drag, startPoint x: 540, startPoint y: 70, endPoint x: 492, endPoint y: 70, distance: 47.4
click at [492, 70] on formly-group "Filtrar por depósito Selecione um depósito × CDD Alfenas × Grupo de setores Sel…" at bounding box center [408, 68] width 555 height 44
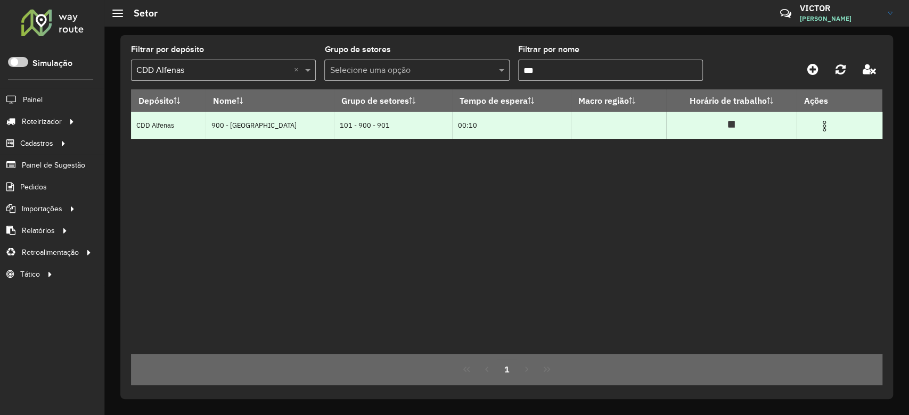
type input "***"
click at [820, 126] on img at bounding box center [824, 126] width 13 height 13
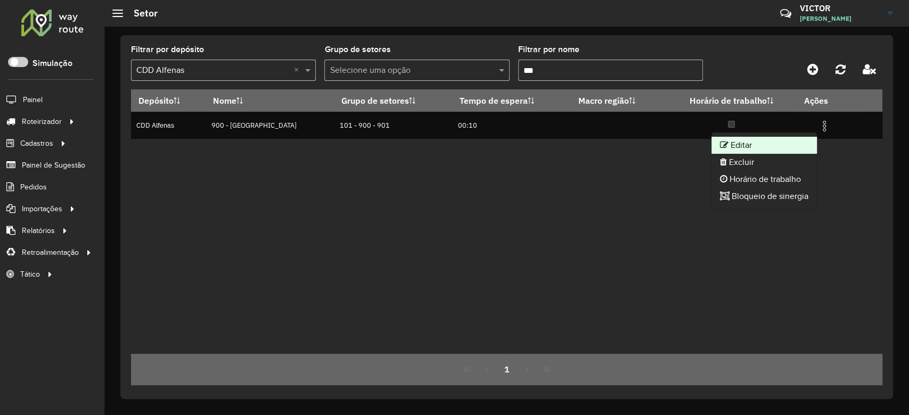
click at [807, 138] on li "Editar" at bounding box center [763, 145] width 105 height 17
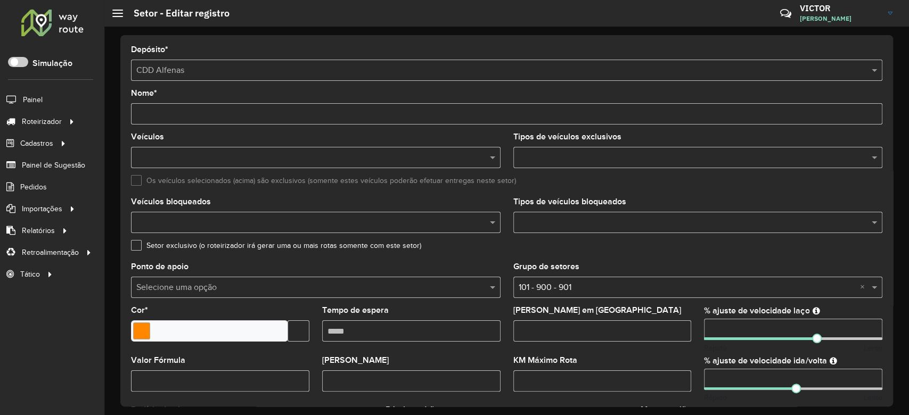
click at [733, 381] on input "number" at bounding box center [793, 379] width 178 height 21
drag, startPoint x: 728, startPoint y: 377, endPoint x: 670, endPoint y: 375, distance: 58.0
click at [676, 376] on formly-group "Veículos Tipos de veículos exclusivos Os veículos selecionados (acima) são excl…" at bounding box center [507, 313] width 764 height 360
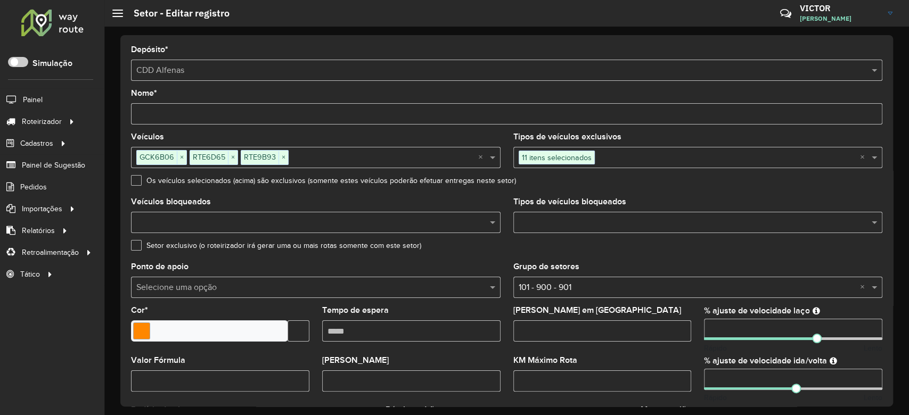
type input "**"
click at [686, 361] on div "KM Máximo Rota" at bounding box center [602, 374] width 178 height 35
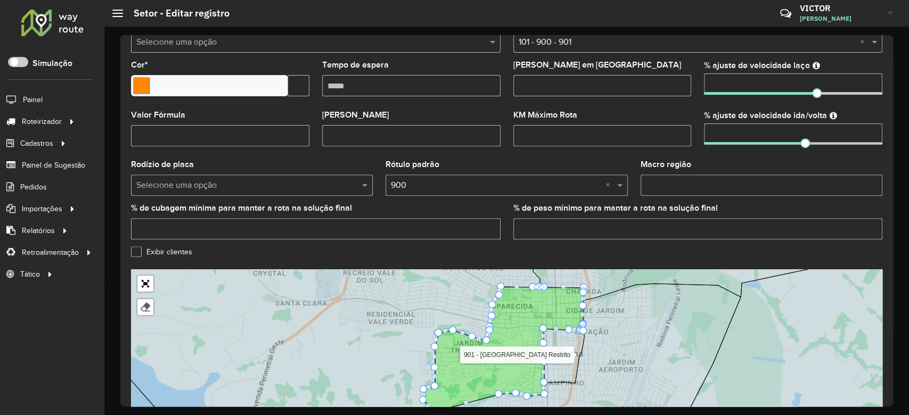
scroll to position [315, 0]
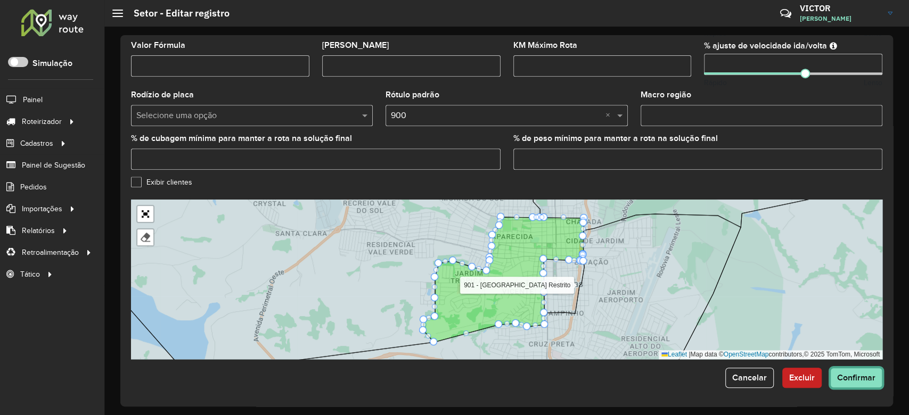
click at [856, 371] on button "Confirmar" at bounding box center [856, 378] width 52 height 20
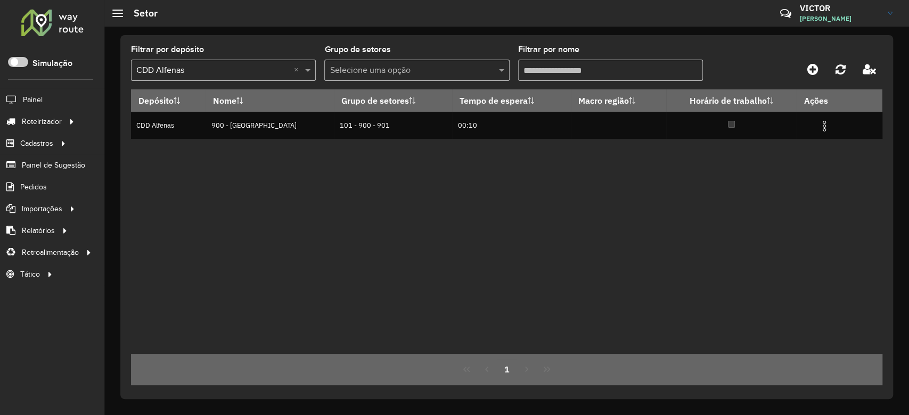
drag, startPoint x: 553, startPoint y: 68, endPoint x: 478, endPoint y: 70, distance: 75.1
click at [478, 71] on formly-group "Filtrar por depósito Selecione um depósito × CDD Alfenas × Grupo de setores Sel…" at bounding box center [408, 68] width 555 height 44
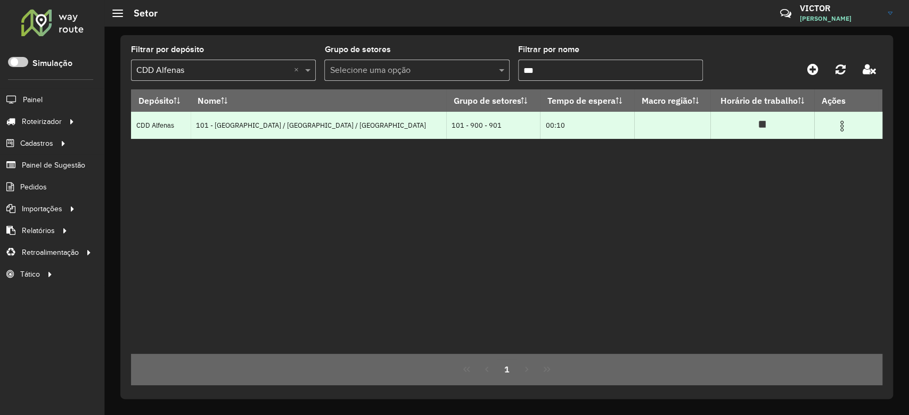
type input "***"
click at [835, 126] on img at bounding box center [841, 126] width 13 height 13
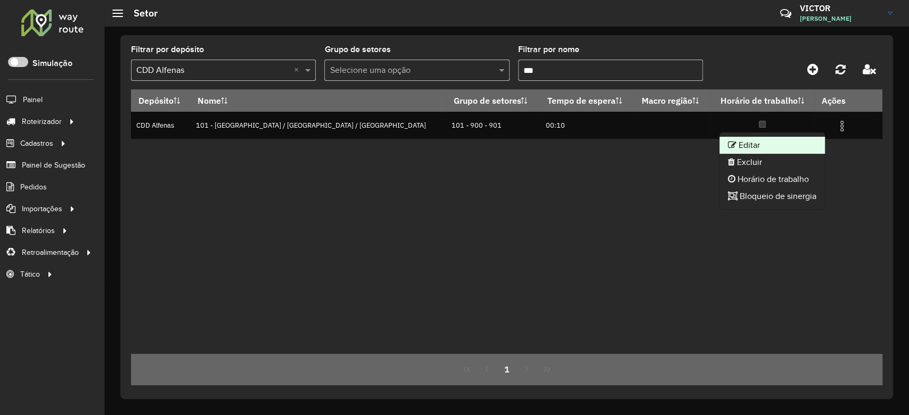
click at [788, 144] on li "Editar" at bounding box center [771, 145] width 105 height 17
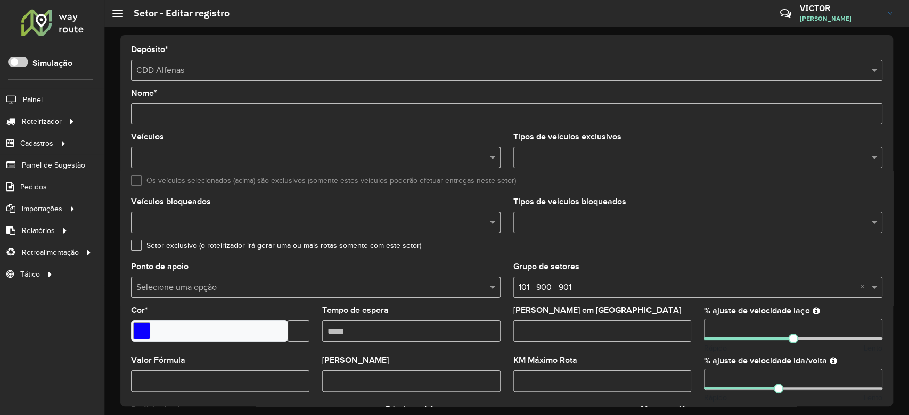
click at [724, 328] on input "number" at bounding box center [793, 329] width 178 height 21
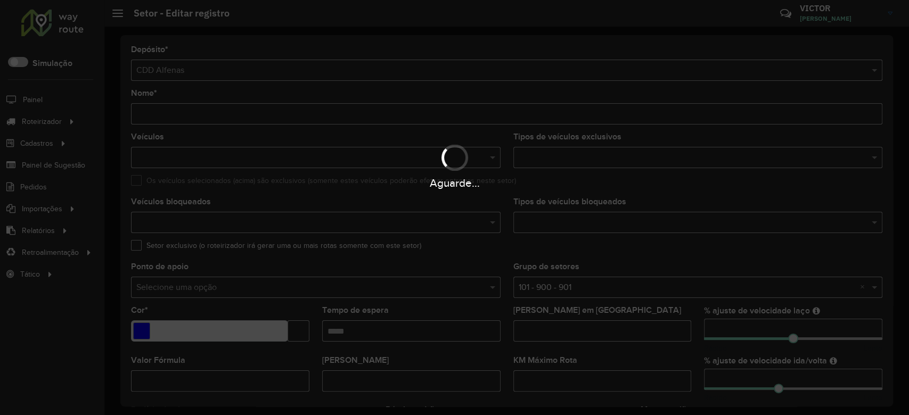
drag, startPoint x: 729, startPoint y: 330, endPoint x: 694, endPoint y: 330, distance: 35.7
click at [694, 330] on hb-app "Aguarde... Pop-up bloqueado! Seu navegador bloqueou automáticamente a abertura …" at bounding box center [454, 207] width 909 height 415
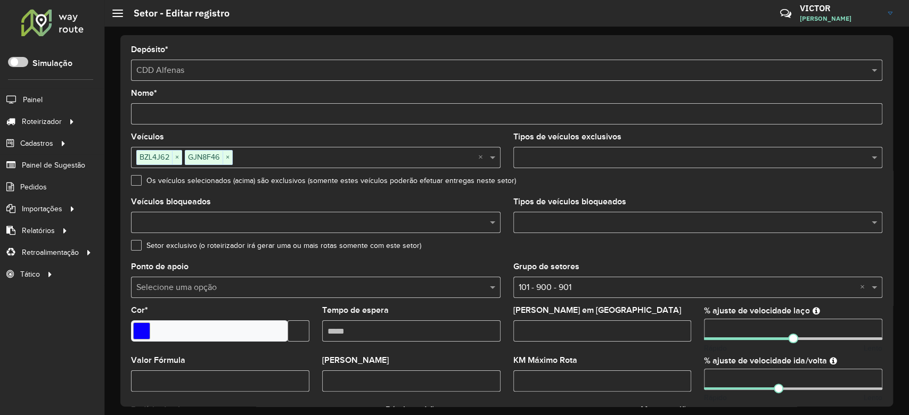
click at [718, 379] on input "number" at bounding box center [793, 379] width 178 height 21
drag, startPoint x: 723, startPoint y: 379, endPoint x: 684, endPoint y: 379, distance: 39.9
click at [684, 379] on formly-group "Veículos BZL4J62 × GJN8F46 × × Tipos de veículos exclusivos Os veículos selecio…" at bounding box center [507, 313] width 764 height 360
type input "**"
click at [681, 357] on div "KM Máximo Rota" at bounding box center [602, 374] width 178 height 35
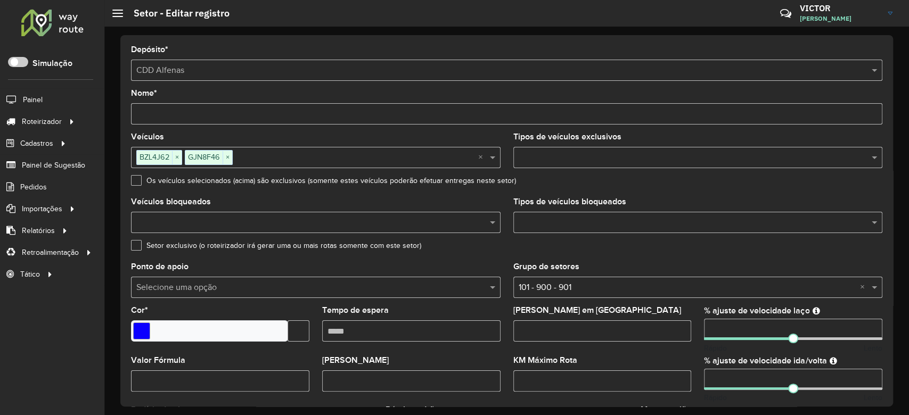
click at [728, 328] on input "number" at bounding box center [793, 329] width 178 height 21
drag, startPoint x: 729, startPoint y: 330, endPoint x: 682, endPoint y: 330, distance: 46.9
click at [687, 330] on formly-group "Veículos BZL4J62 × GJN8F46 × × Tipos de veículos exclusivos Os veículos selecio…" at bounding box center [507, 313] width 764 height 360
type input "**"
click at [683, 367] on div "KM Máximo Rota" at bounding box center [602, 374] width 178 height 35
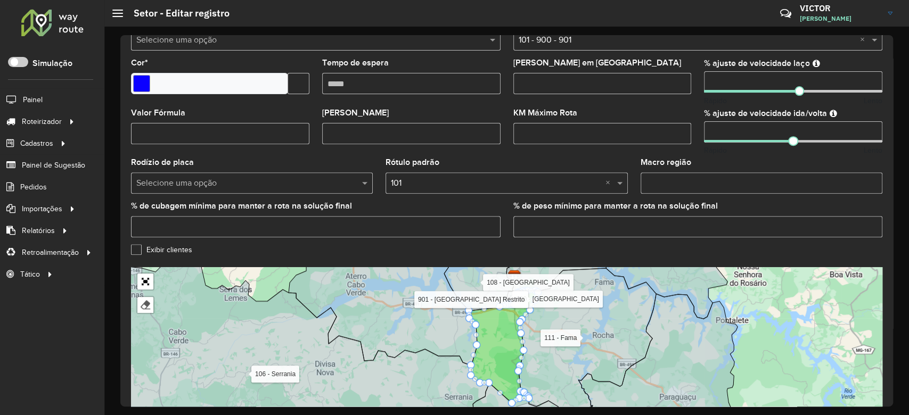
scroll to position [315, 0]
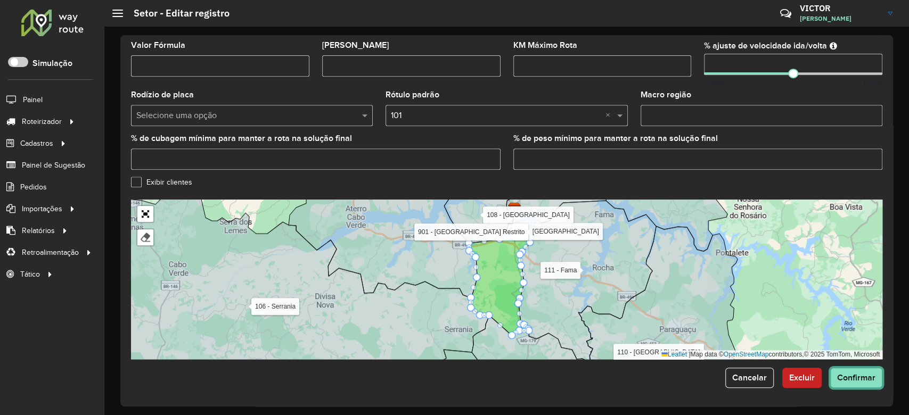
click at [861, 378] on span "Confirmar" at bounding box center [856, 377] width 38 height 9
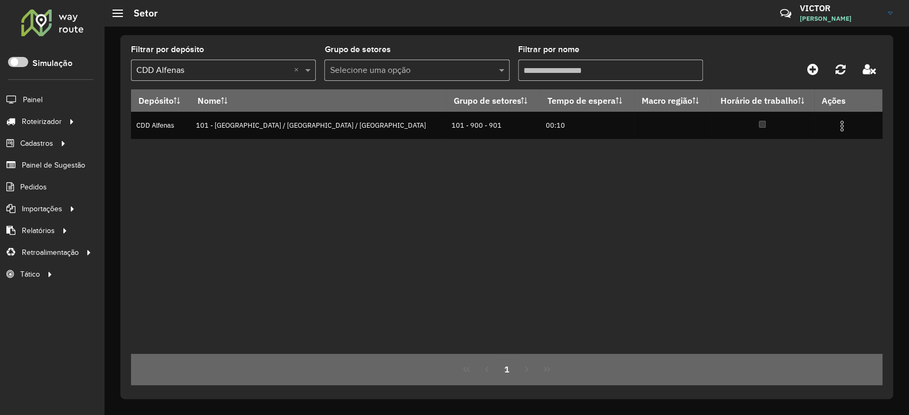
drag, startPoint x: 554, startPoint y: 68, endPoint x: 483, endPoint y: 68, distance: 70.8
click at [483, 68] on formly-group "Filtrar por depósito Selecione um depósito × CDD Alfenas × Grupo de setores Sel…" at bounding box center [408, 68] width 555 height 44
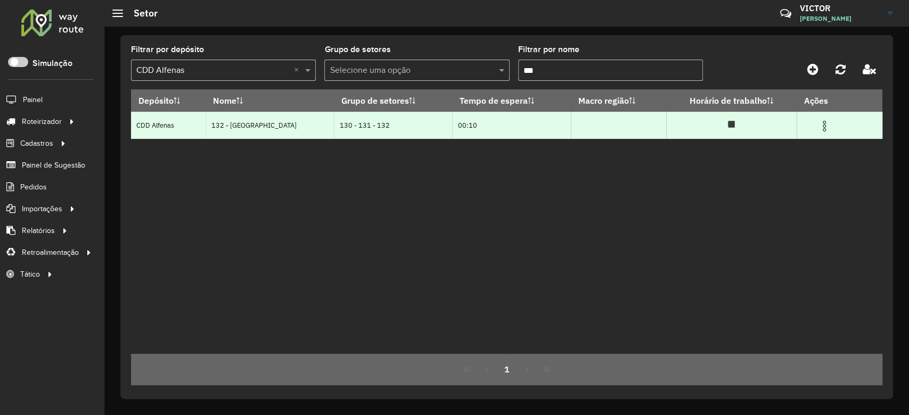
type input "***"
click at [821, 128] on img at bounding box center [824, 126] width 13 height 13
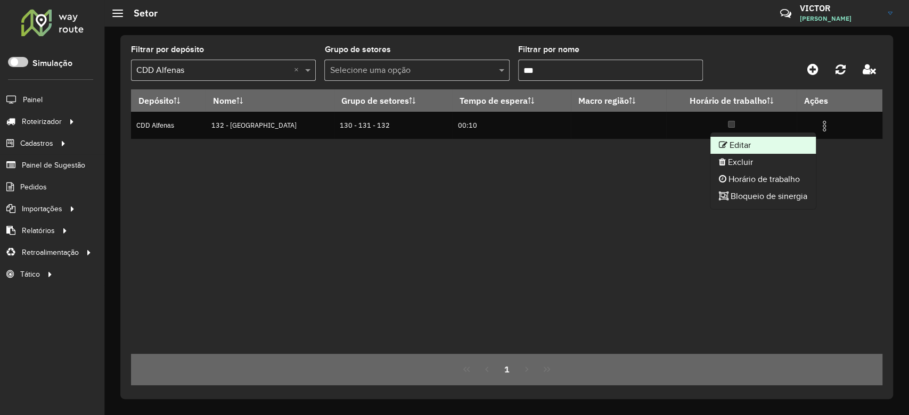
click at [750, 143] on li "Editar" at bounding box center [762, 145] width 105 height 17
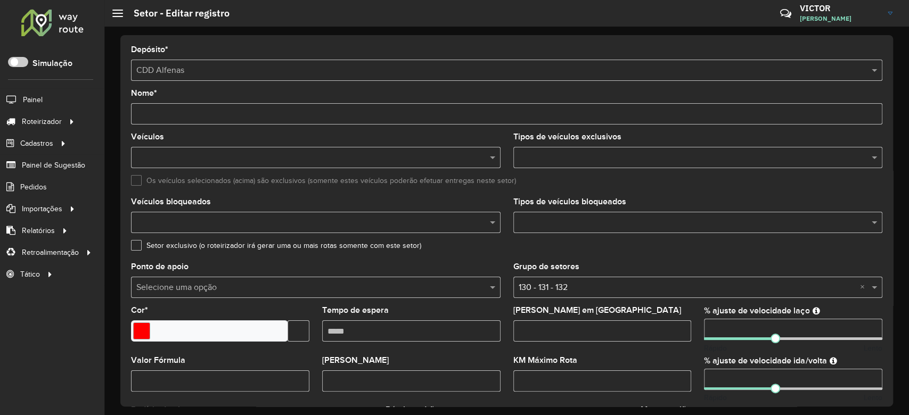
click at [720, 327] on input "number" at bounding box center [793, 329] width 178 height 21
drag, startPoint x: 726, startPoint y: 330, endPoint x: 677, endPoint y: 330, distance: 49.0
click at [678, 330] on formly-group "Veículos Tipos de veículos exclusivos Os veículos selecionados (acima) são excl…" at bounding box center [507, 313] width 764 height 360
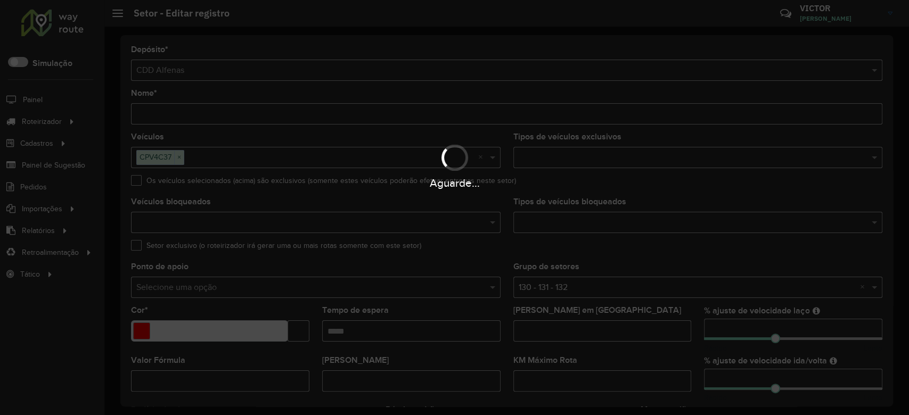
type input "**"
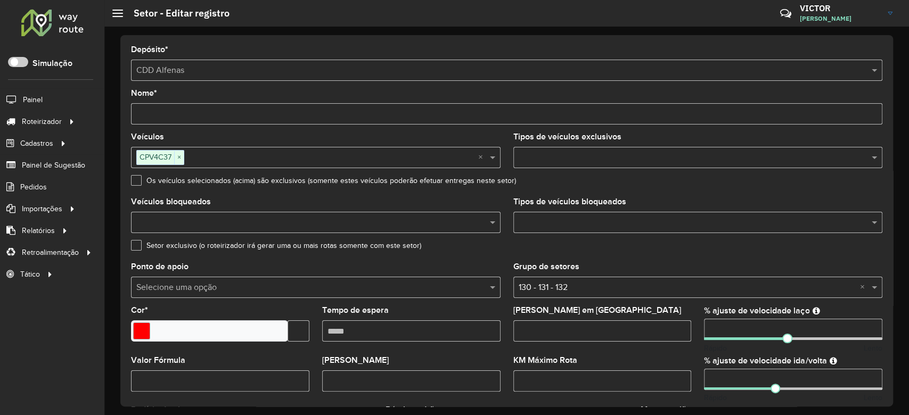
click at [683, 361] on div "KM Máximo Rota" at bounding box center [602, 374] width 178 height 35
click at [720, 377] on input "number" at bounding box center [793, 379] width 178 height 21
drag, startPoint x: 731, startPoint y: 378, endPoint x: 672, endPoint y: 378, distance: 59.1
click at [676, 378] on formly-group "Veículos CPV4C37 × × Tipos de veículos exclusivos Os veículos selecionados (aci…" at bounding box center [507, 313] width 764 height 360
type input "**"
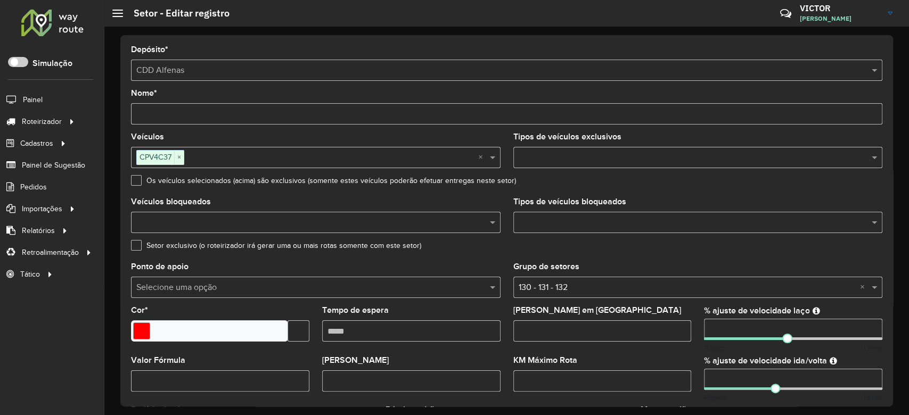
click at [673, 359] on div "KM Máximo Rota" at bounding box center [602, 374] width 178 height 35
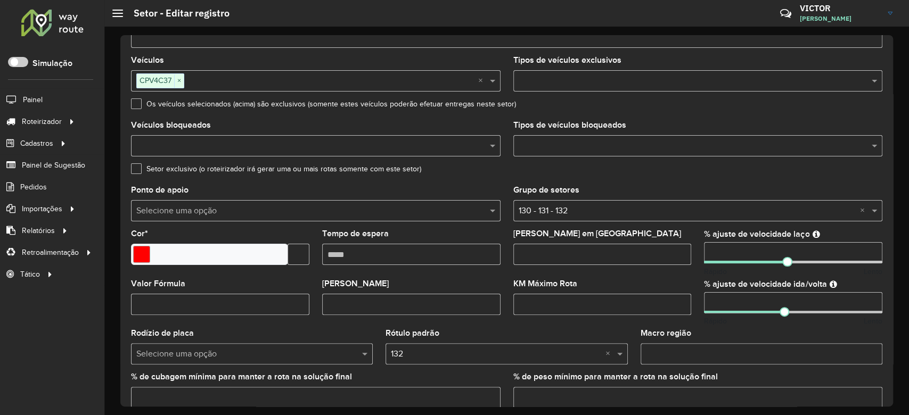
scroll to position [315, 0]
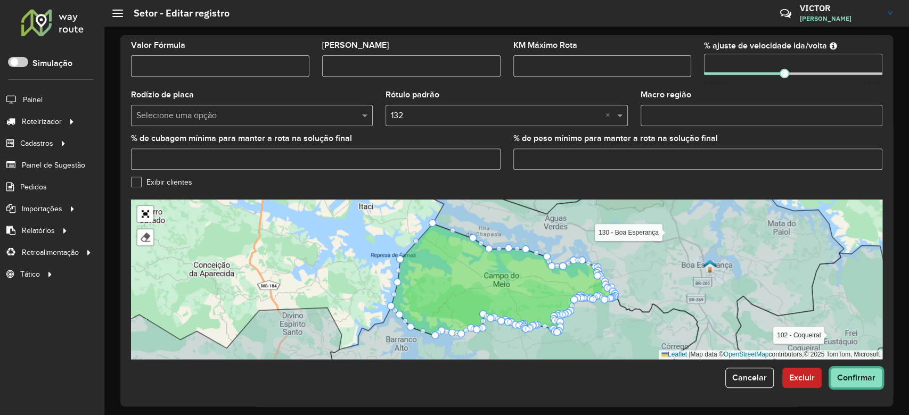
click at [844, 379] on span "Confirmar" at bounding box center [856, 377] width 38 height 9
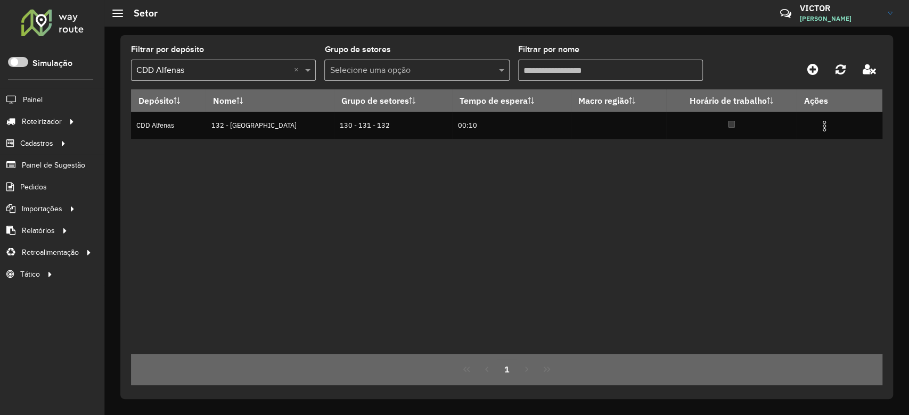
drag, startPoint x: 540, startPoint y: 70, endPoint x: 486, endPoint y: 70, distance: 54.3
click at [486, 70] on formly-group "Filtrar por depósito Selecione um depósito × CDD Alfenas × Grupo de setores Sel…" at bounding box center [408, 68] width 555 height 44
type input "***"
click at [824, 126] on img at bounding box center [821, 126] width 13 height 13
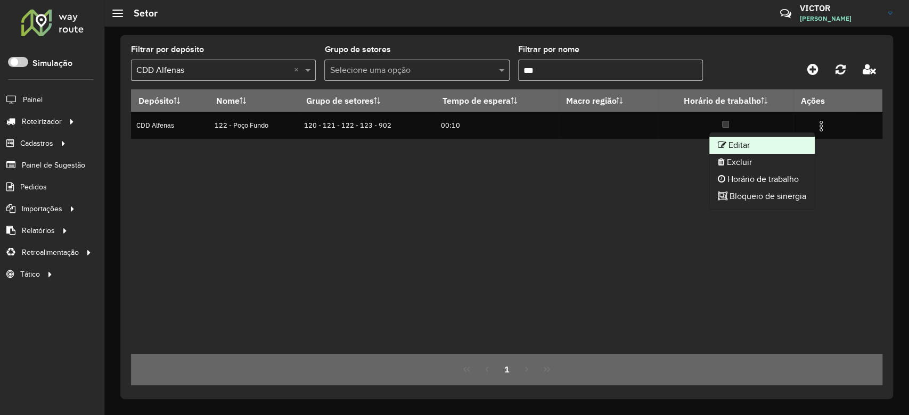
click at [779, 137] on li "Editar" at bounding box center [761, 145] width 105 height 17
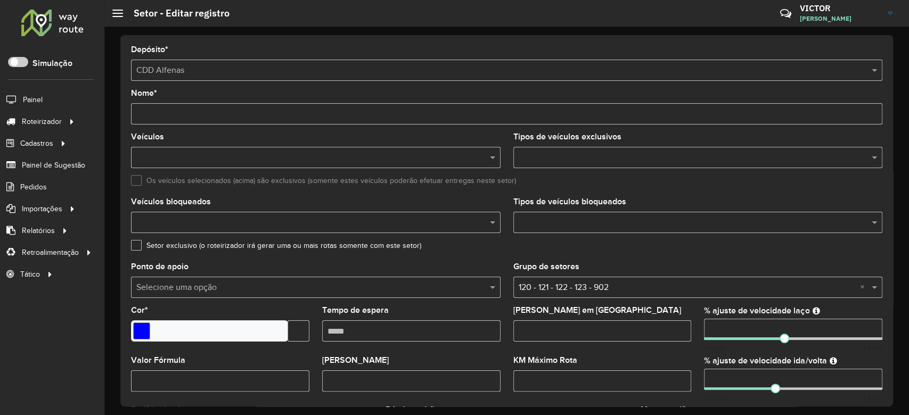
click at [721, 326] on input "number" at bounding box center [793, 329] width 178 height 21
drag, startPoint x: 725, startPoint y: 328, endPoint x: 670, endPoint y: 328, distance: 55.4
click at [676, 328] on formly-group "Veículos Tipos de veículos exclusivos Os veículos selecionados (acima) são excl…" at bounding box center [507, 313] width 764 height 360
type input "**"
click at [660, 357] on div "KM Máximo Rota" at bounding box center [602, 374] width 178 height 35
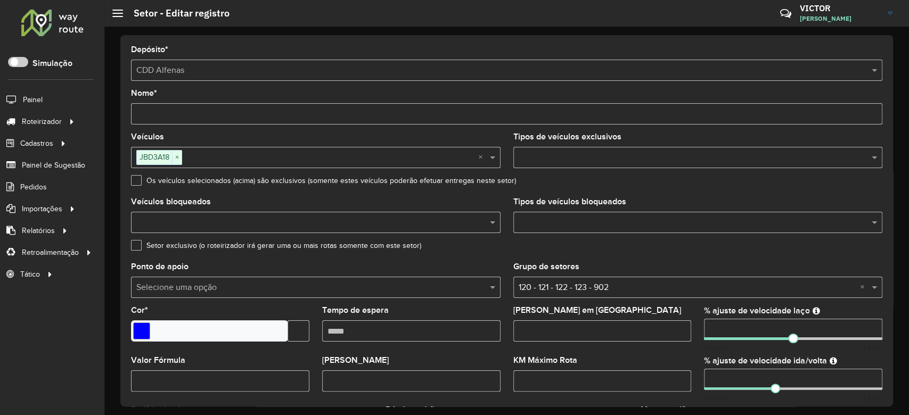
click at [735, 377] on input "number" at bounding box center [793, 379] width 178 height 21
drag, startPoint x: 739, startPoint y: 377, endPoint x: 676, endPoint y: 377, distance: 63.4
click at [681, 377] on formly-group "Veículos JBD3A18 × × Tipos de veículos exclusivos Os veículos selecionados (aci…" at bounding box center [507, 313] width 764 height 360
type input "**"
click at [681, 360] on div "KM Máximo Rota" at bounding box center [602, 374] width 178 height 35
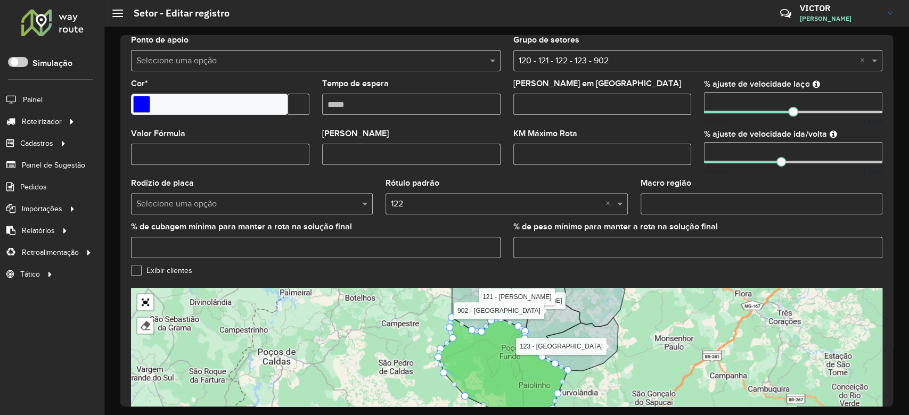
scroll to position [315, 0]
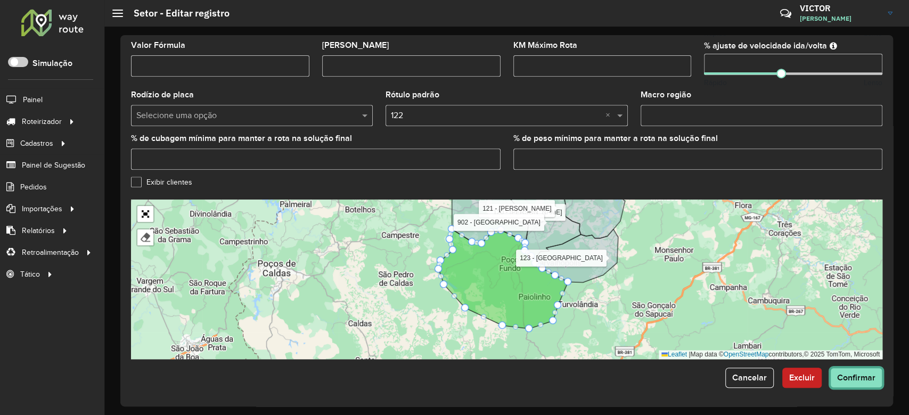
click at [849, 378] on span "Confirmar" at bounding box center [856, 377] width 38 height 9
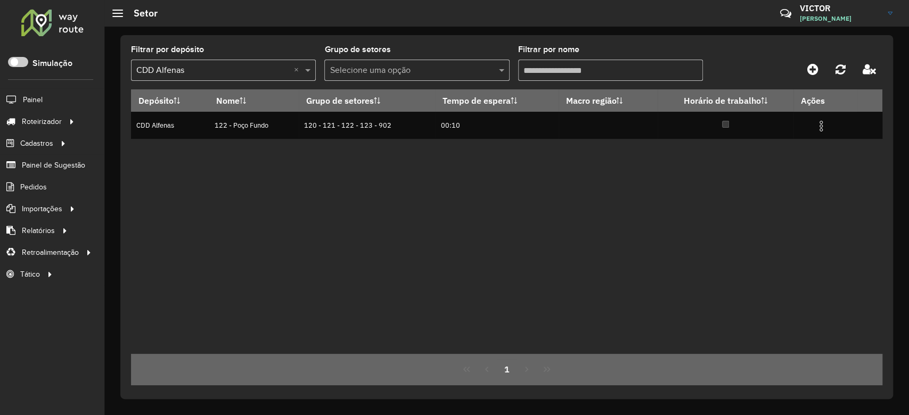
drag, startPoint x: 516, startPoint y: 76, endPoint x: 488, endPoint y: 76, distance: 27.7
click at [488, 76] on formly-group "Filtrar por depósito Selecione um depósito × CDD Alfenas × Grupo de setores Sel…" at bounding box center [408, 68] width 555 height 44
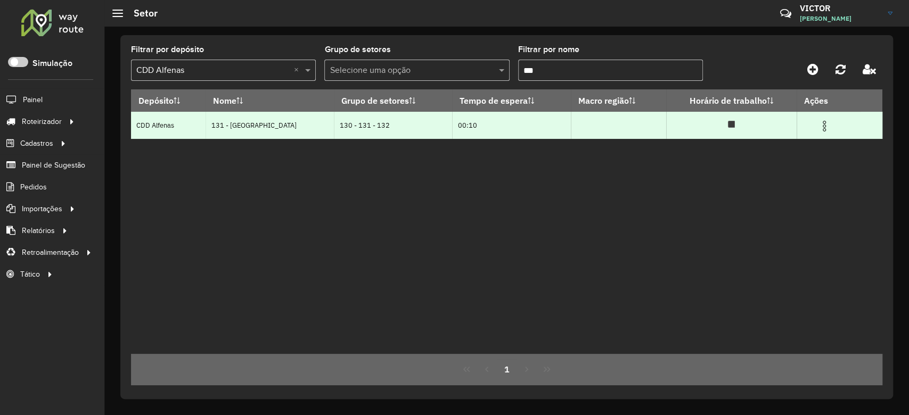
type input "***"
click at [821, 123] on img at bounding box center [824, 126] width 13 height 13
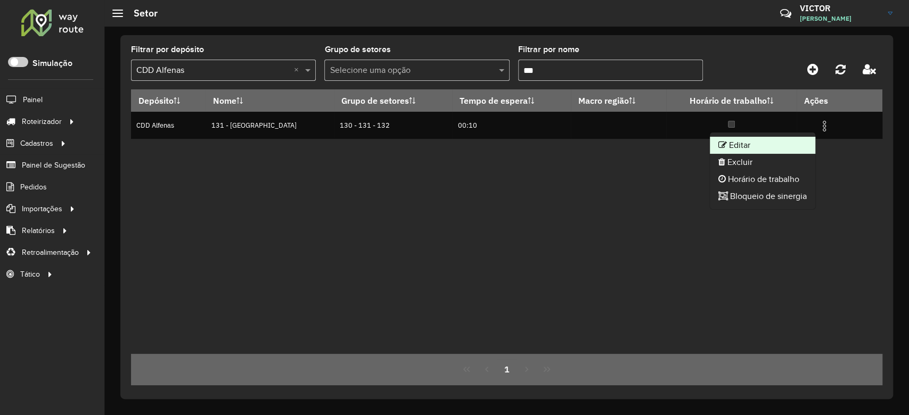
click at [733, 148] on li "Editar" at bounding box center [762, 145] width 105 height 17
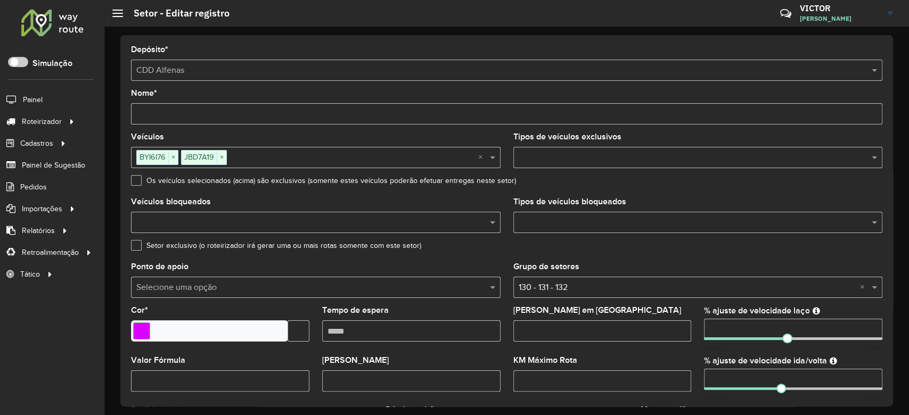
click at [732, 324] on input "number" at bounding box center [793, 329] width 178 height 21
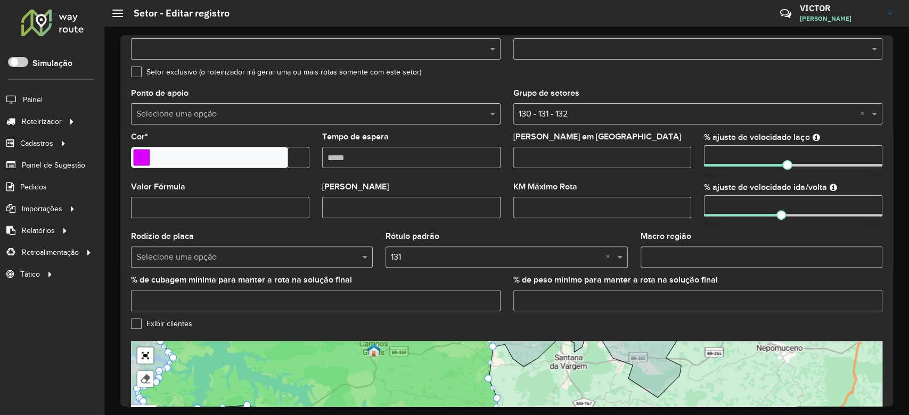
scroll to position [315, 0]
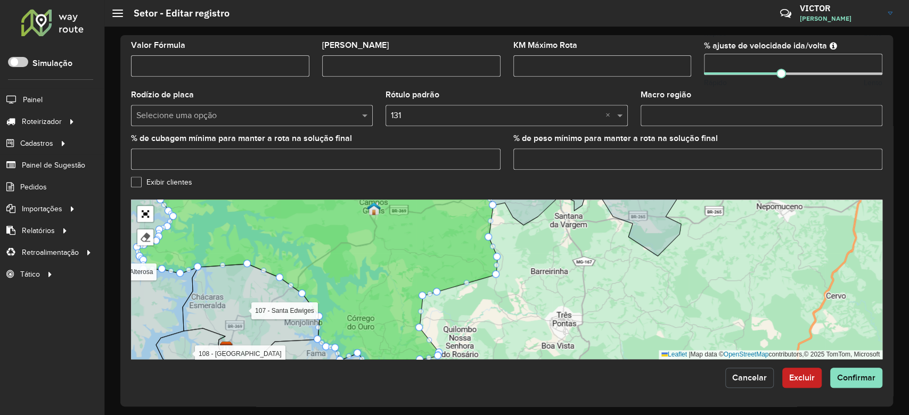
click at [759, 379] on span "Cancelar" at bounding box center [749, 377] width 35 height 9
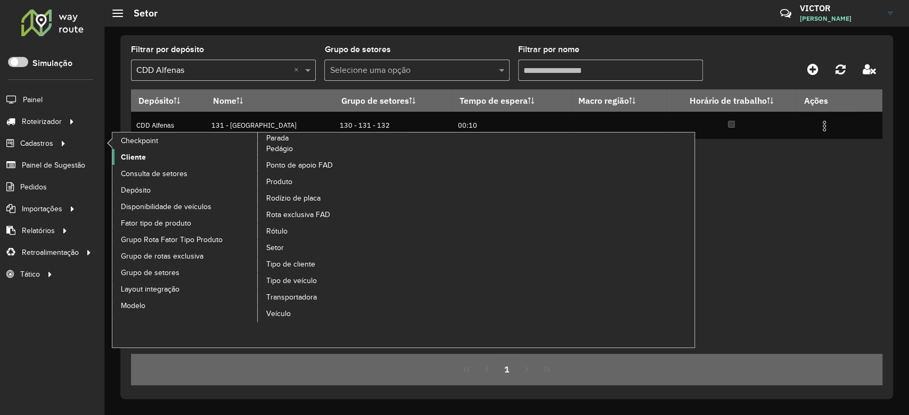
click at [119, 152] on link "Cliente" at bounding box center [185, 157] width 146 height 16
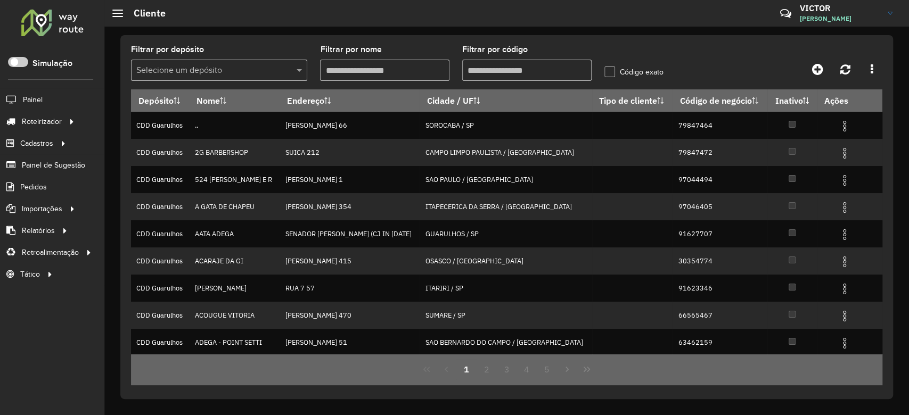
click at [519, 73] on input "Filtrar por código" at bounding box center [526, 70] width 129 height 21
paste input "*****"
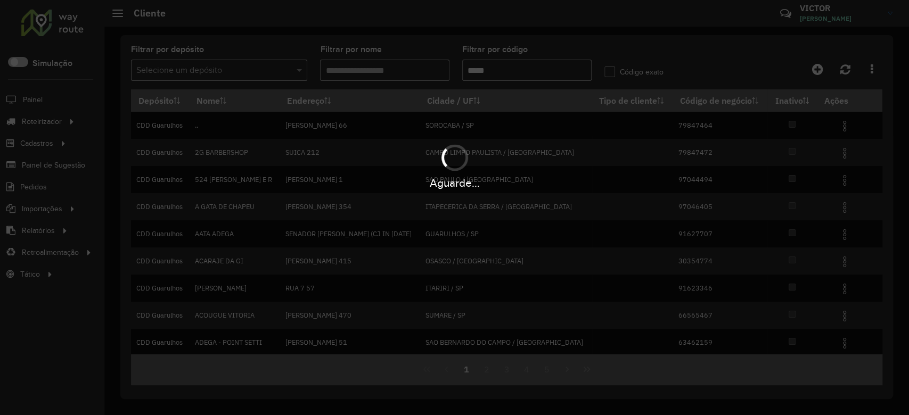
type input "*****"
click at [244, 45] on div "Aguarde..." at bounding box center [454, 207] width 909 height 415
click at [247, 70] on div "Aguarde..." at bounding box center [454, 207] width 909 height 415
click at [248, 68] on div "Aguarde..." at bounding box center [454, 207] width 909 height 415
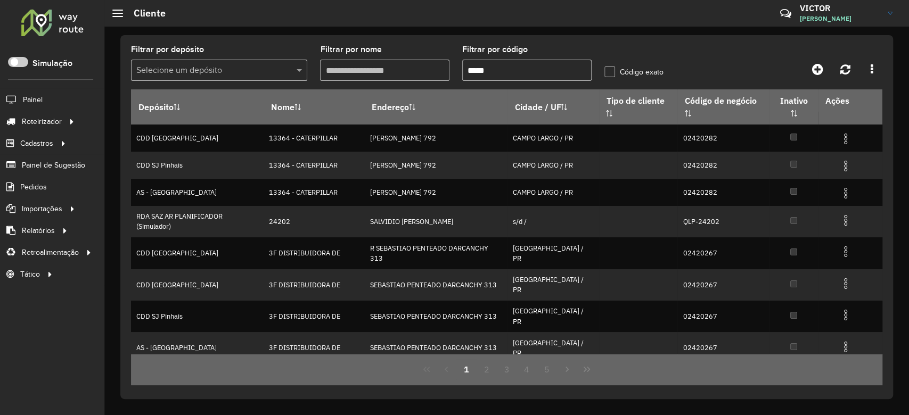
click at [248, 67] on input "text" at bounding box center [208, 70] width 144 height 13
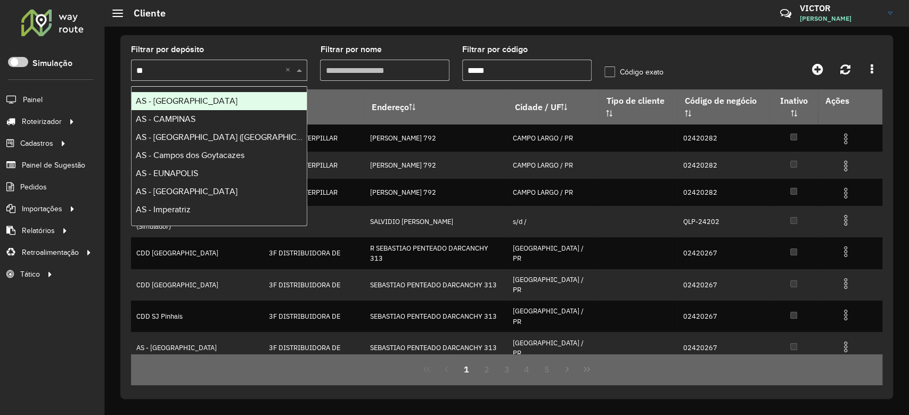
type input "***"
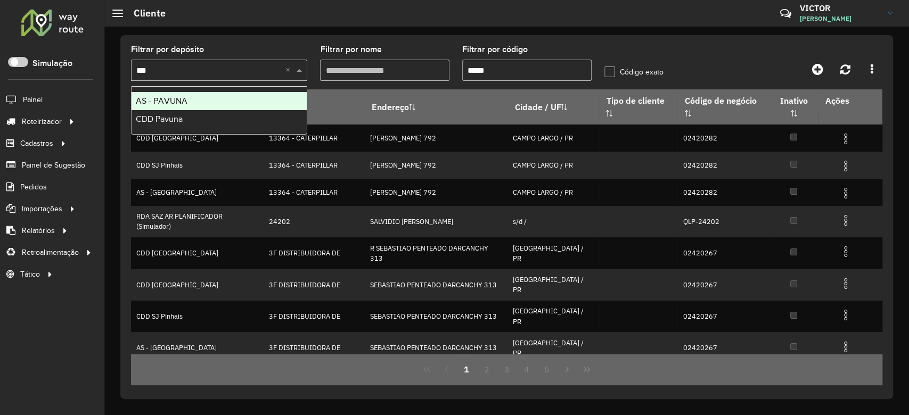
click at [252, 117] on div "CDD Pavuna" at bounding box center [218, 119] width 175 height 18
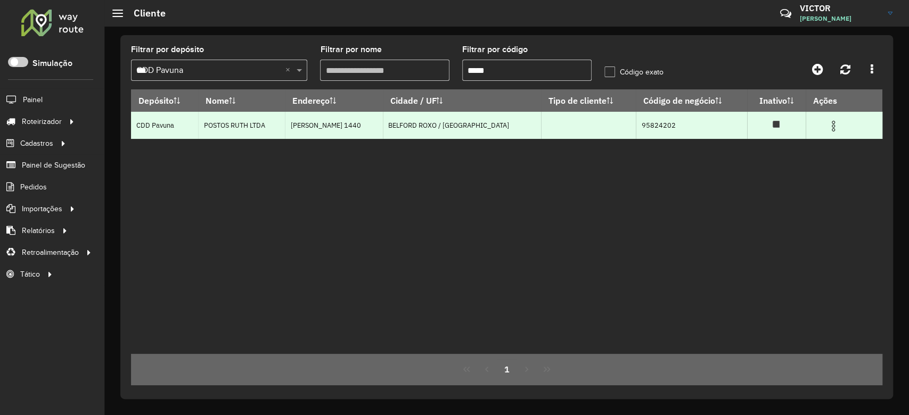
click at [829, 122] on img at bounding box center [833, 126] width 13 height 13
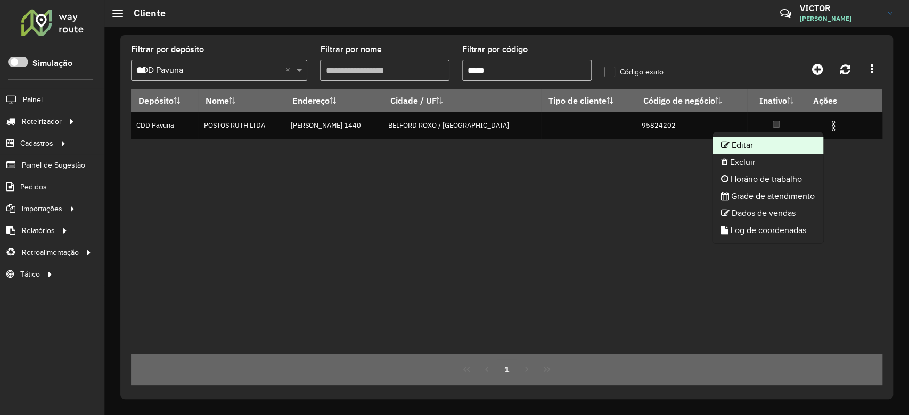
click at [723, 145] on icon at bounding box center [725, 145] width 9 height 9
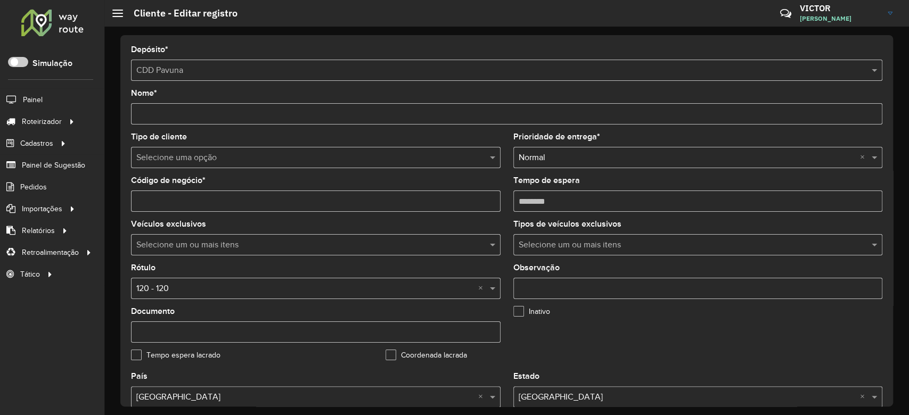
scroll to position [284, 0]
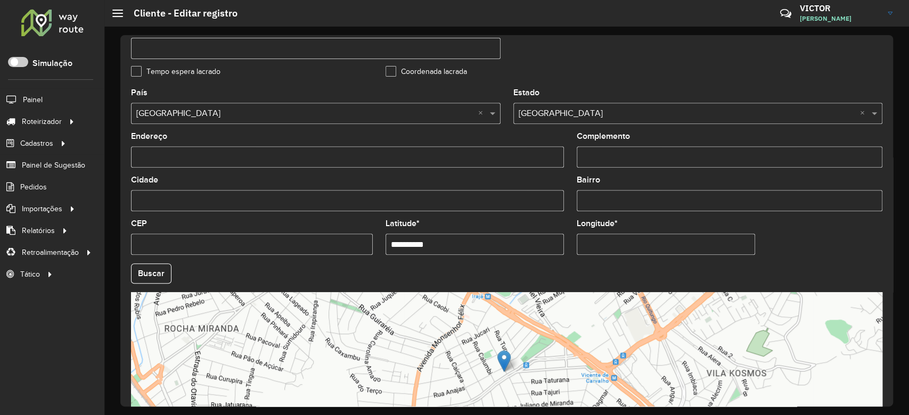
drag, startPoint x: 414, startPoint y: 241, endPoint x: 325, endPoint y: 243, distance: 89.5
click at [343, 241] on formly-group "**********" at bounding box center [507, 270] width 764 height 363
paste input "*"
type input "**********"
click at [386, 283] on hb-app "Aguarde... Pop-up bloqueado! Seu navegador bloqueou automáticamente a abertura …" at bounding box center [454, 207] width 909 height 415
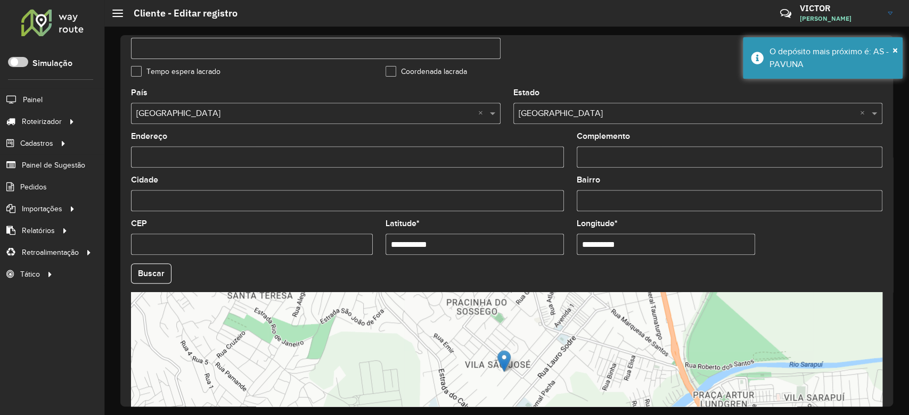
paste input "*"
drag, startPoint x: 633, startPoint y: 252, endPoint x: 490, endPoint y: 248, distance: 143.3
click at [523, 251] on formly-group "**********" at bounding box center [507, 270] width 764 height 363
type input "**********"
click at [821, 231] on hb-app "Aguarde... Pop-up bloqueado! Seu navegador bloqueou automáticamente a abertura …" at bounding box center [454, 207] width 909 height 415
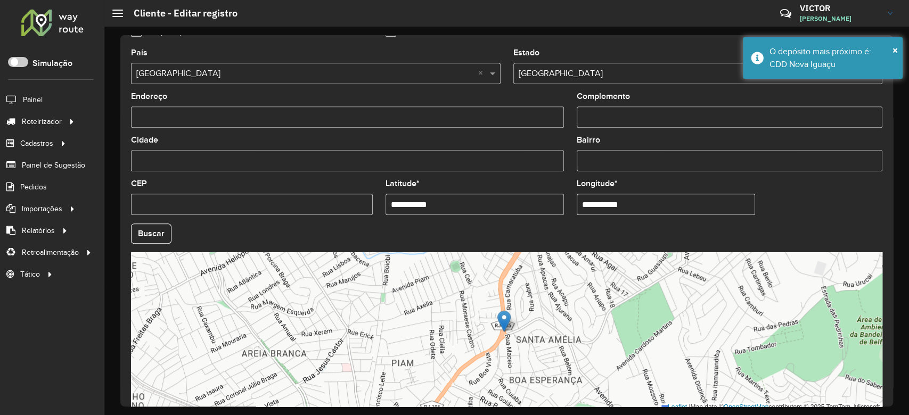
scroll to position [377, 0]
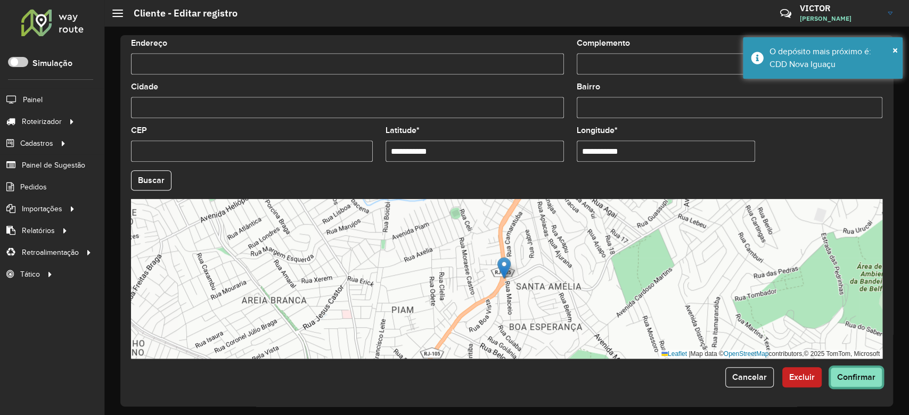
click at [849, 377] on span "Confirmar" at bounding box center [856, 377] width 38 height 9
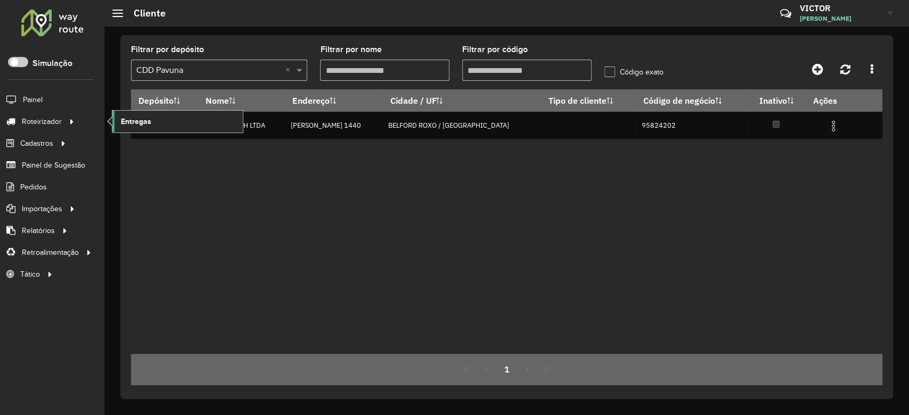
click at [116, 125] on link "Entregas" at bounding box center [177, 121] width 130 height 21
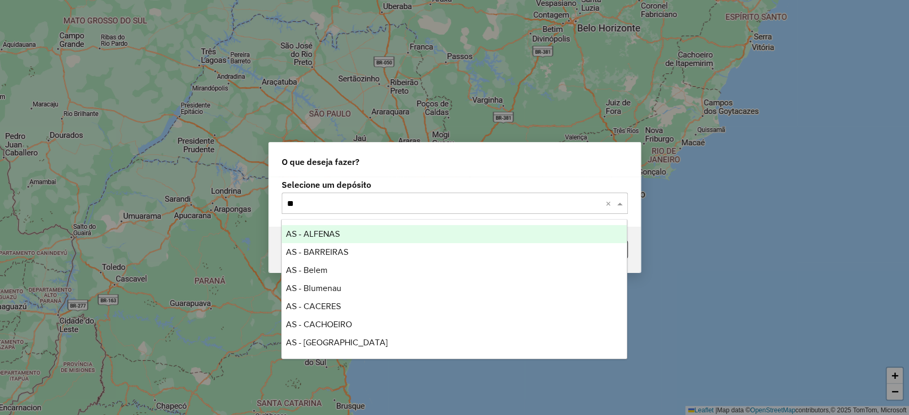
type input "***"
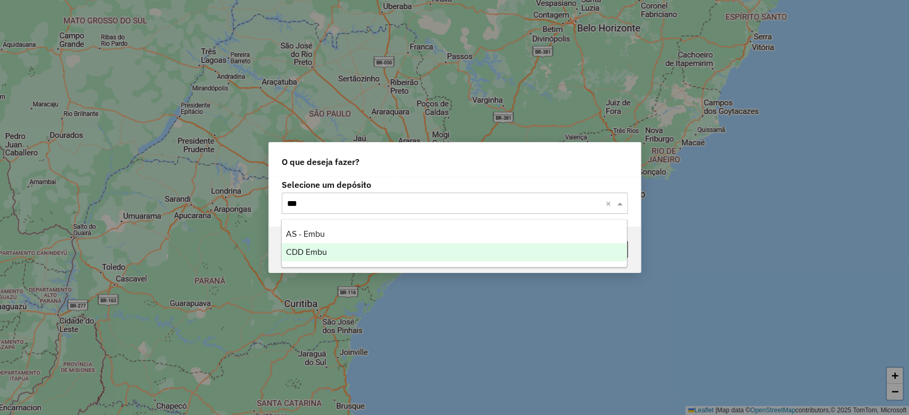
click at [315, 258] on div "CDD Embu" at bounding box center [454, 252] width 345 height 18
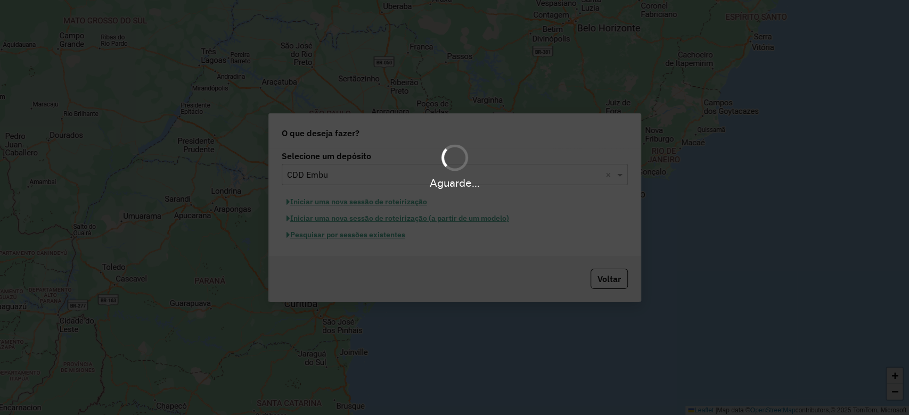
click at [419, 130] on div "Aguarde..." at bounding box center [454, 207] width 909 height 415
click at [380, 235] on div "Aguarde..." at bounding box center [454, 207] width 909 height 415
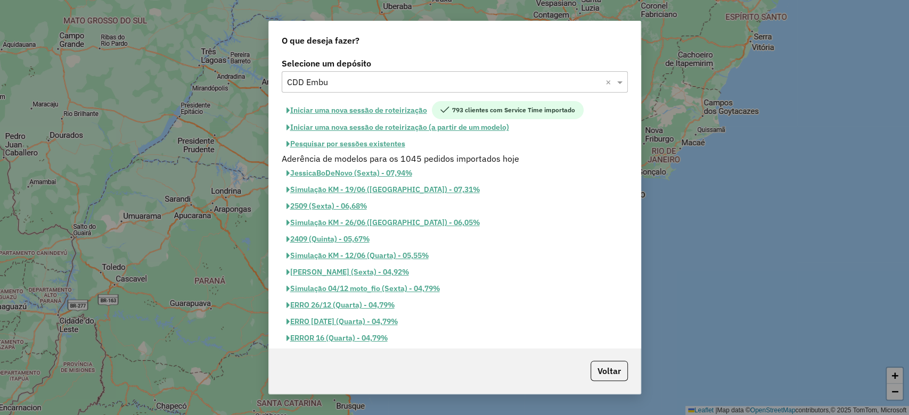
click at [383, 141] on button "Pesquisar por sessões existentes" at bounding box center [346, 144] width 128 height 17
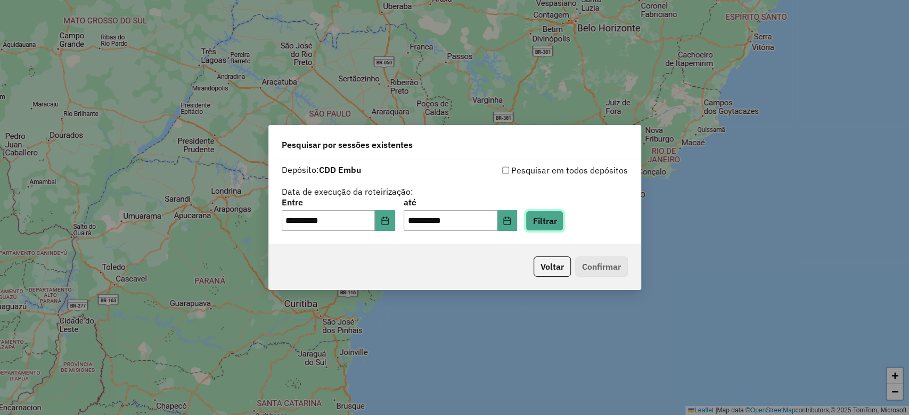
click at [557, 217] on button "Filtrar" at bounding box center [544, 221] width 38 height 20
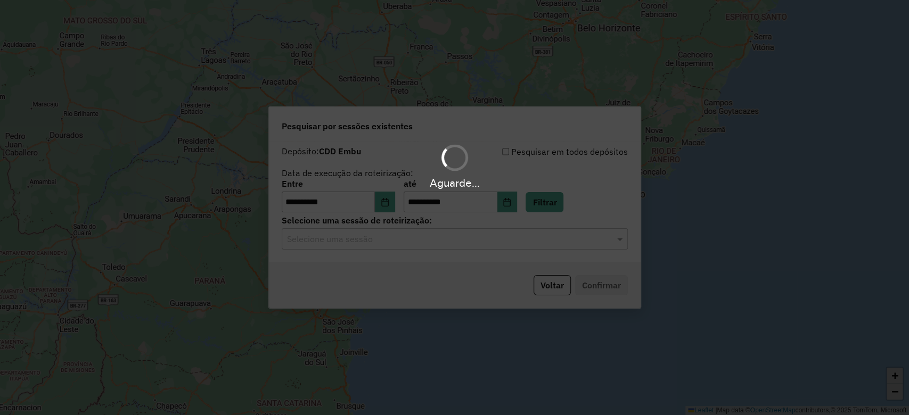
click at [379, 240] on input "text" at bounding box center [444, 239] width 314 height 13
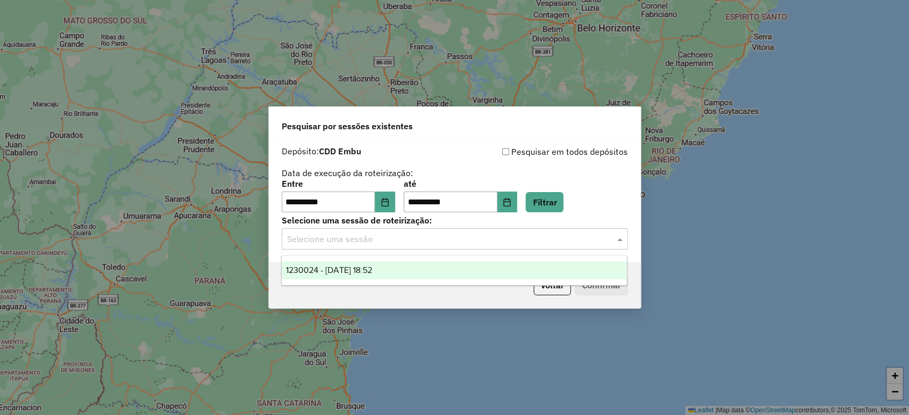
drag, startPoint x: 384, startPoint y: 267, endPoint x: 497, endPoint y: 275, distance: 113.6
click at [372, 268] on span "1230024 - 15/08/2025 18:52" at bounding box center [329, 270] width 86 height 9
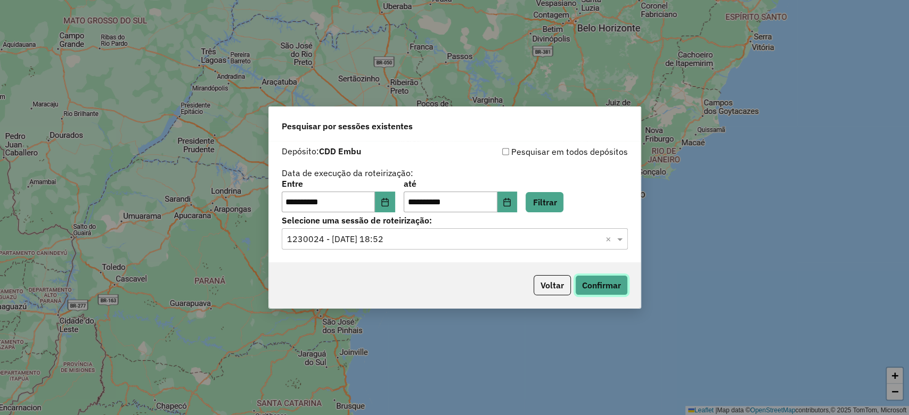
click at [583, 278] on button "Confirmar" at bounding box center [601, 285] width 53 height 20
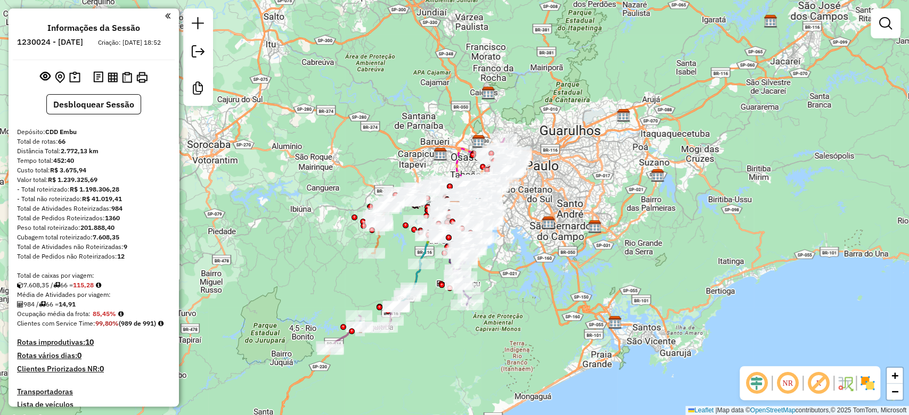
scroll to position [639, 0]
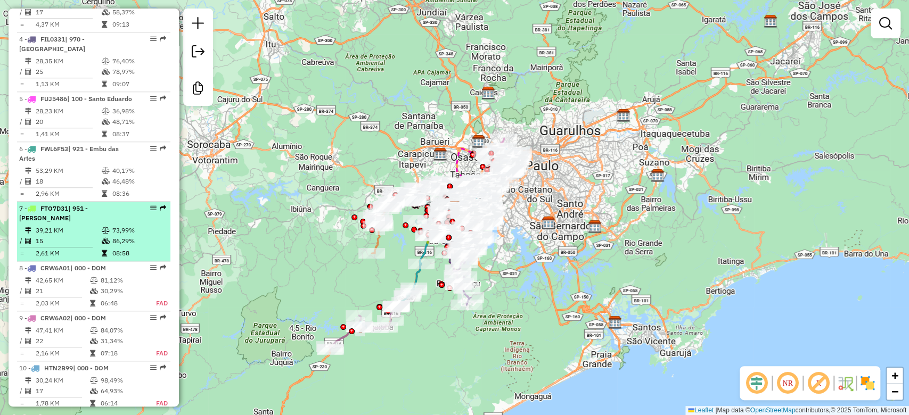
click at [98, 221] on div "7 - FTO7D31 | 951 - [PERSON_NAME]" at bounding box center [75, 213] width 113 height 19
select select "**********"
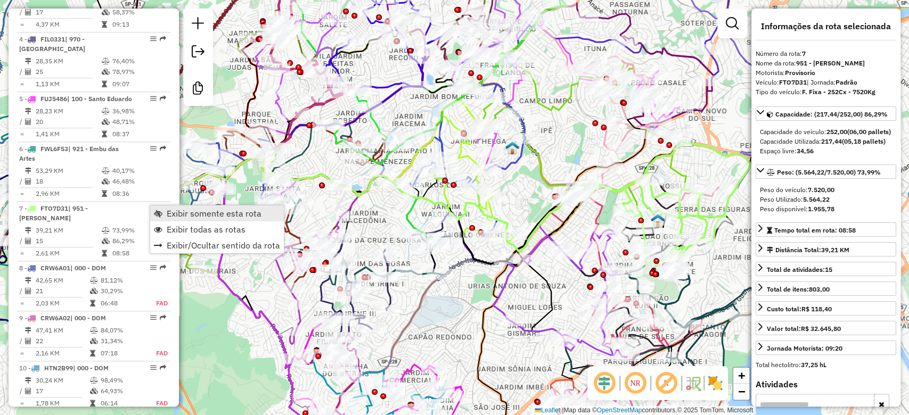
click at [188, 211] on span "Exibir somente esta rota" at bounding box center [214, 213] width 95 height 9
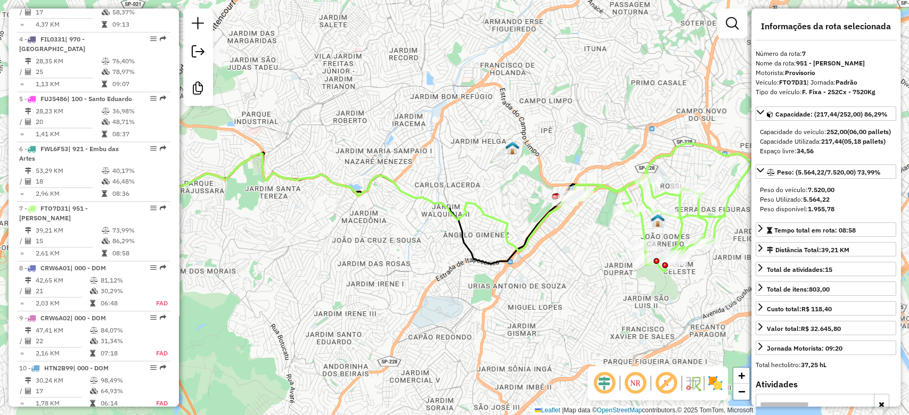
click at [606, 394] on em at bounding box center [604, 384] width 26 height 26
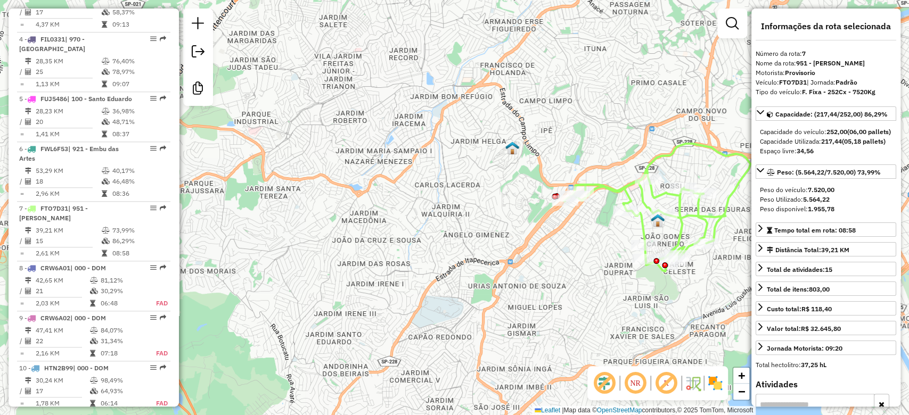
click at [673, 384] on em at bounding box center [666, 384] width 26 height 26
click at [715, 383] on img at bounding box center [714, 383] width 17 height 17
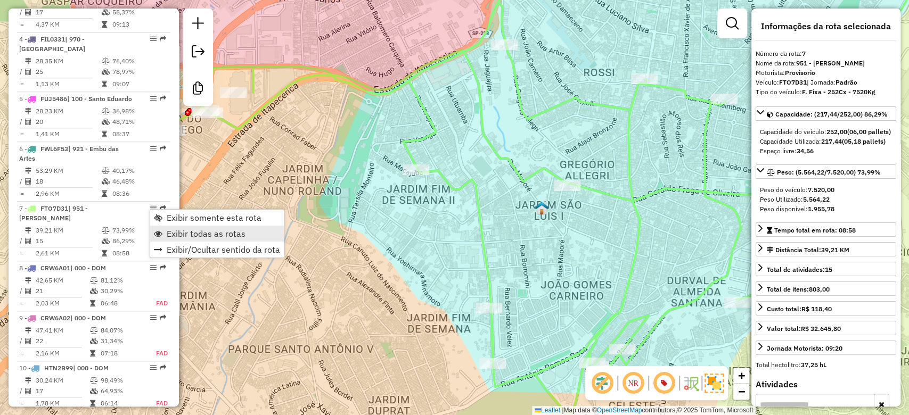
click at [171, 235] on span "Exibir todas as rotas" at bounding box center [206, 233] width 79 height 9
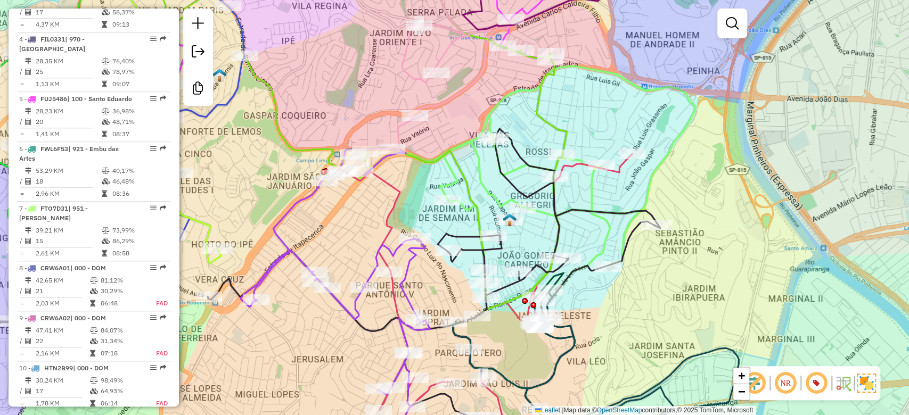
drag, startPoint x: 336, startPoint y: 219, endPoint x: 382, endPoint y: 223, distance: 45.9
click at [382, 223] on div "Janela de atendimento Grade de atendimento Capacidade Transportadoras Veículos …" at bounding box center [454, 207] width 909 height 415
